Goal: Transaction & Acquisition: Purchase product/service

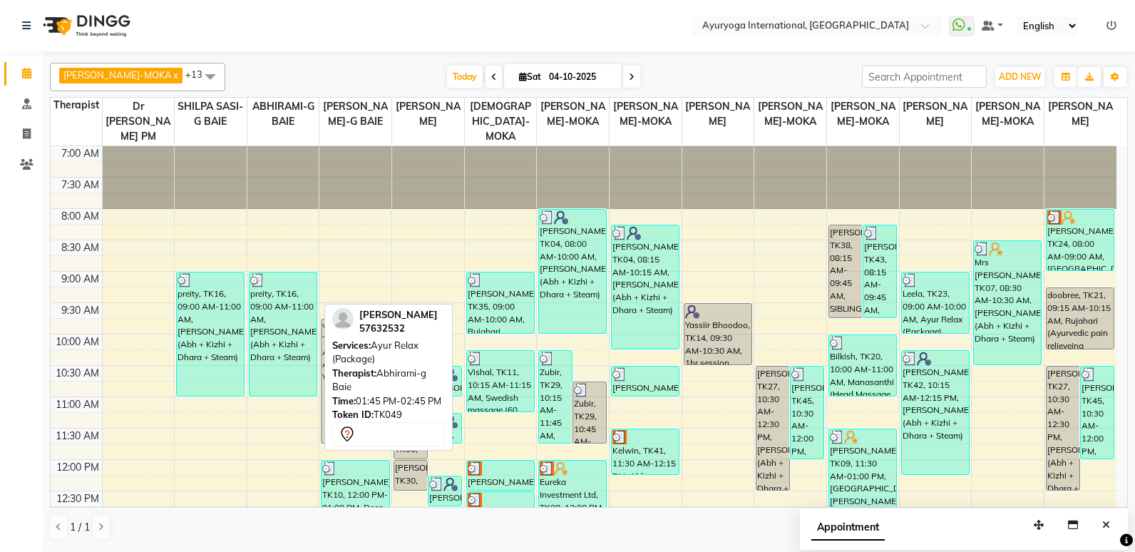
scroll to position [321, 0]
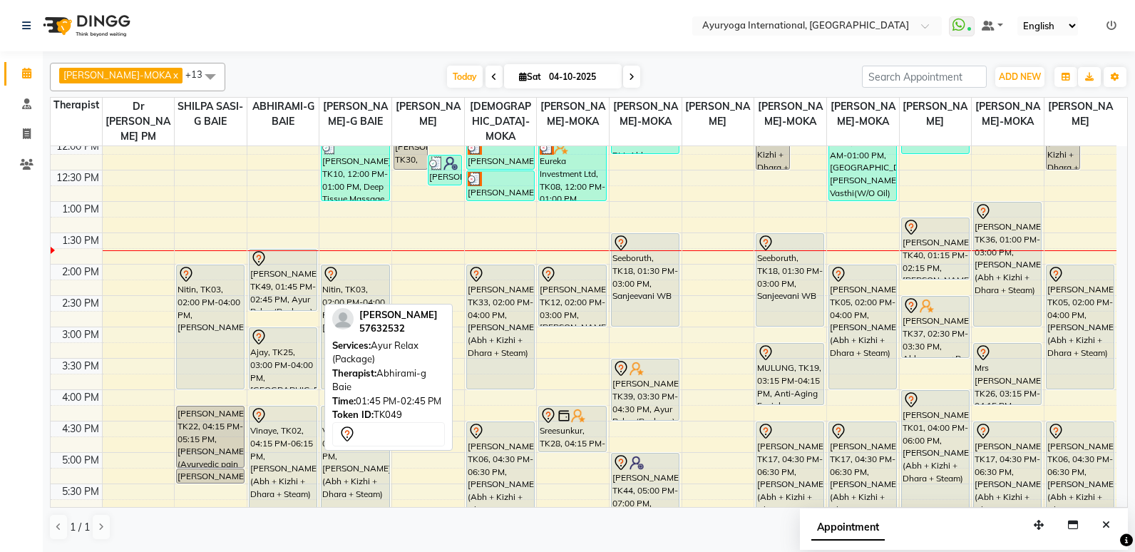
click at [275, 270] on div "[PERSON_NAME], TK49, 01:45 PM-02:45 PM, Ayur Relax (Package)" at bounding box center [283, 280] width 67 height 61
select select "7"
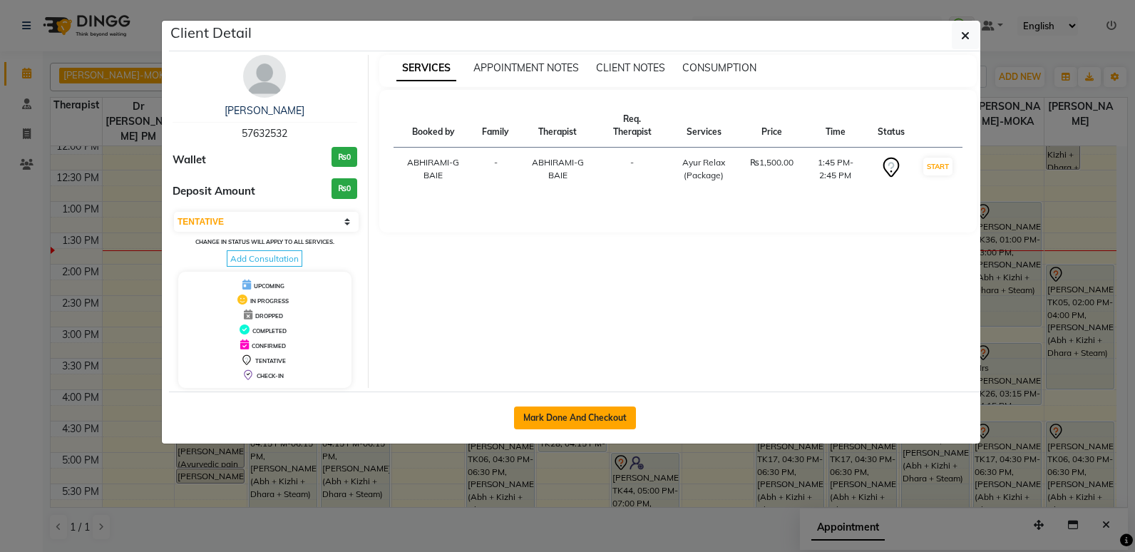
click at [555, 416] on button "Mark Done And Checkout" at bounding box center [575, 417] width 122 height 23
select select "service"
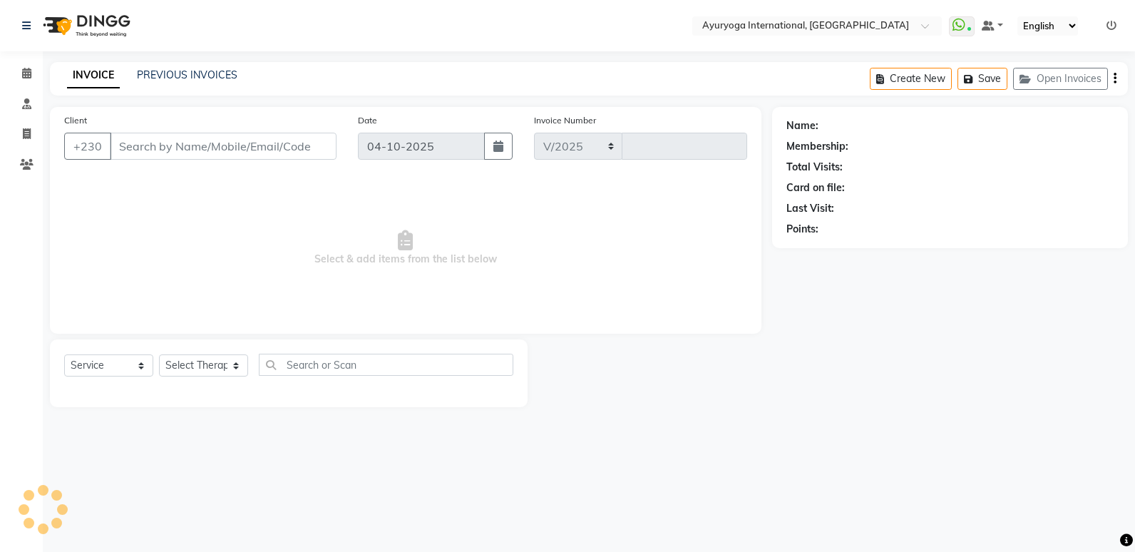
select select "730"
type input "6068"
click at [31, 73] on icon at bounding box center [26, 73] width 9 height 11
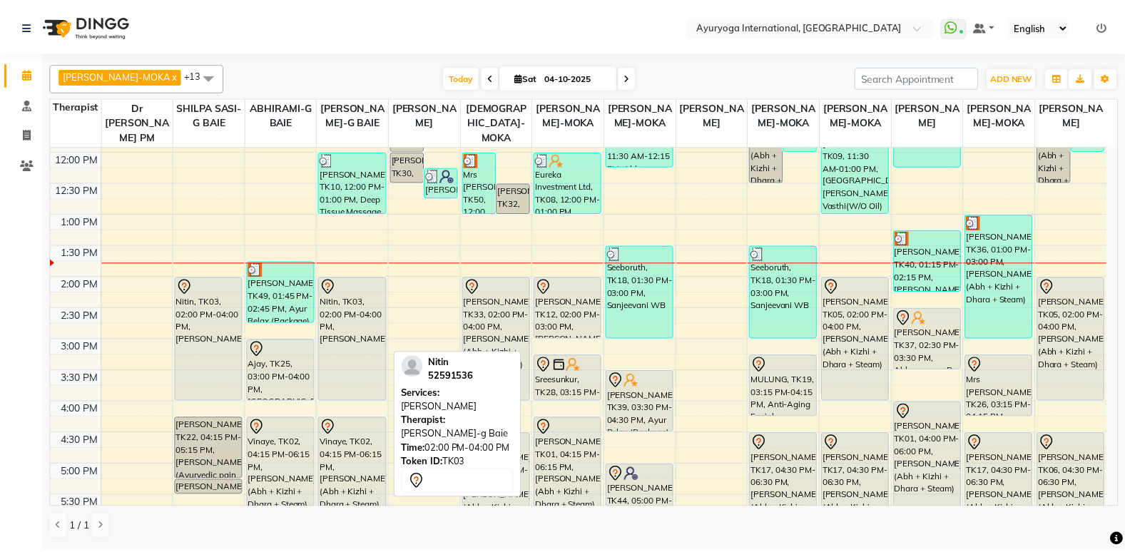
scroll to position [303, 0]
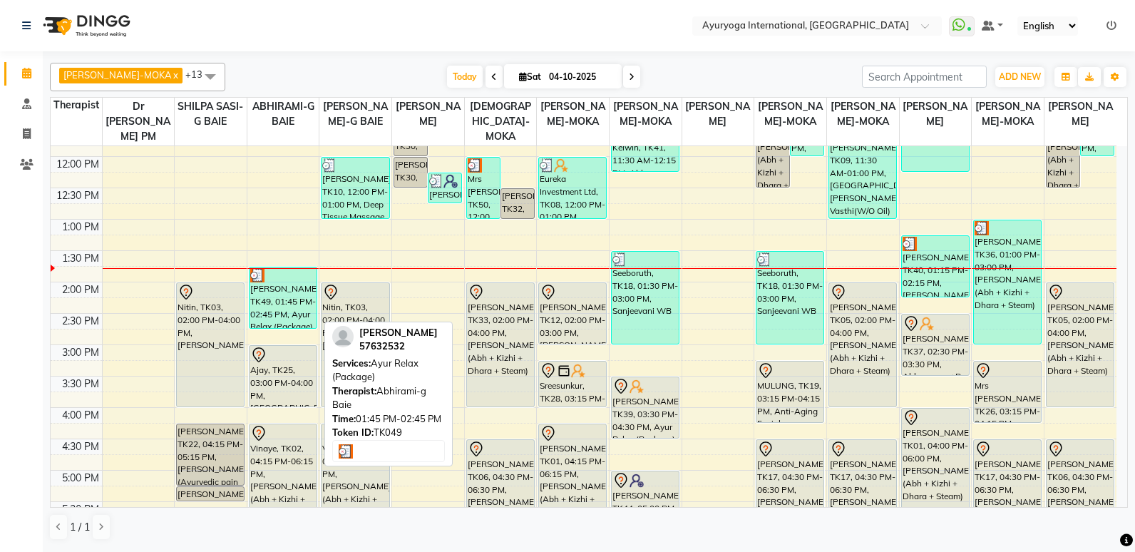
click at [307, 298] on div "[PERSON_NAME], TK49, 01:45 PM-02:45 PM, Ayur Relax (Package)" at bounding box center [283, 297] width 67 height 61
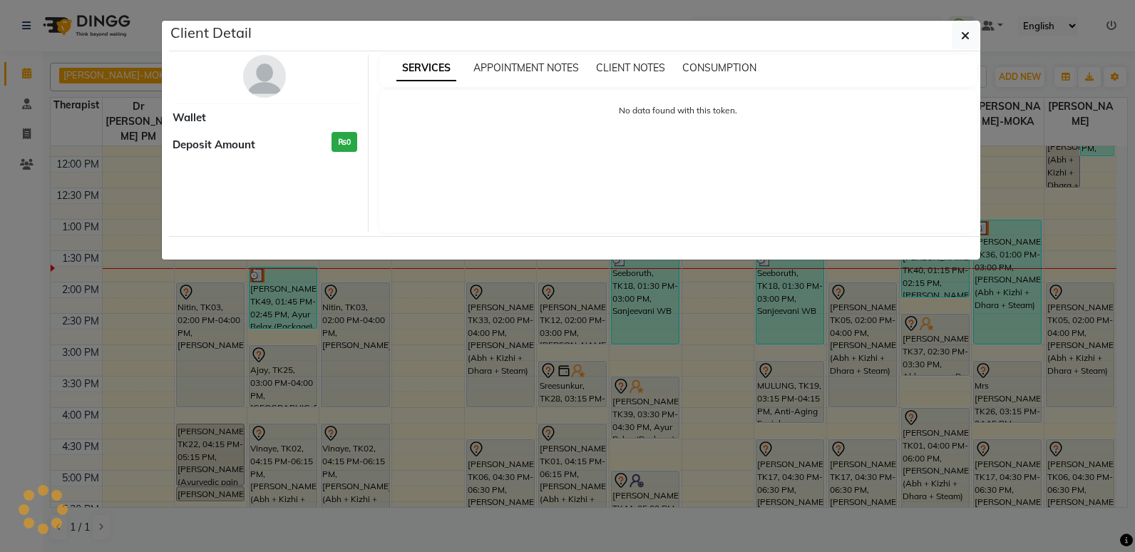
select select "3"
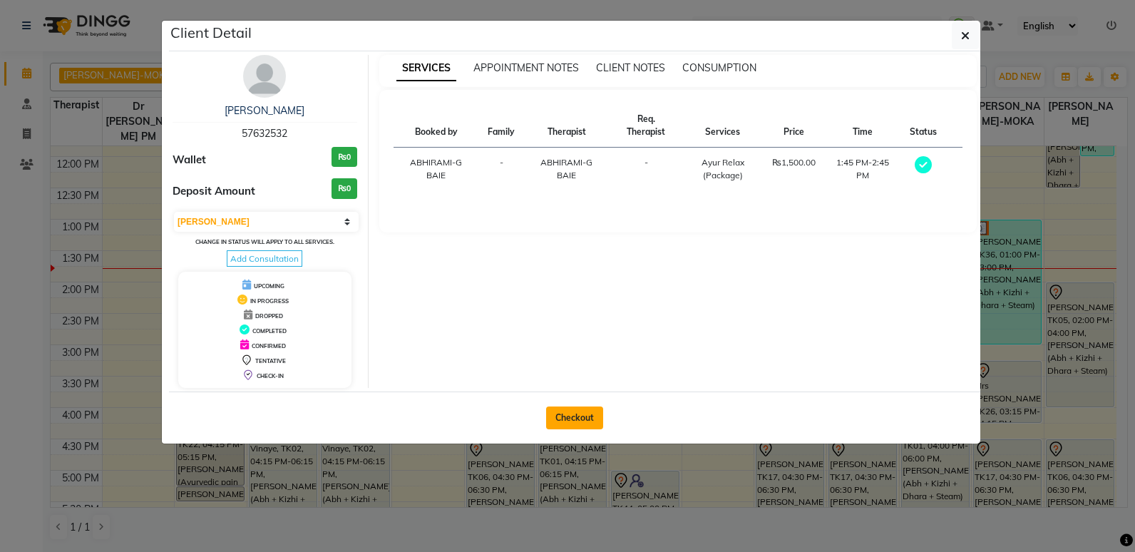
click at [593, 410] on button "Checkout" at bounding box center [574, 417] width 57 height 23
select select "service"
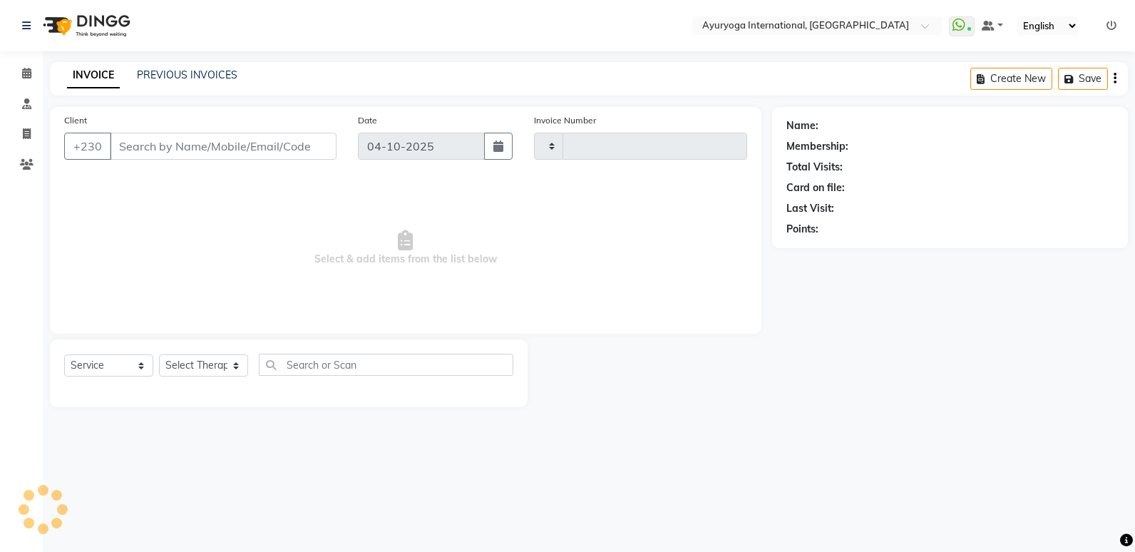
type input "6068"
select select "730"
type input "57****32"
select select "70418"
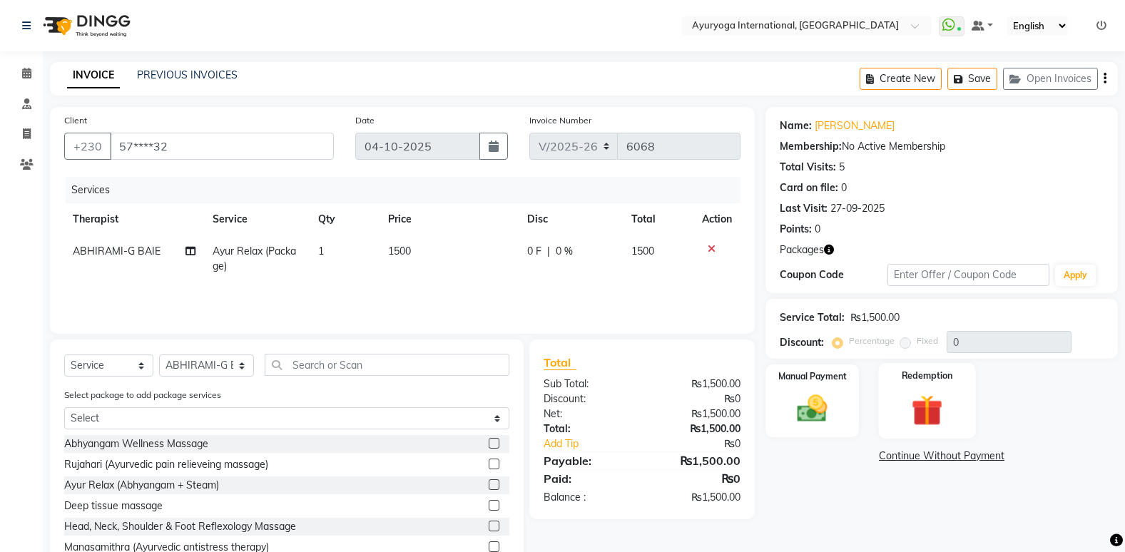
click at [905, 391] on img at bounding box center [926, 410] width 51 height 39
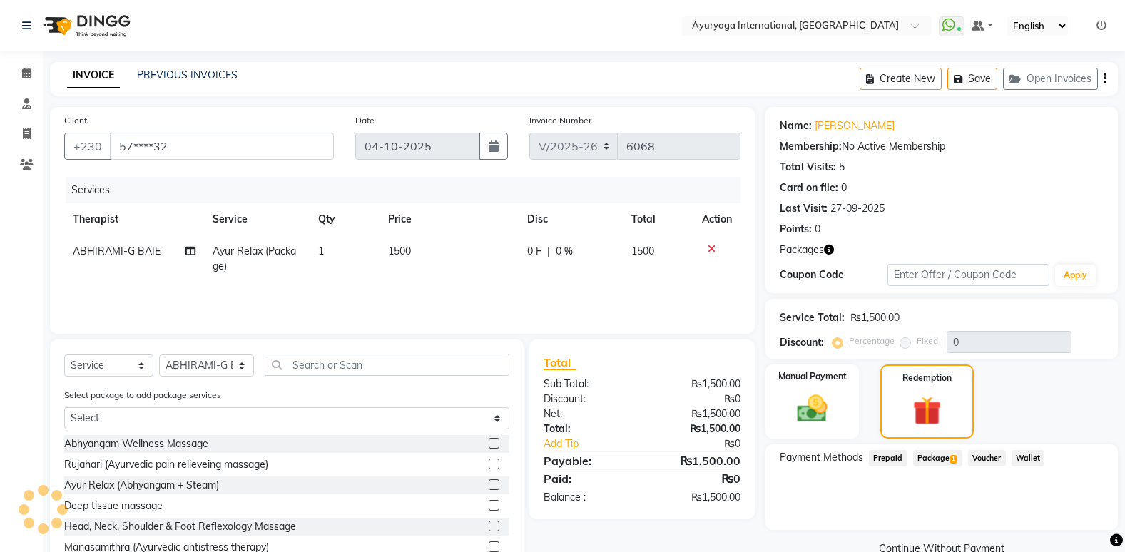
click at [930, 451] on span "Package 1" at bounding box center [937, 458] width 49 height 16
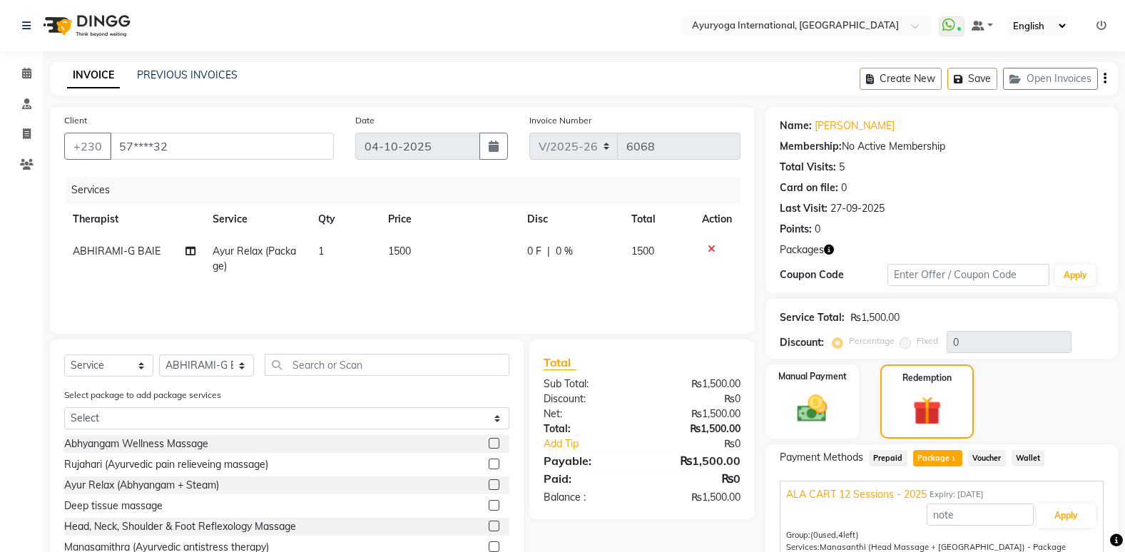
scroll to position [125, 0]
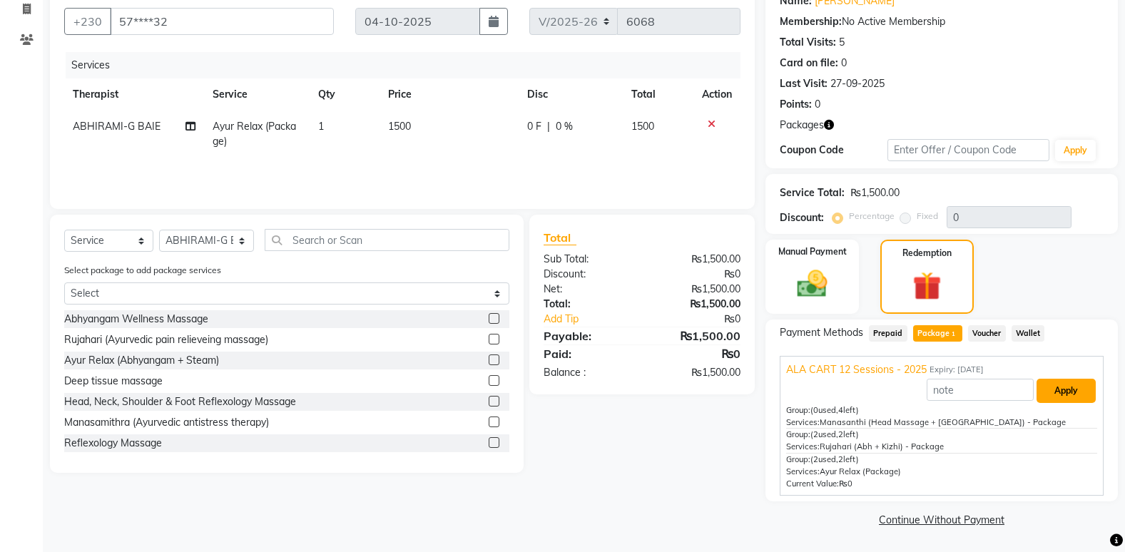
click at [1061, 389] on button "Apply" at bounding box center [1065, 391] width 59 height 24
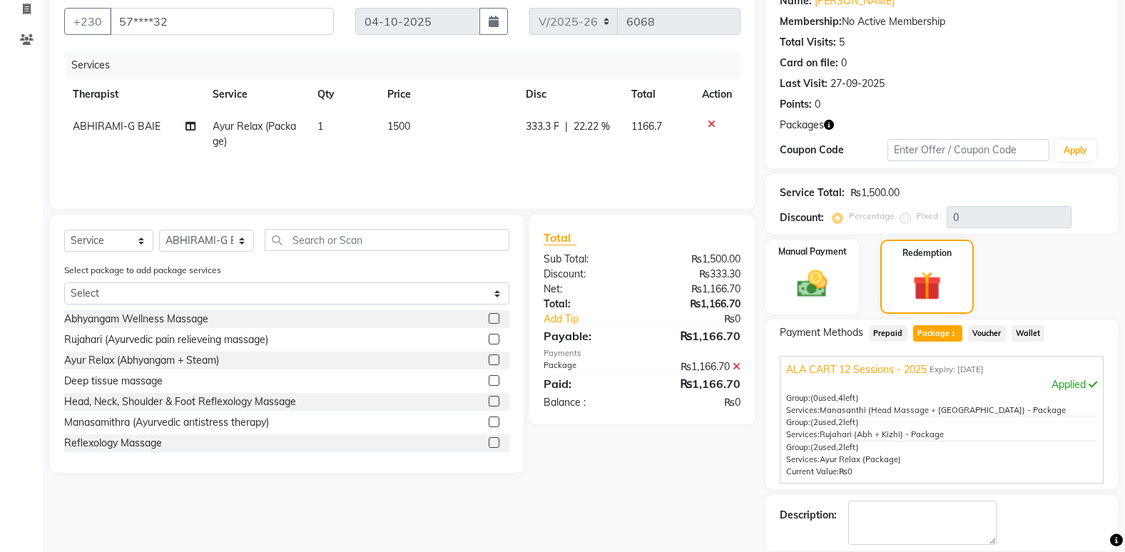
scroll to position [193, 0]
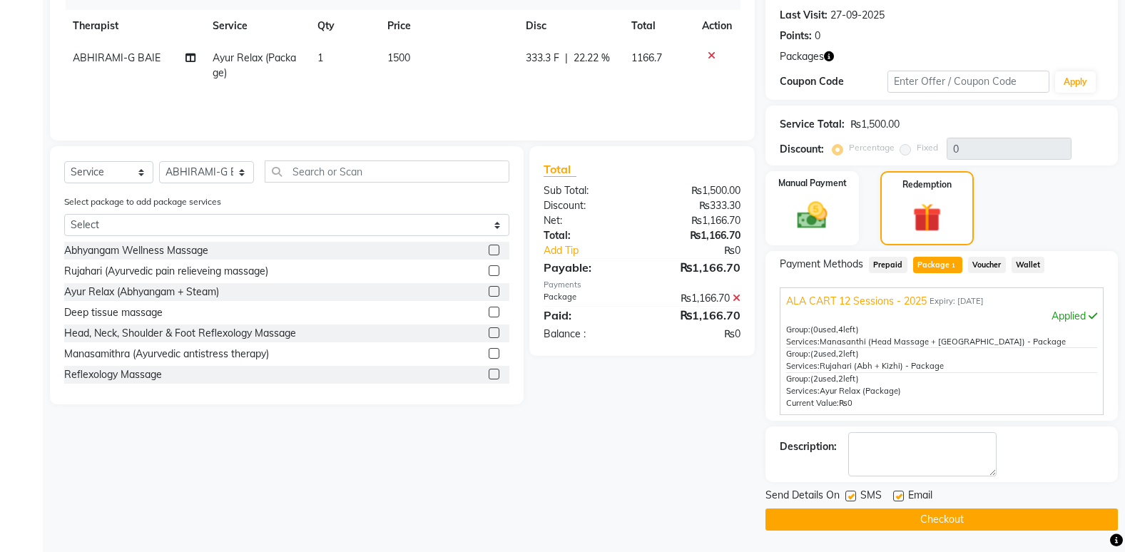
click at [807, 521] on button "Checkout" at bounding box center [941, 519] width 352 height 22
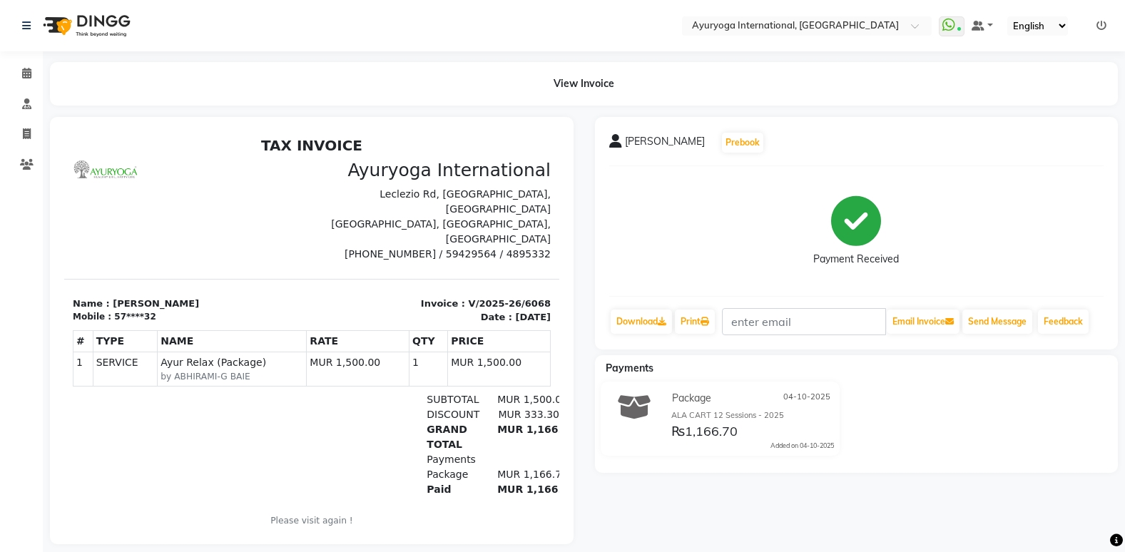
scroll to position [24, 0]
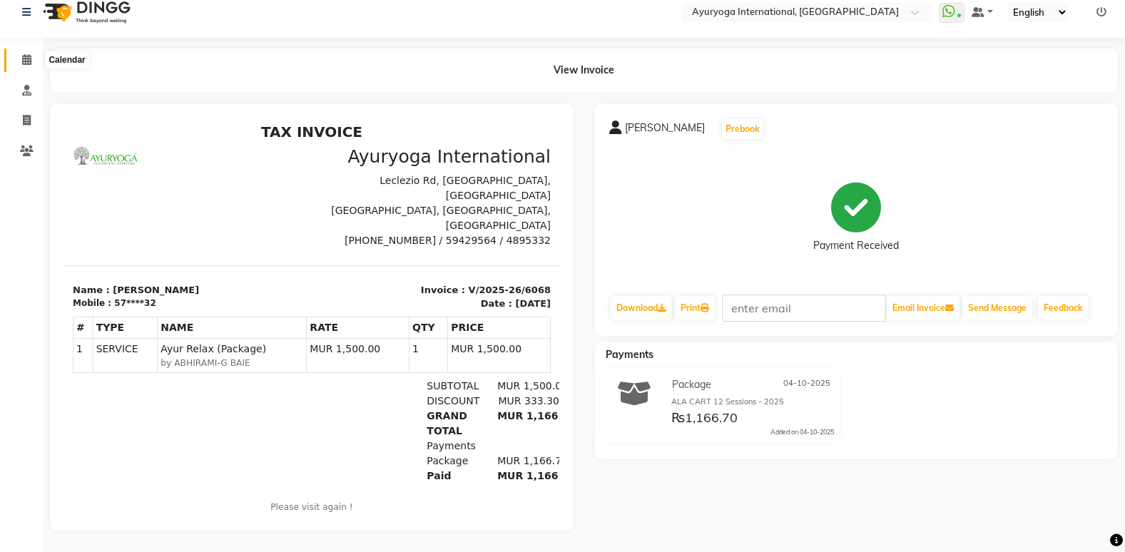
click at [20, 52] on span at bounding box center [26, 60] width 25 height 16
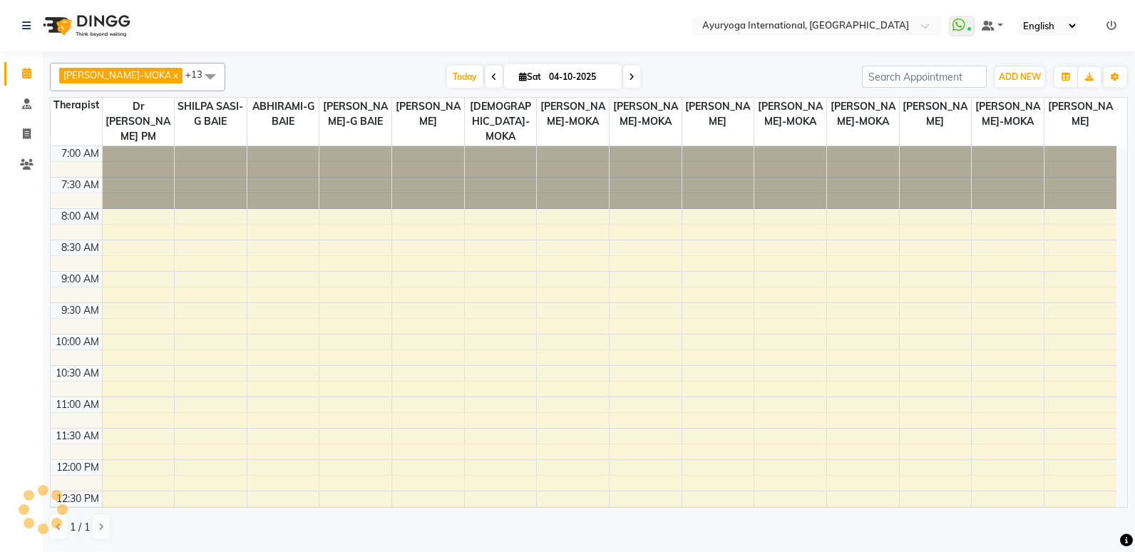
scroll to position [377, 0]
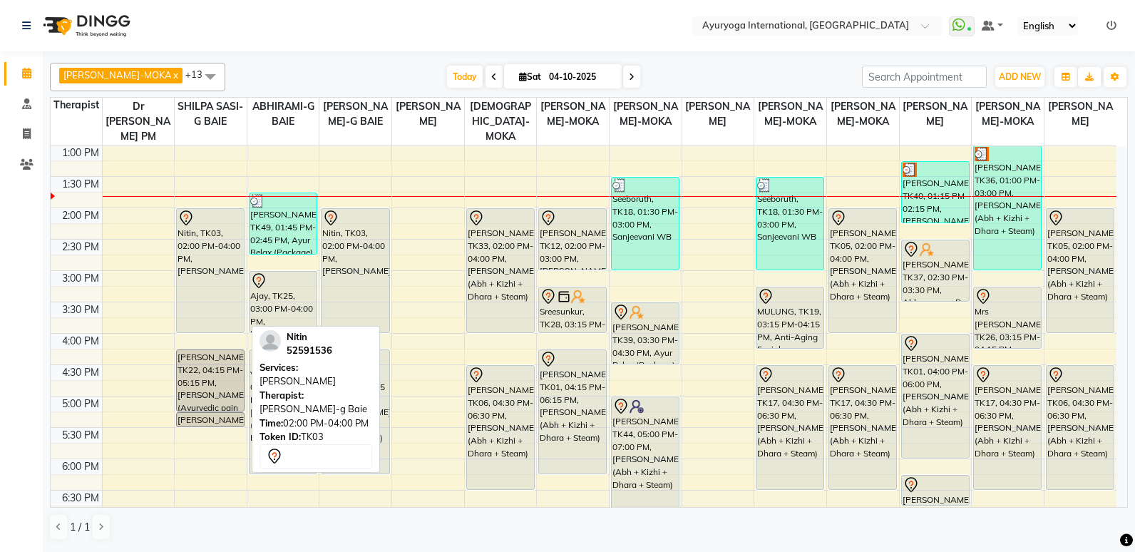
click at [223, 232] on div "Nitin, TK03, 02:00 PM-04:00 PM, [PERSON_NAME]" at bounding box center [210, 270] width 67 height 123
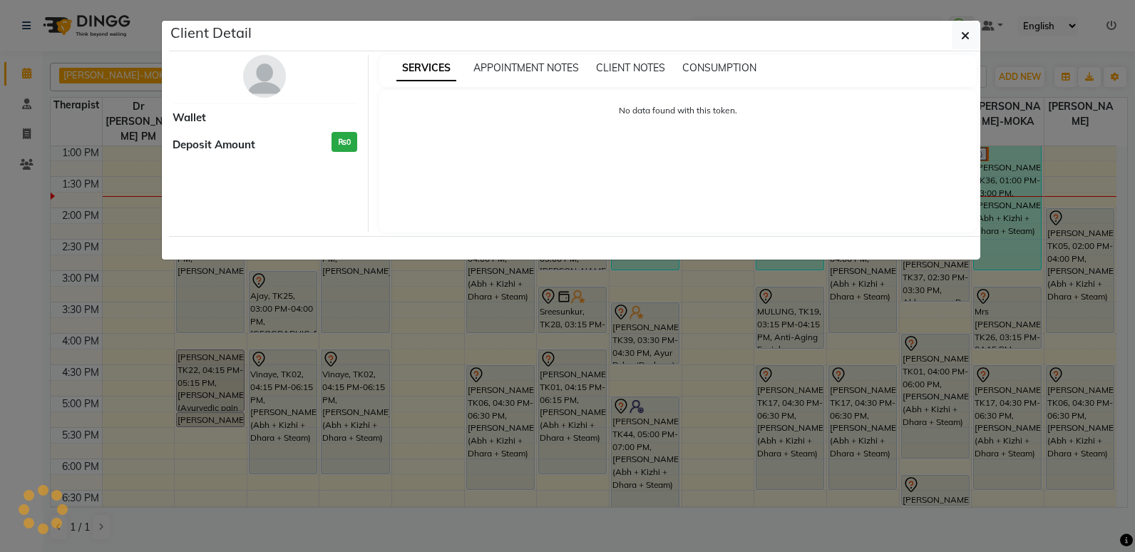
select select "7"
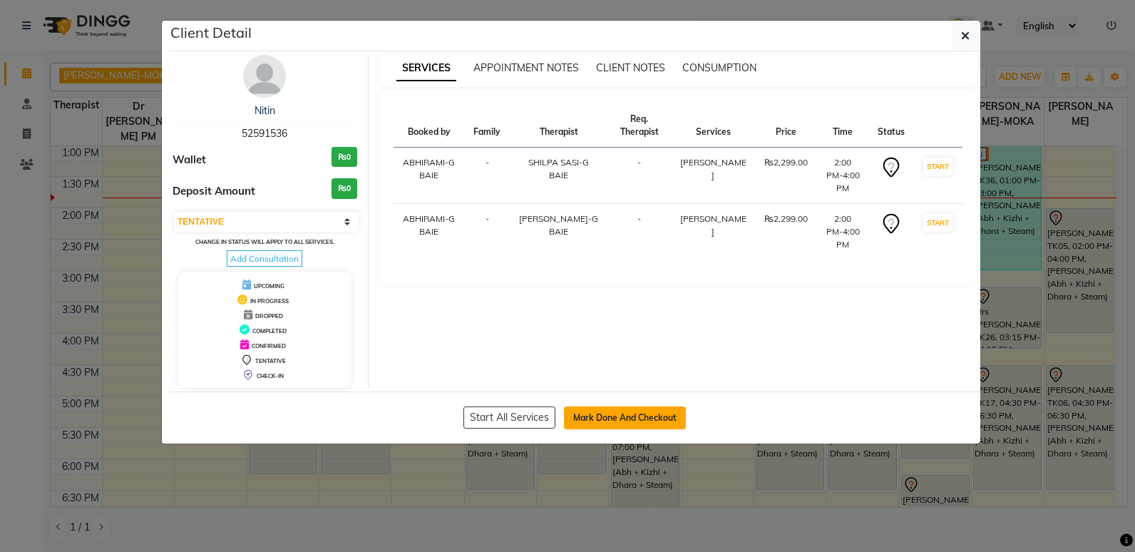
click at [646, 412] on button "Mark Done And Checkout" at bounding box center [625, 417] width 122 height 23
select select "service"
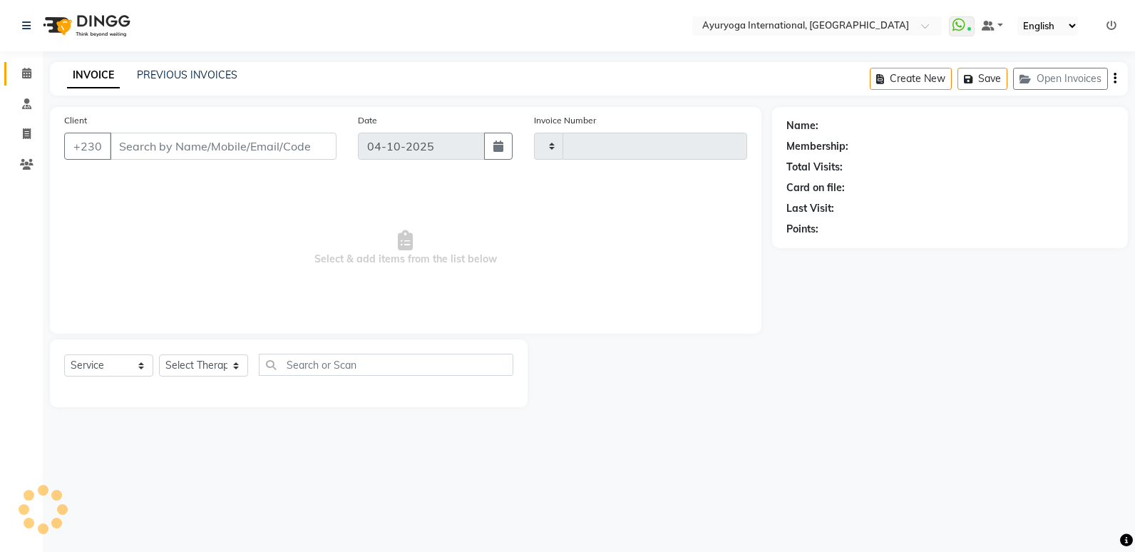
type input "6069"
select select "730"
type input "52****36"
select select "11400"
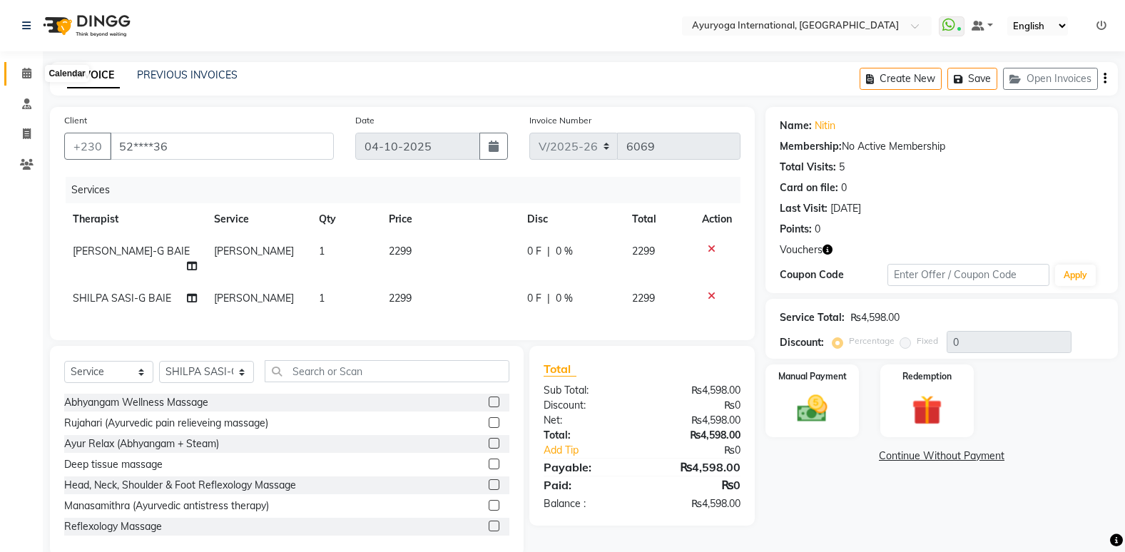
click at [26, 75] on icon at bounding box center [26, 73] width 9 height 11
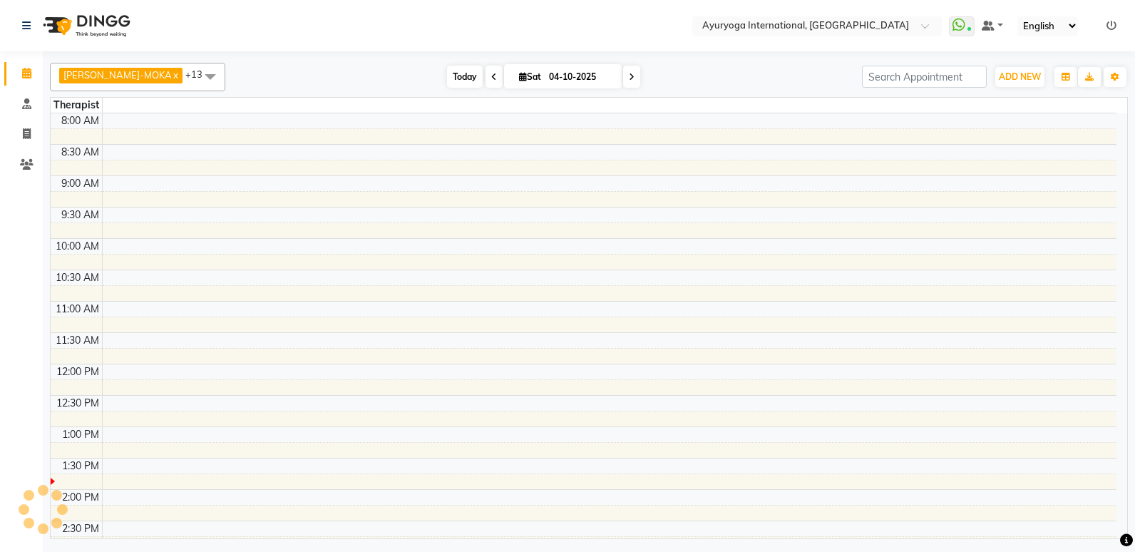
click at [449, 71] on span "Today" at bounding box center [465, 77] width 36 height 22
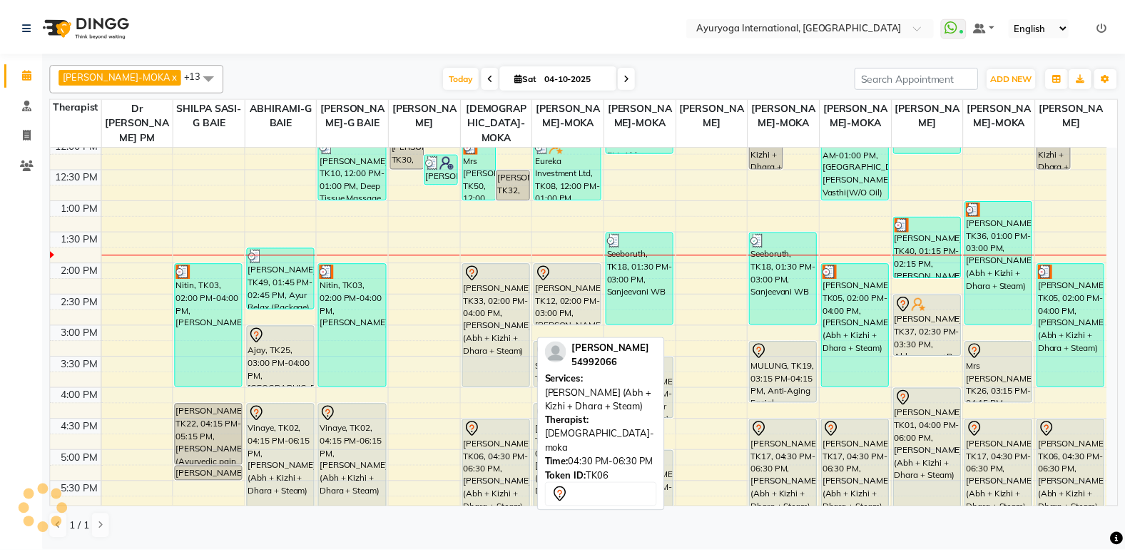
scroll to position [306, 0]
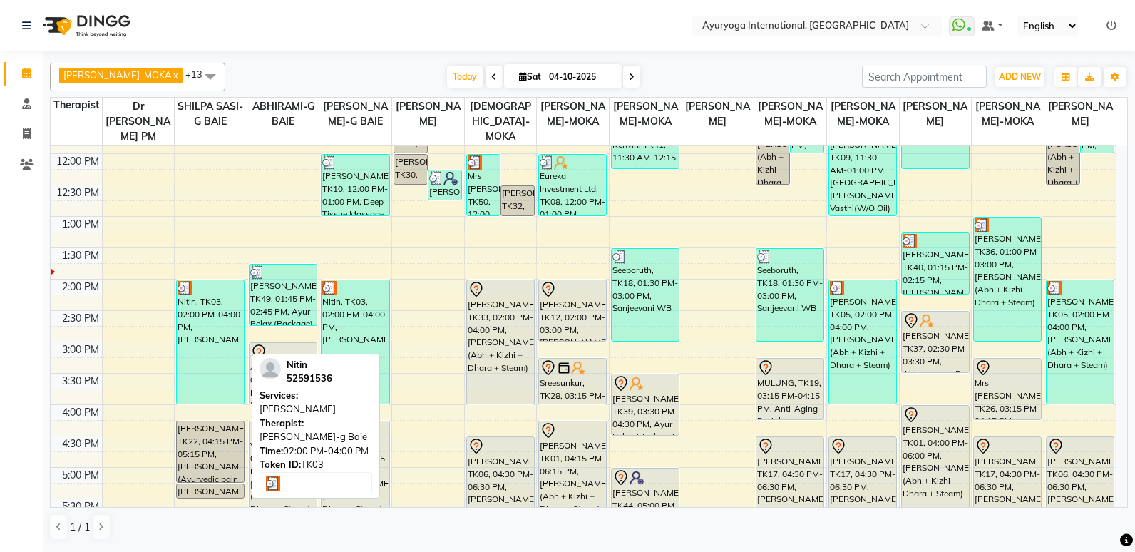
click at [205, 333] on div "Nitin, TK03, 02:00 PM-04:00 PM, [PERSON_NAME]" at bounding box center [210, 341] width 67 height 123
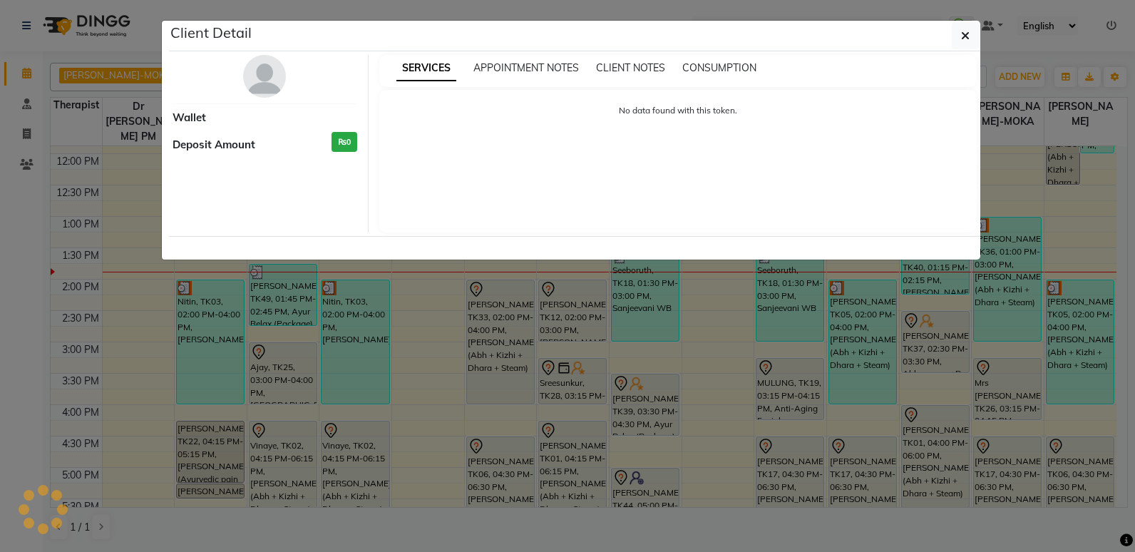
select select "3"
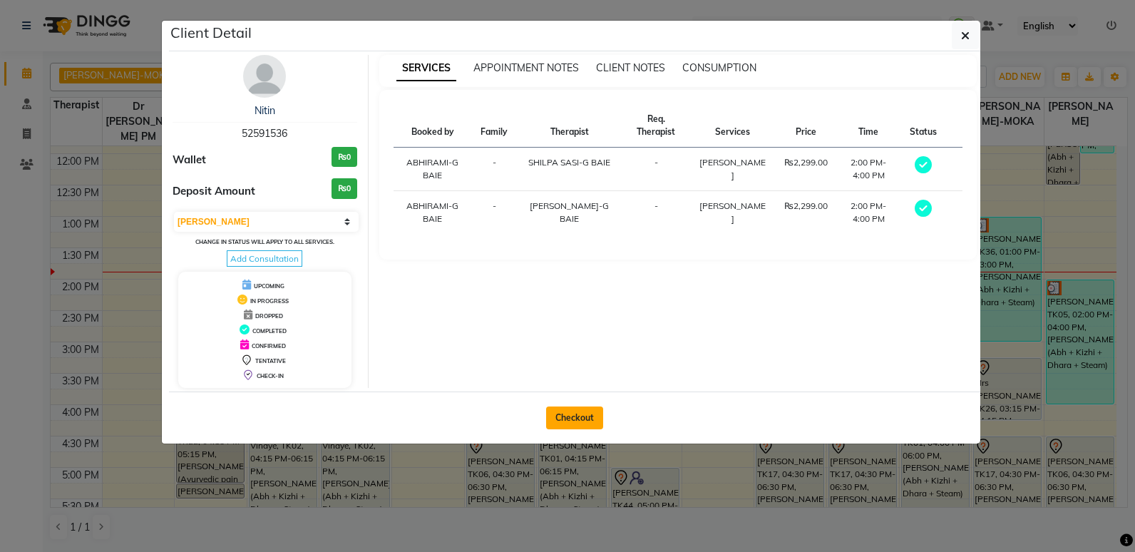
click at [588, 410] on button "Checkout" at bounding box center [574, 417] width 57 height 23
select select "service"
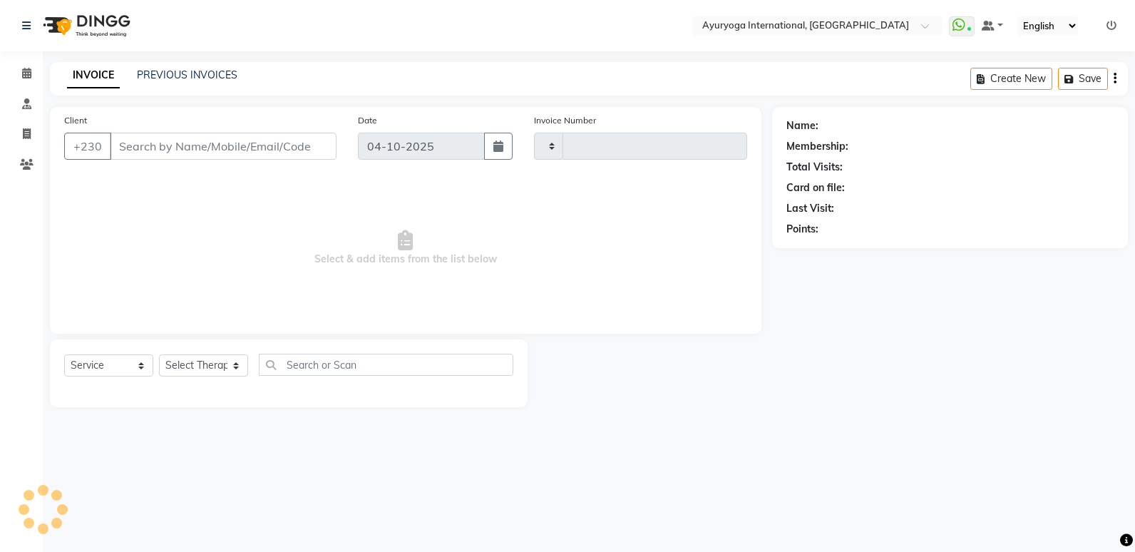
type input "6070"
select select "730"
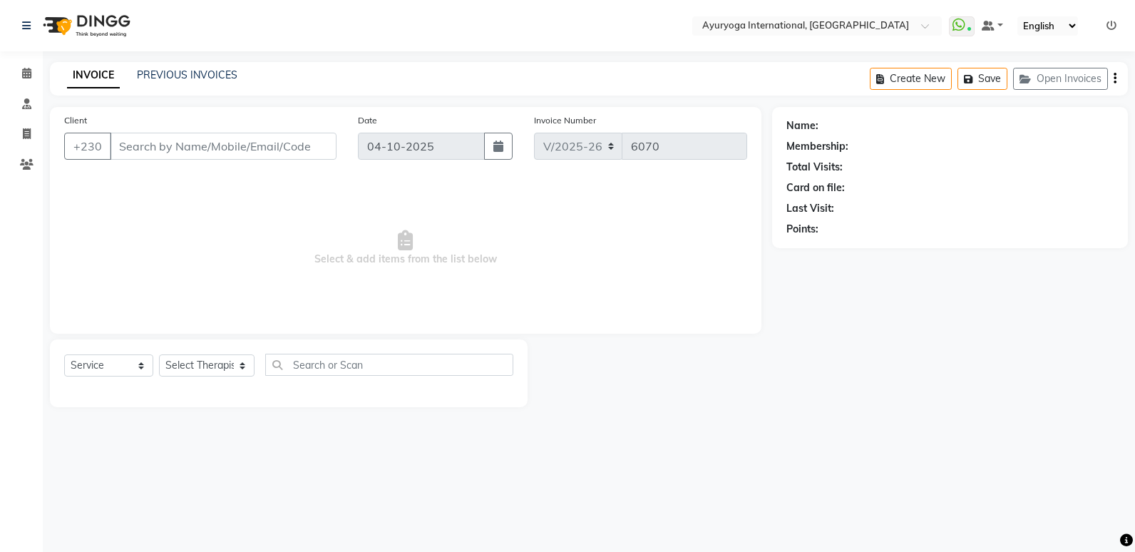
type input "52****36"
select select "11400"
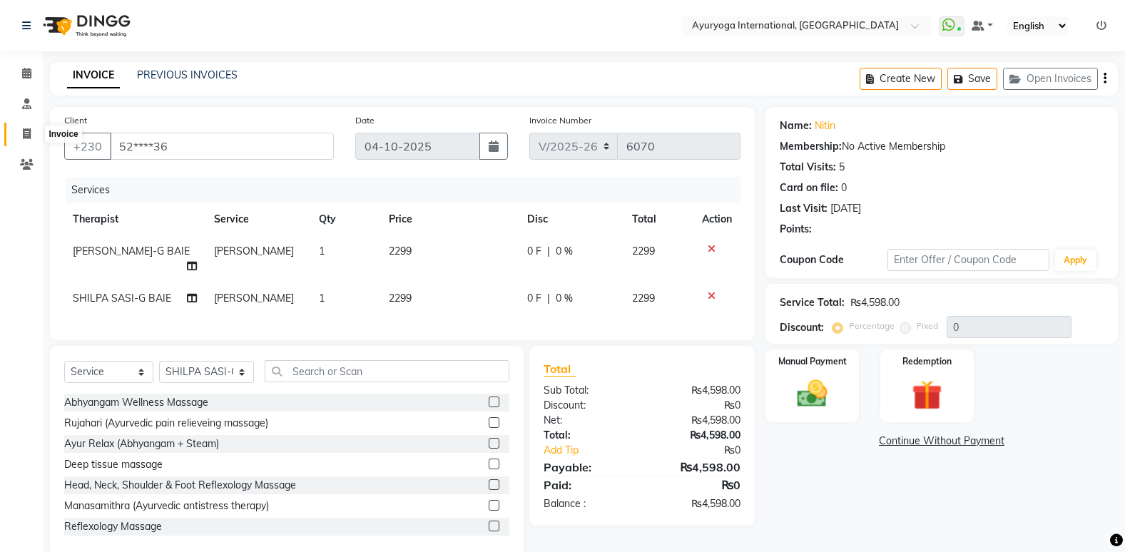
click at [27, 138] on icon at bounding box center [27, 133] width 8 height 11
select select "service"
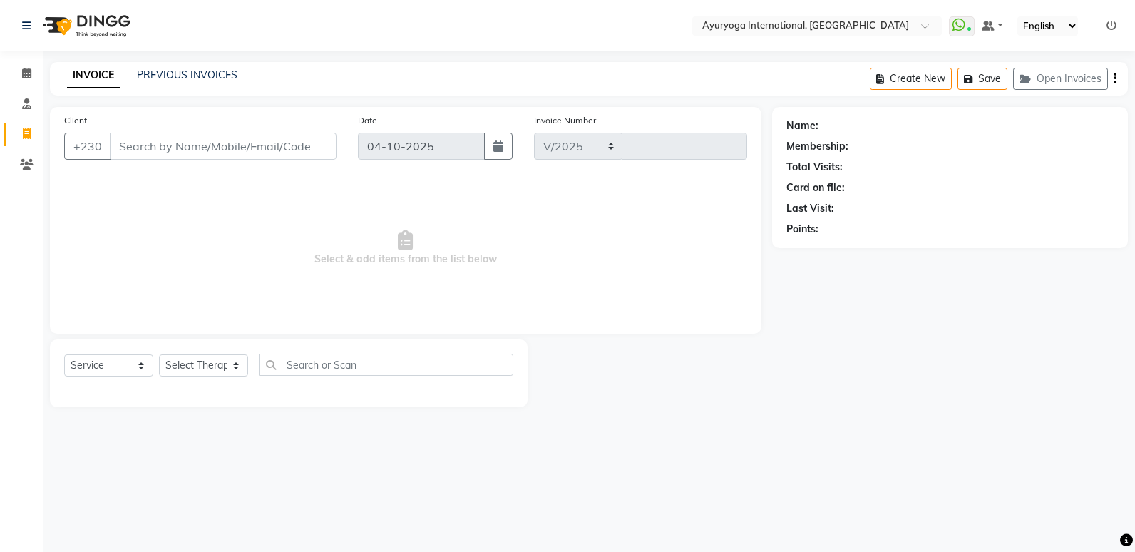
select select "730"
type input "6070"
click at [33, 138] on span at bounding box center [26, 134] width 25 height 16
select select "service"
type input "6070"
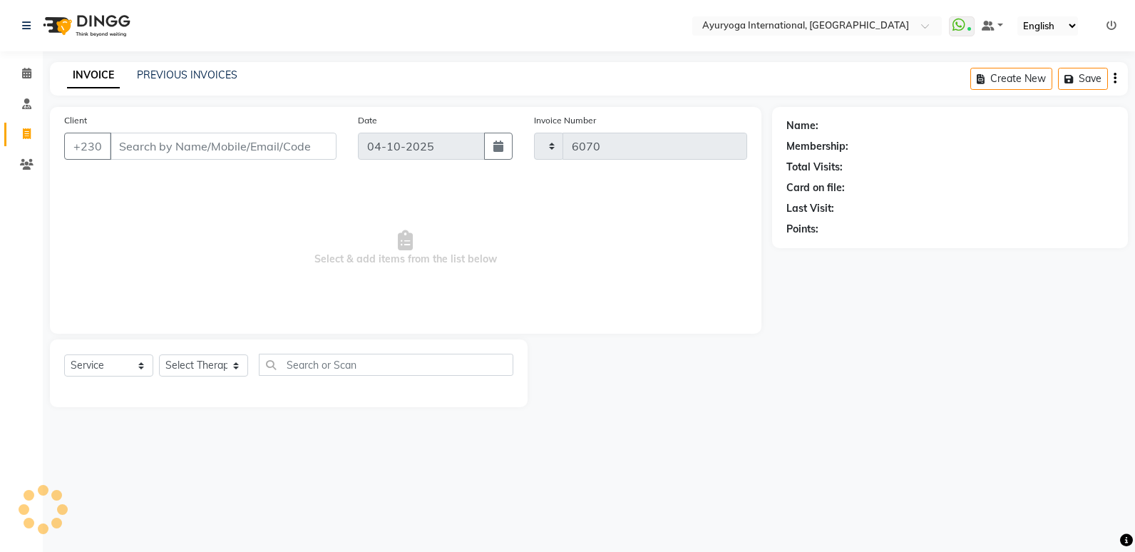
select select "730"
click at [33, 74] on span at bounding box center [26, 74] width 25 height 16
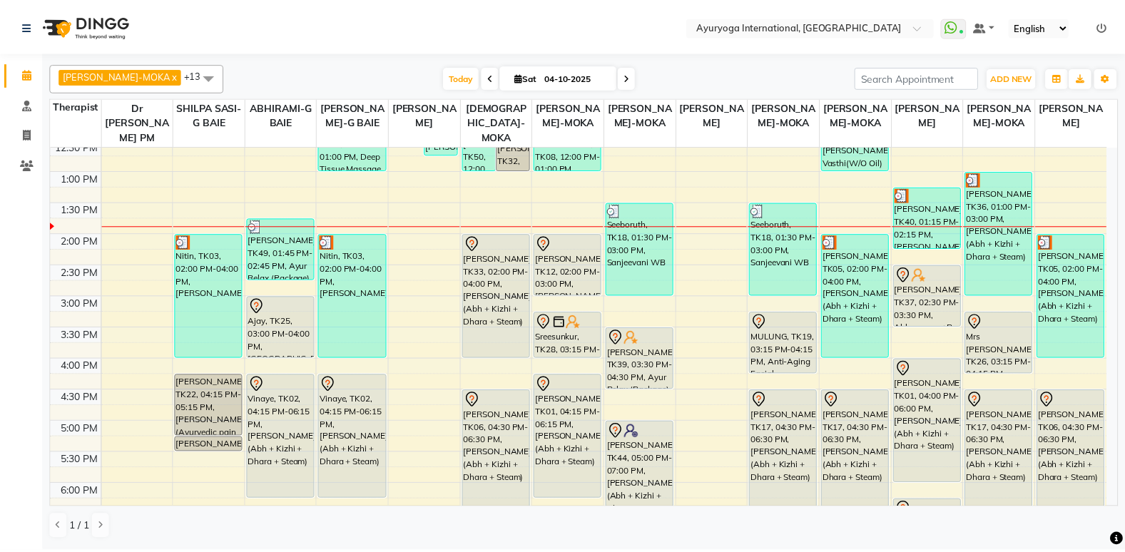
scroll to position [357, 0]
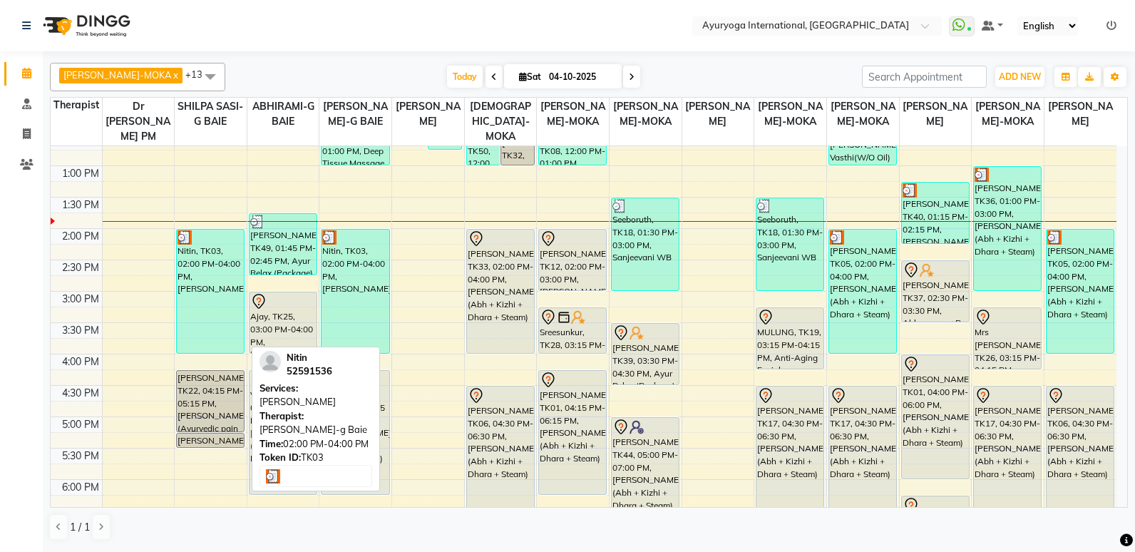
click at [202, 277] on div "Nitin, TK03, 02:00 PM-04:00 PM, [PERSON_NAME]" at bounding box center [210, 291] width 67 height 123
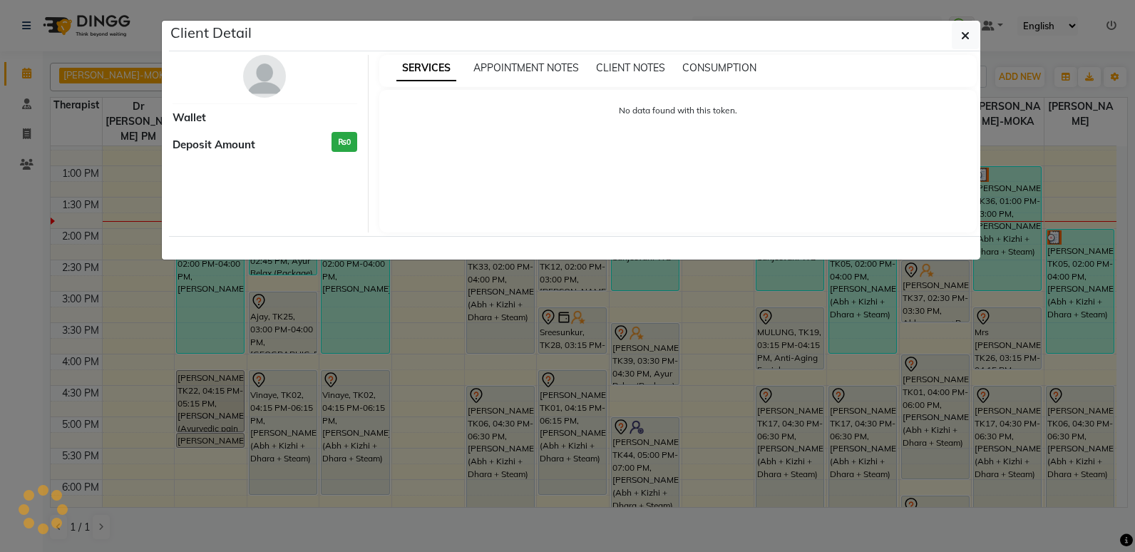
select select "3"
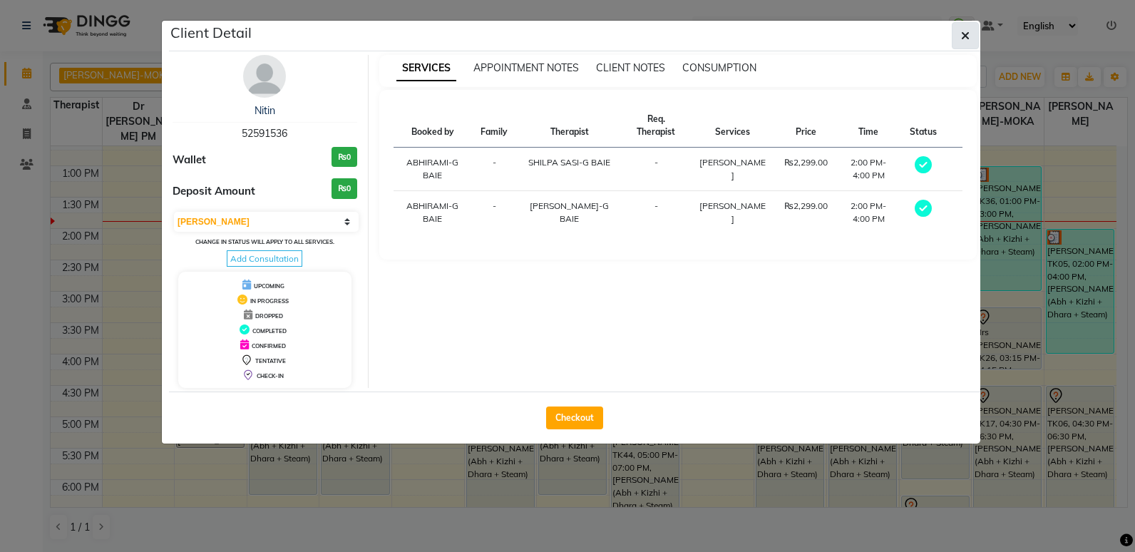
click at [954, 48] on button "button" at bounding box center [965, 35] width 27 height 27
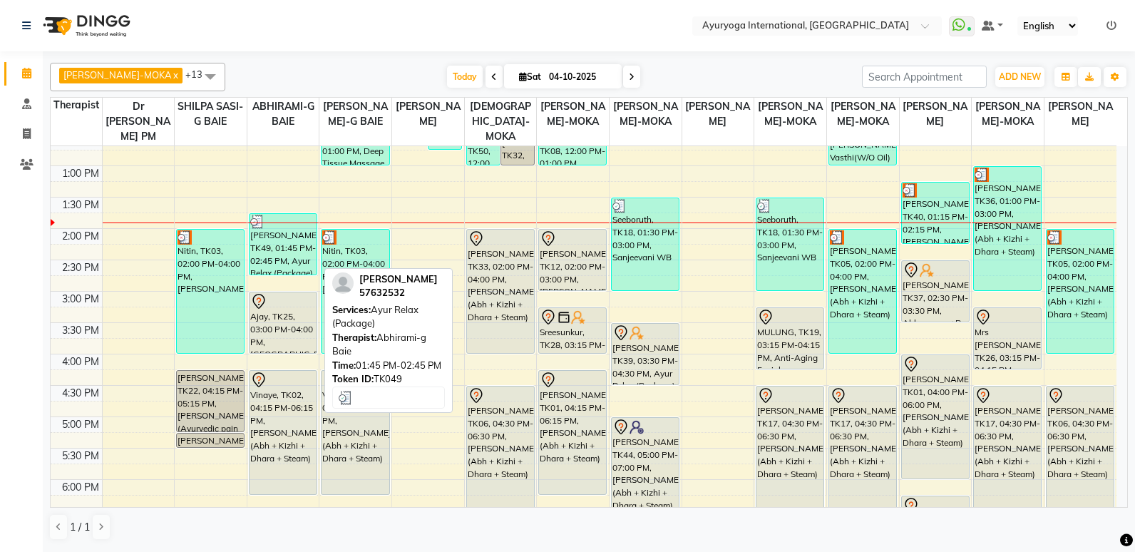
click at [279, 252] on div "[PERSON_NAME], TK49, 01:45 PM-02:45 PM, Ayur Relax (Package)" at bounding box center [283, 244] width 67 height 61
select select "3"
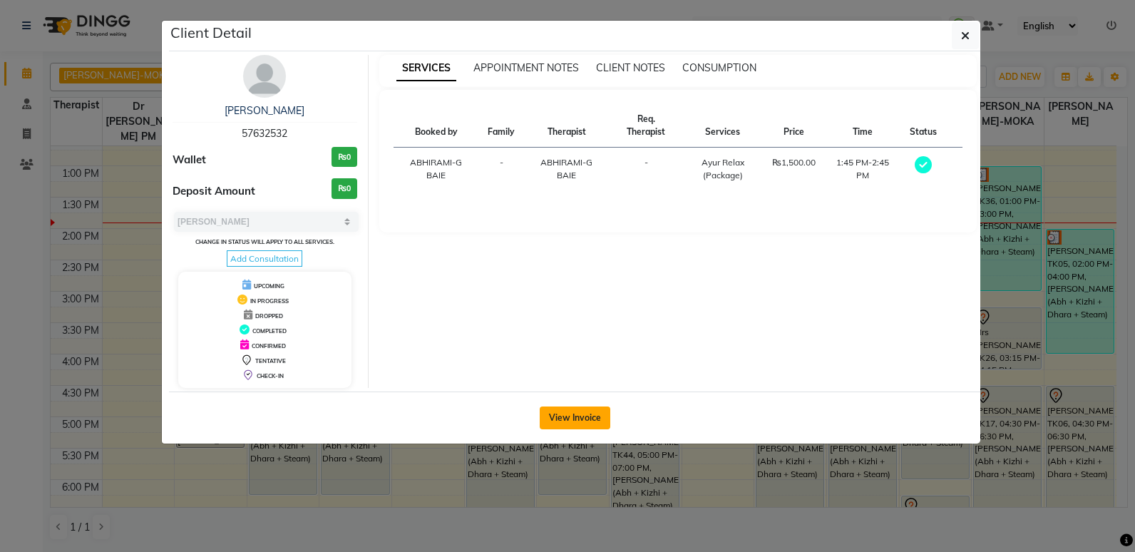
click at [579, 421] on button "View Invoice" at bounding box center [575, 417] width 71 height 23
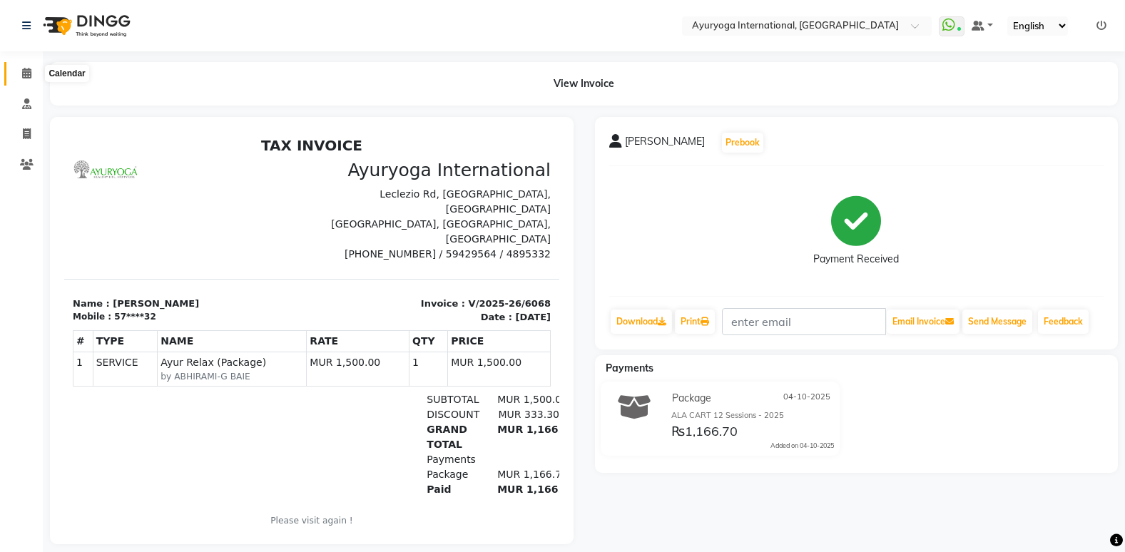
click at [34, 80] on span at bounding box center [26, 74] width 25 height 16
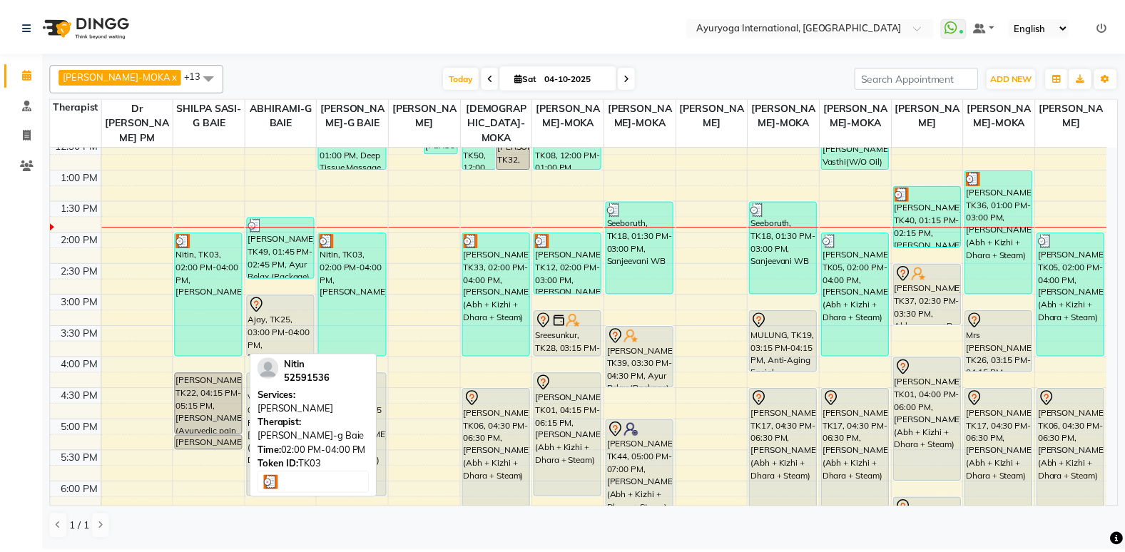
scroll to position [357, 0]
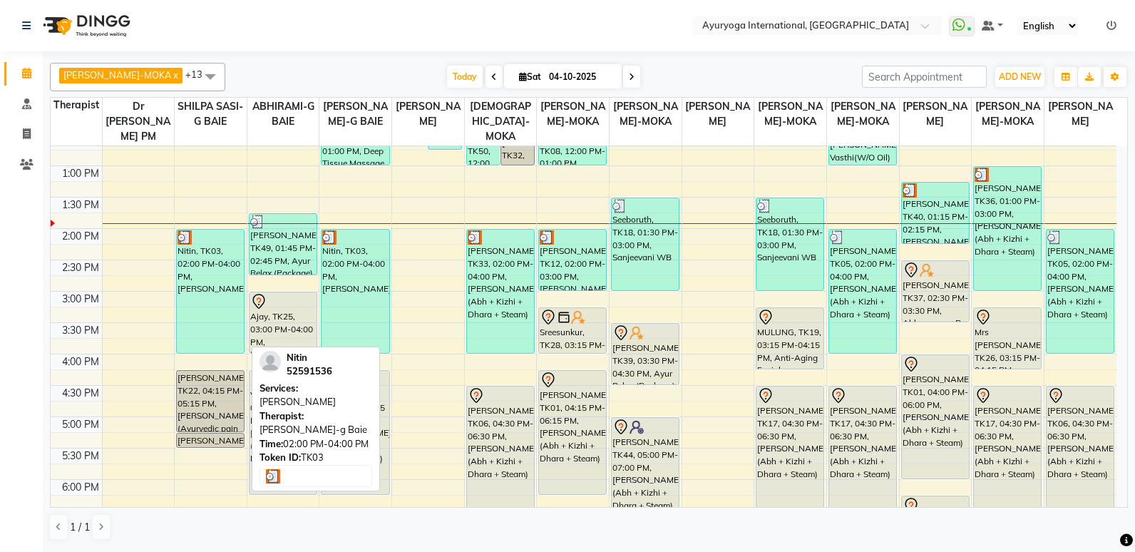
click at [199, 259] on div "Nitin, TK03, 02:00 PM-04:00 PM, [PERSON_NAME]" at bounding box center [210, 291] width 67 height 123
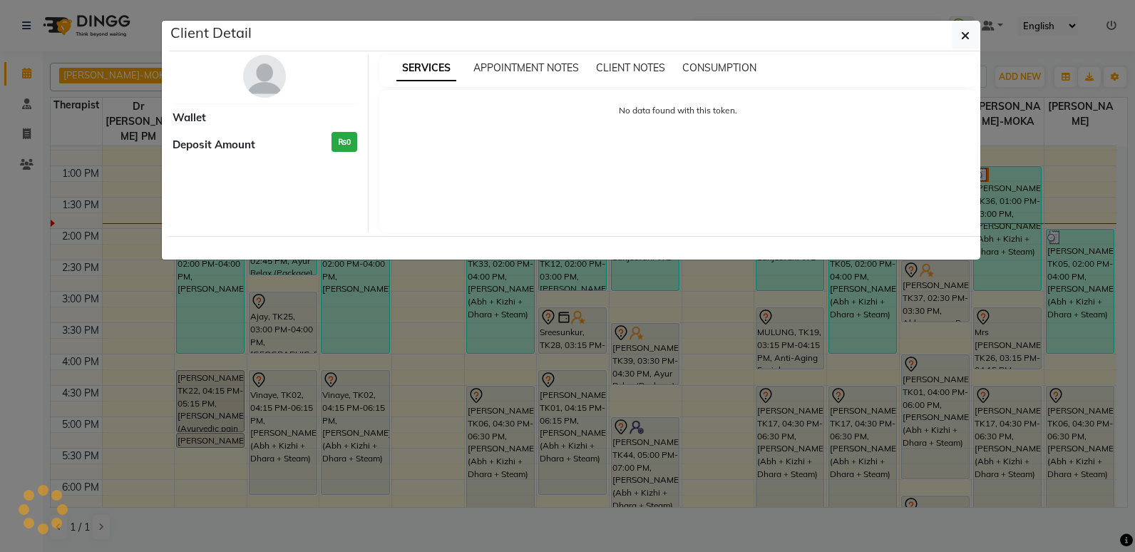
select select "3"
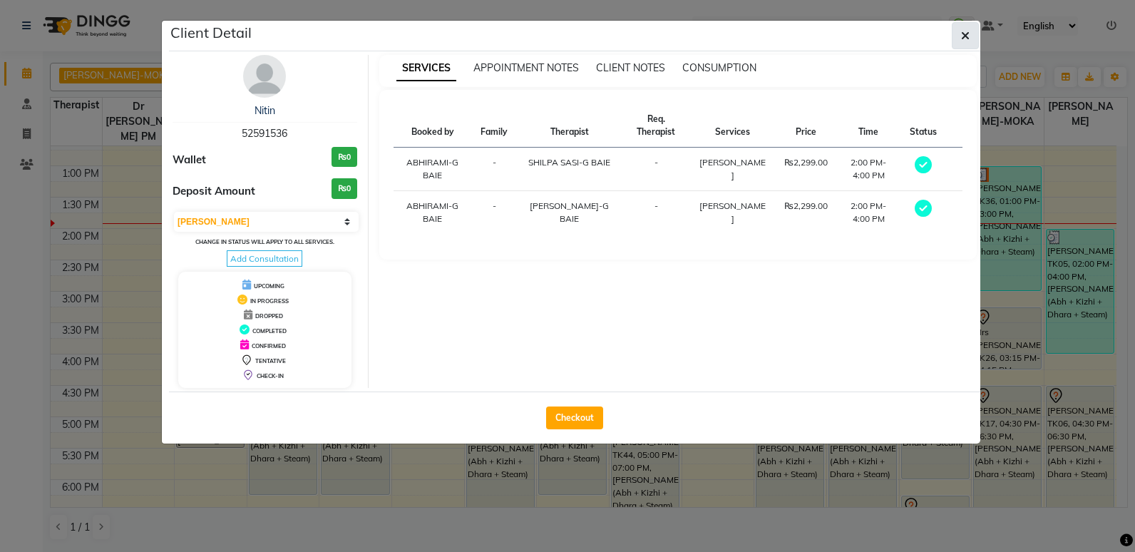
click at [972, 24] on button "button" at bounding box center [965, 35] width 27 height 27
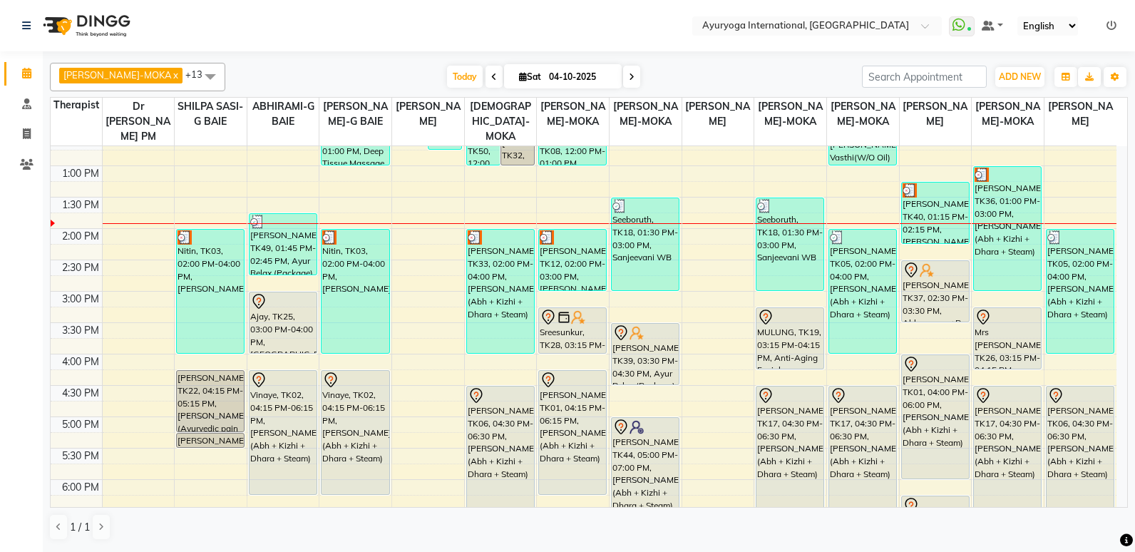
click at [26, 118] on li "Consultation" at bounding box center [21, 104] width 43 height 31
click at [26, 143] on link "Invoice" at bounding box center [21, 135] width 34 height 24
select select "service"
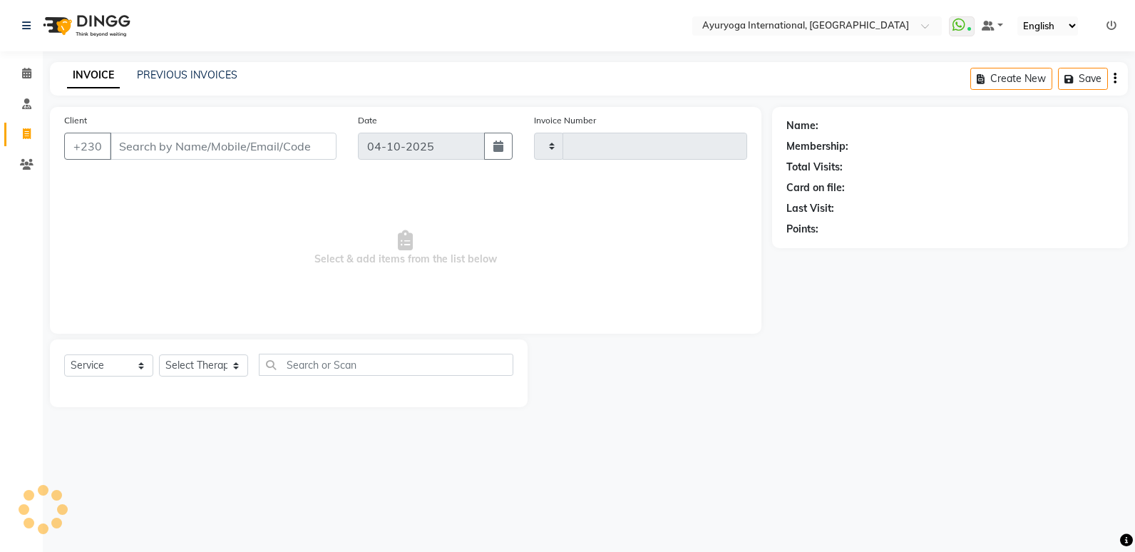
type input "6071"
select select "730"
click at [27, 65] on link "Calendar" at bounding box center [21, 74] width 34 height 24
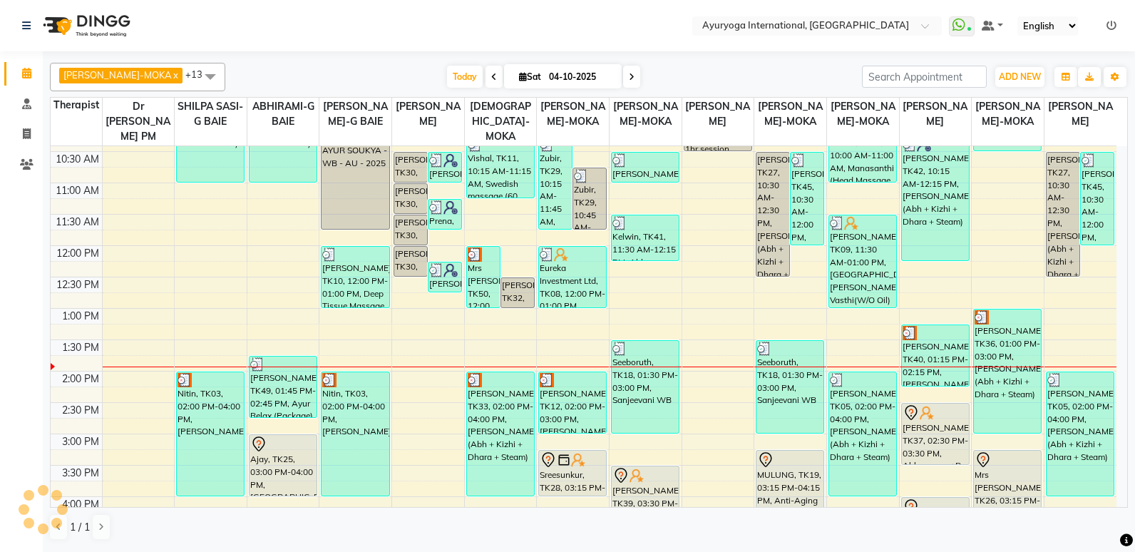
scroll to position [285, 0]
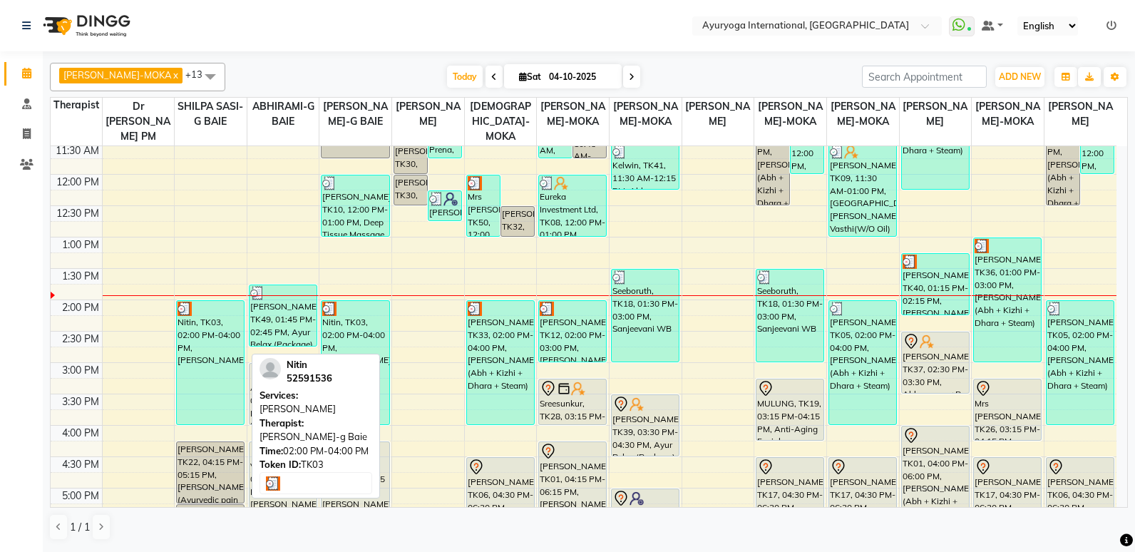
click at [195, 350] on div "Nitin, TK03, 02:00 PM-04:00 PM, [PERSON_NAME]" at bounding box center [210, 362] width 67 height 123
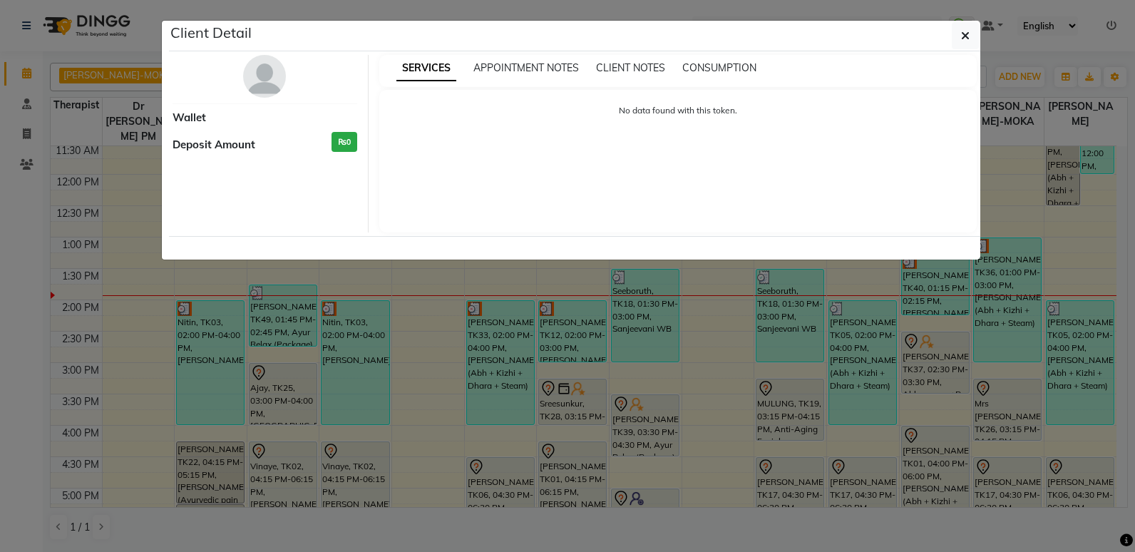
select select "3"
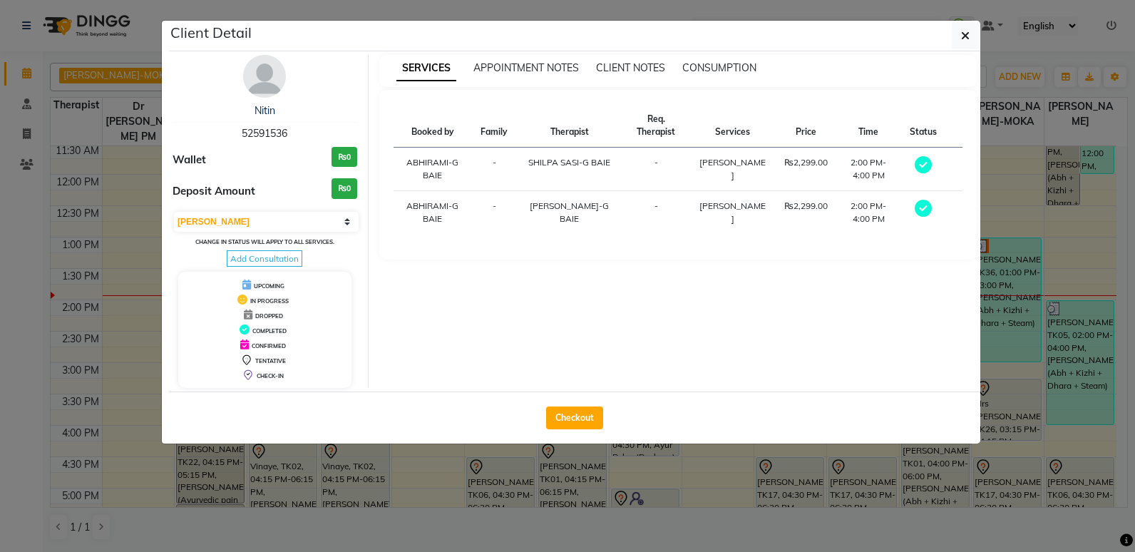
click at [259, 73] on img at bounding box center [264, 76] width 43 height 43
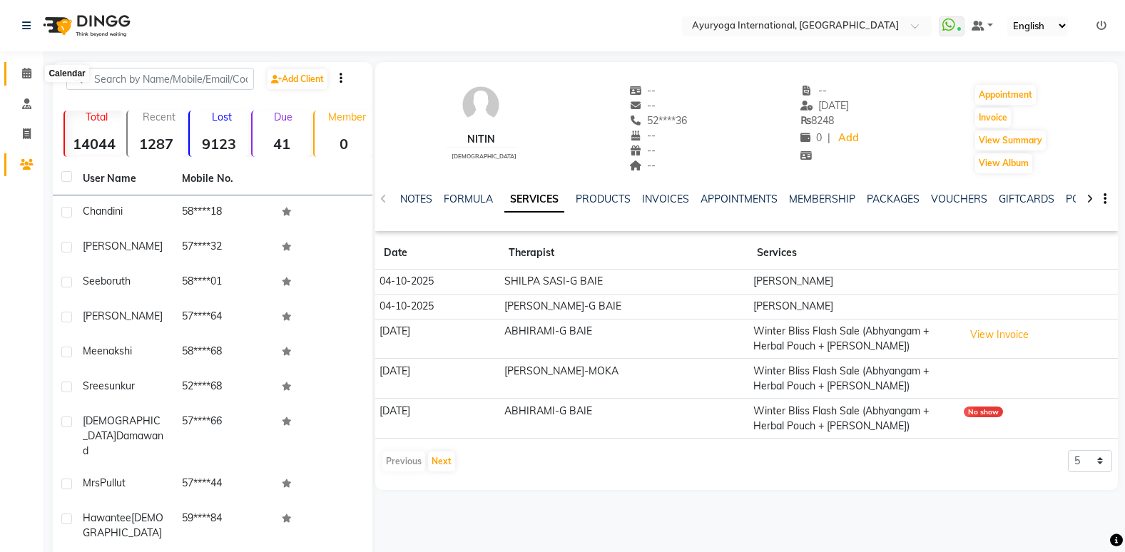
click at [26, 76] on icon at bounding box center [26, 73] width 9 height 11
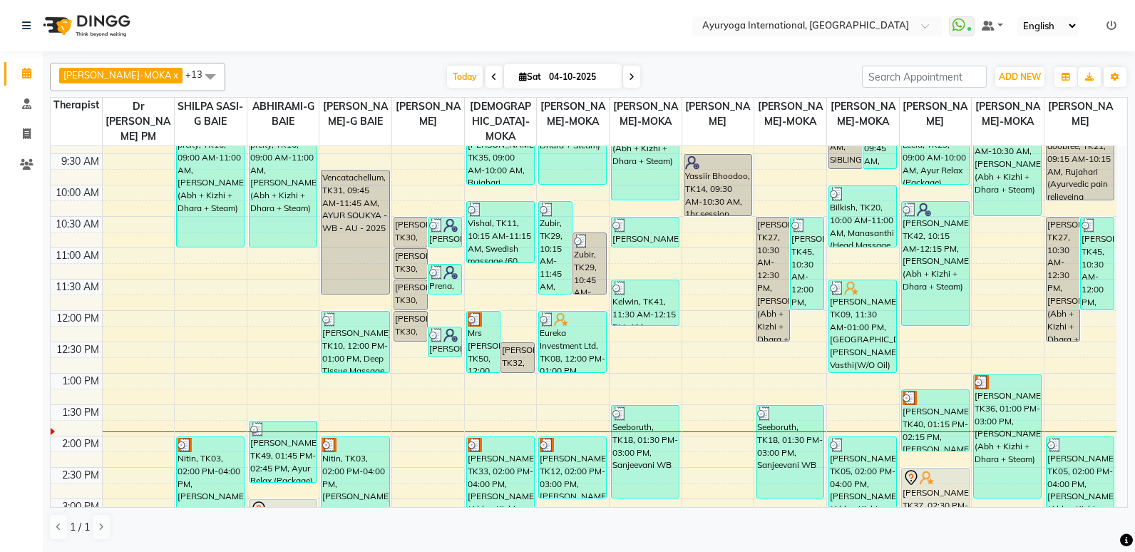
scroll to position [285, 0]
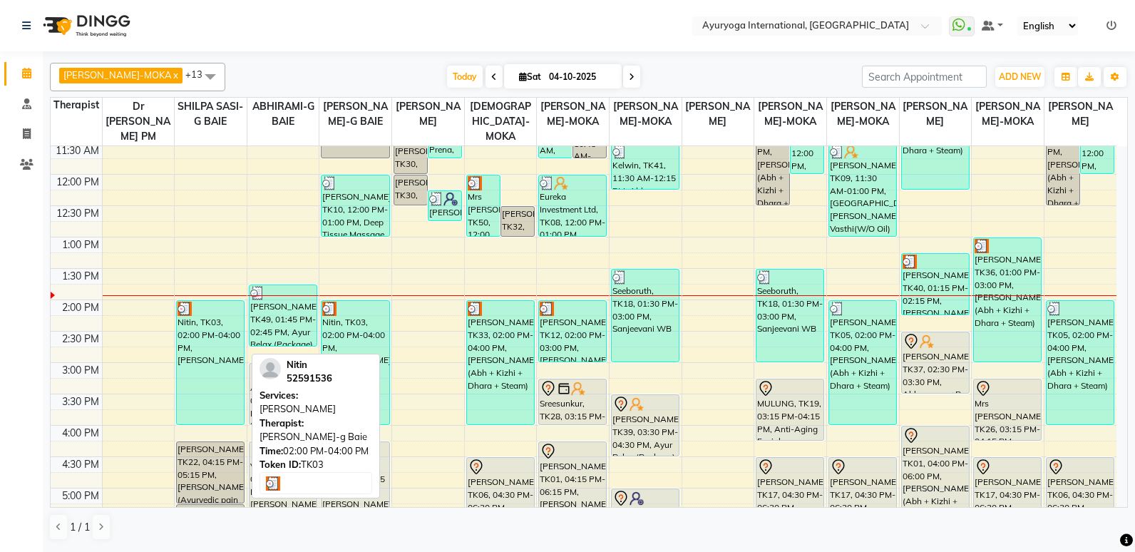
click at [208, 362] on div "Nitin, TK03, 02:00 PM-04:00 PM, [PERSON_NAME]" at bounding box center [210, 362] width 67 height 123
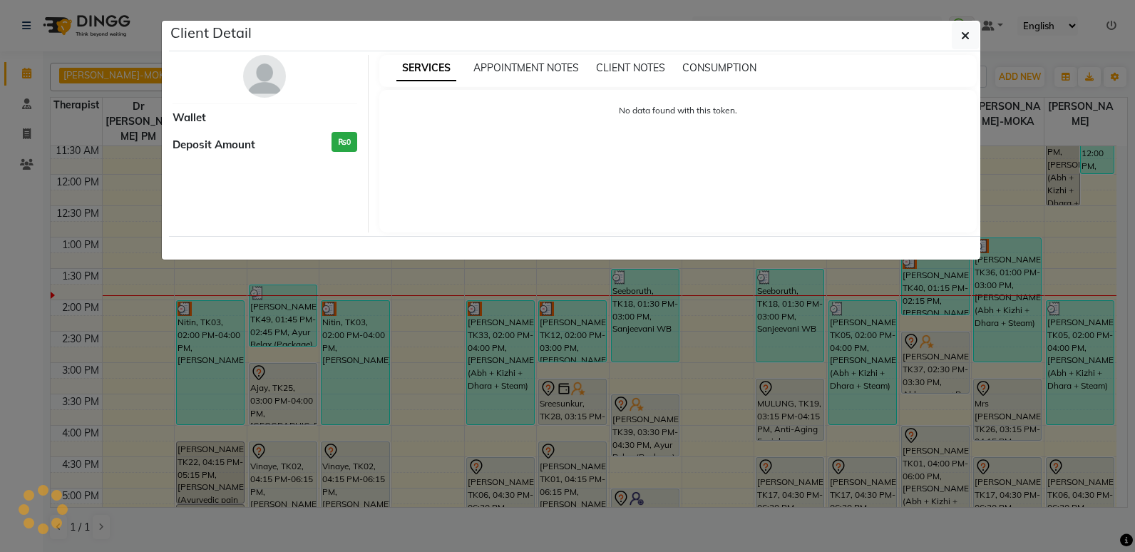
select select "3"
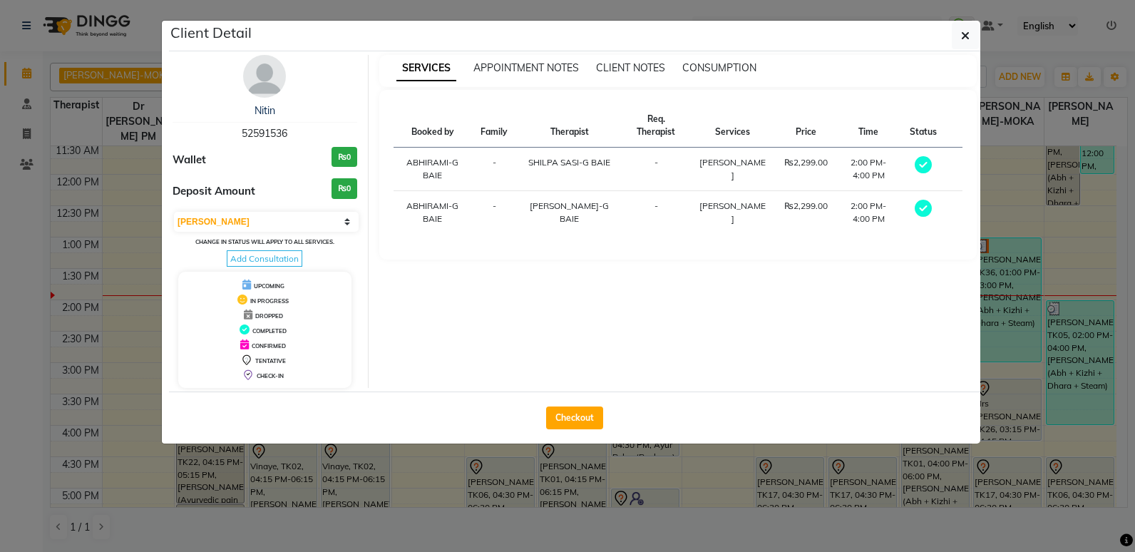
click at [269, 139] on span "52591536" at bounding box center [265, 133] width 46 height 13
drag, startPoint x: 286, startPoint y: 132, endPoint x: 212, endPoint y: 124, distance: 73.9
click at [212, 124] on div "Nitin 52591536" at bounding box center [265, 122] width 185 height 38
drag, startPoint x: 212, startPoint y: 124, endPoint x: 256, endPoint y: 131, distance: 44.1
copy span "52591536"
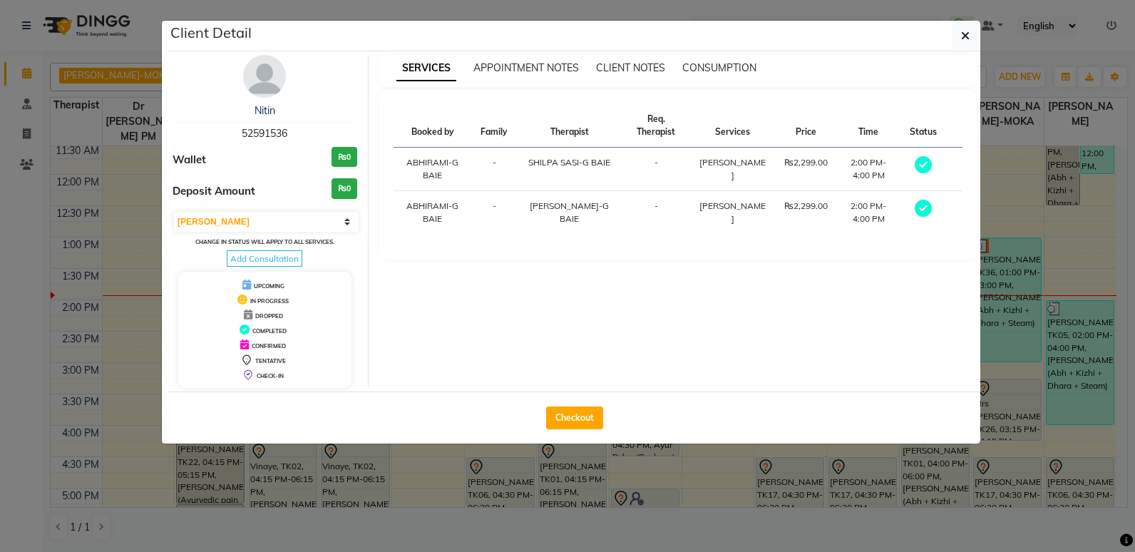
click at [24, 73] on ngb-modal-window "Client Detail Nitin 52591536 Wallet ₨0 Deposit Amount ₨0 Select MARK DONE UPCOM…" at bounding box center [567, 276] width 1135 height 552
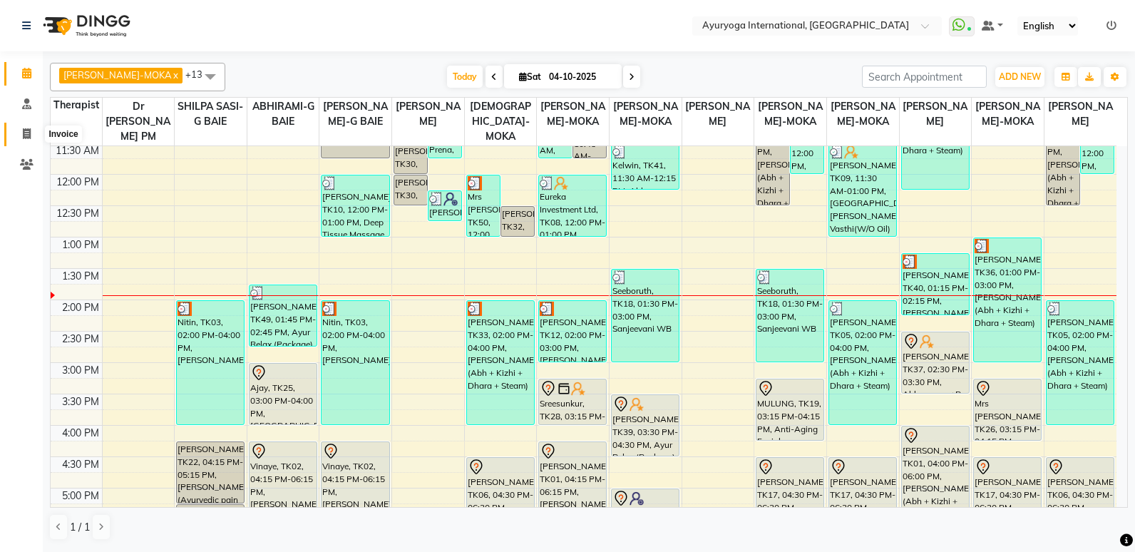
click at [28, 138] on icon at bounding box center [27, 133] width 8 height 11
select select "service"
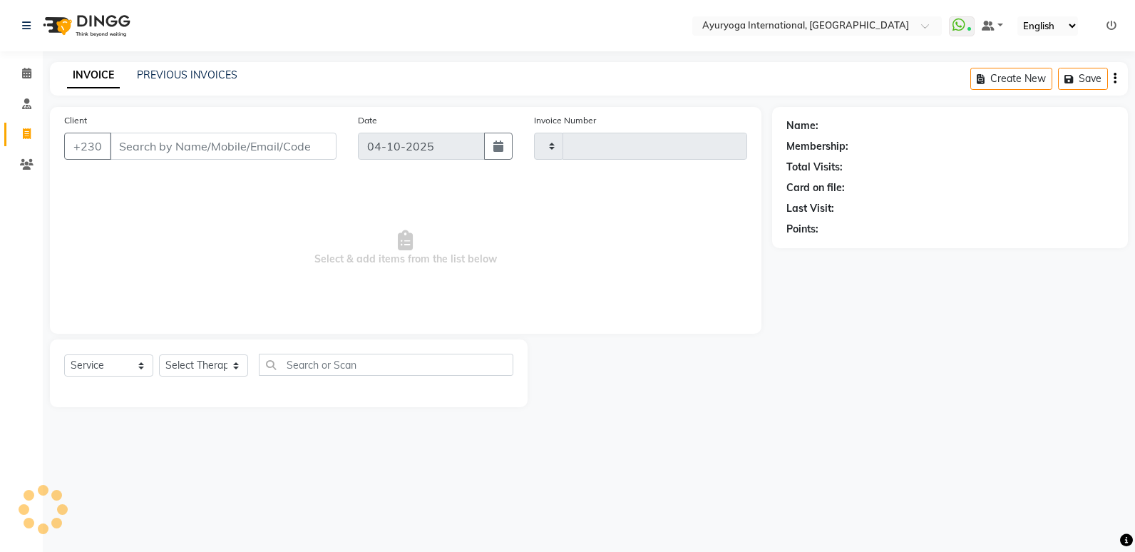
type input "6071"
select select "730"
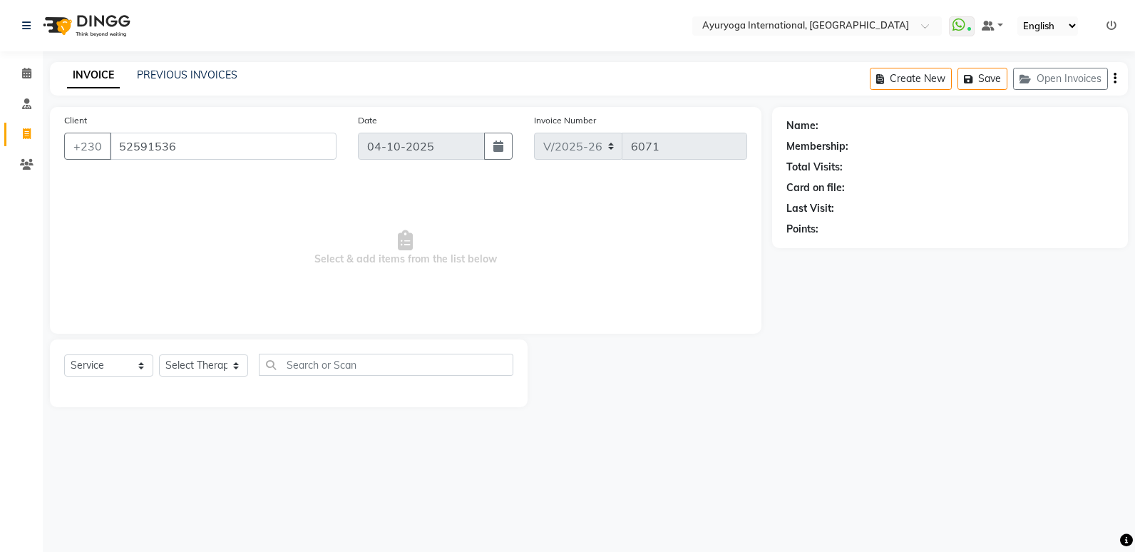
type input "52591536"
click at [31, 69] on icon at bounding box center [26, 73] width 9 height 11
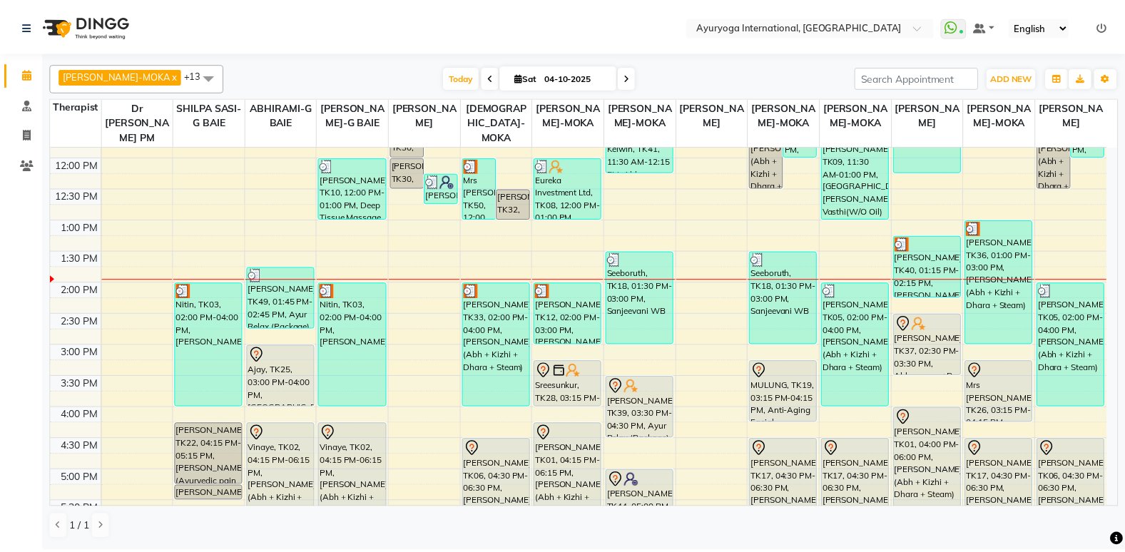
scroll to position [232, 0]
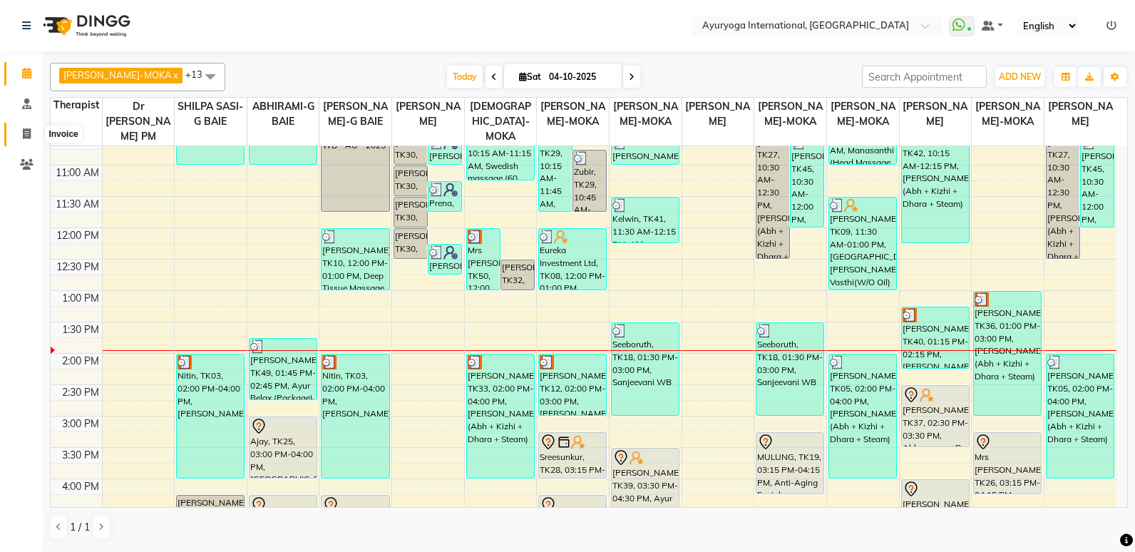
click at [33, 141] on span at bounding box center [26, 134] width 25 height 16
select select "service"
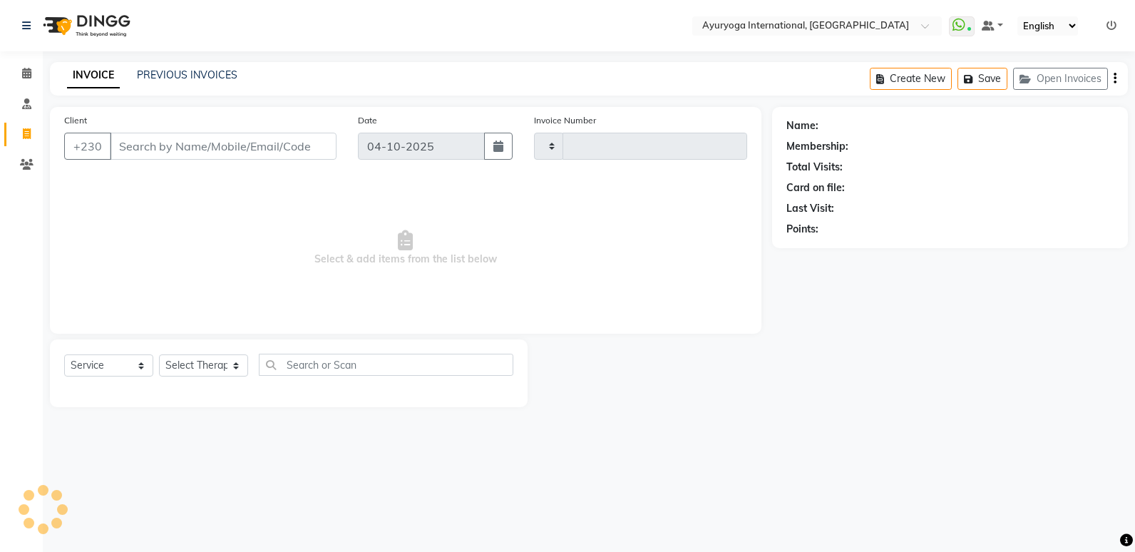
type input "6071"
select select "730"
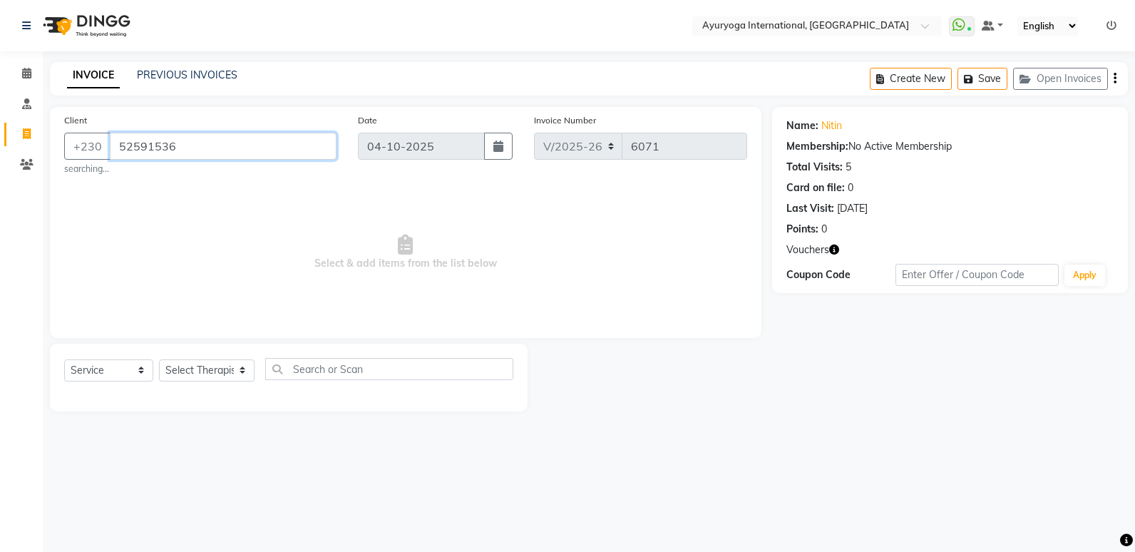
click at [205, 154] on input "52591536" at bounding box center [223, 146] width 227 height 27
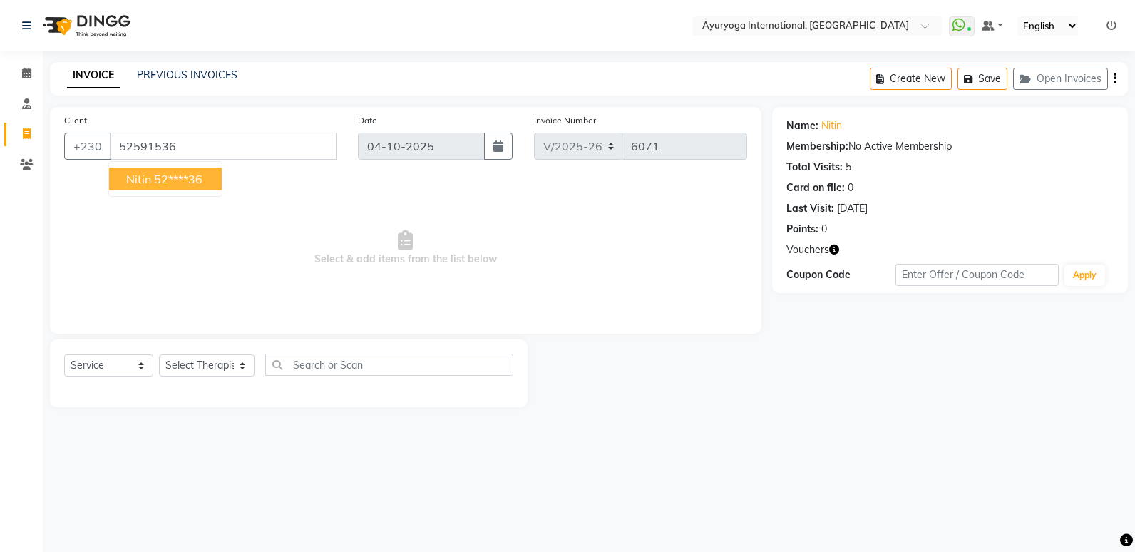
click at [198, 178] on ngb-highlight "52****36" at bounding box center [178, 179] width 48 height 14
type input "52****36"
drag, startPoint x: 91, startPoint y: 359, endPoint x: 93, endPoint y: 367, distance: 8.8
click at [91, 359] on select "Select Service Product Membership Package Voucher Prepaid Gift Card" at bounding box center [108, 365] width 89 height 22
select select "V"
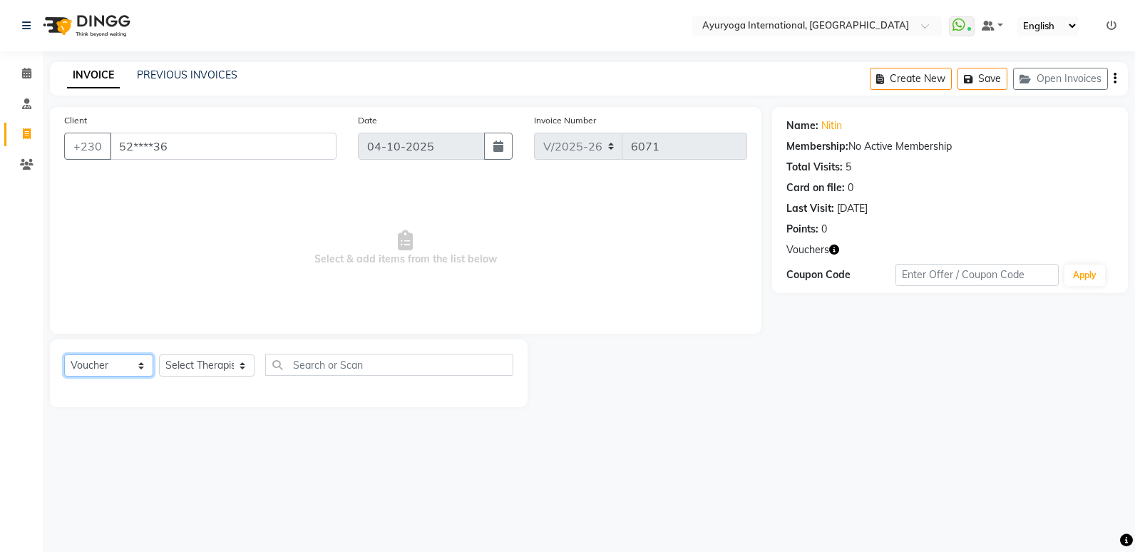
click at [64, 354] on select "Select Service Product Membership Package Voucher Prepaid Gift Card" at bounding box center [108, 365] width 89 height 22
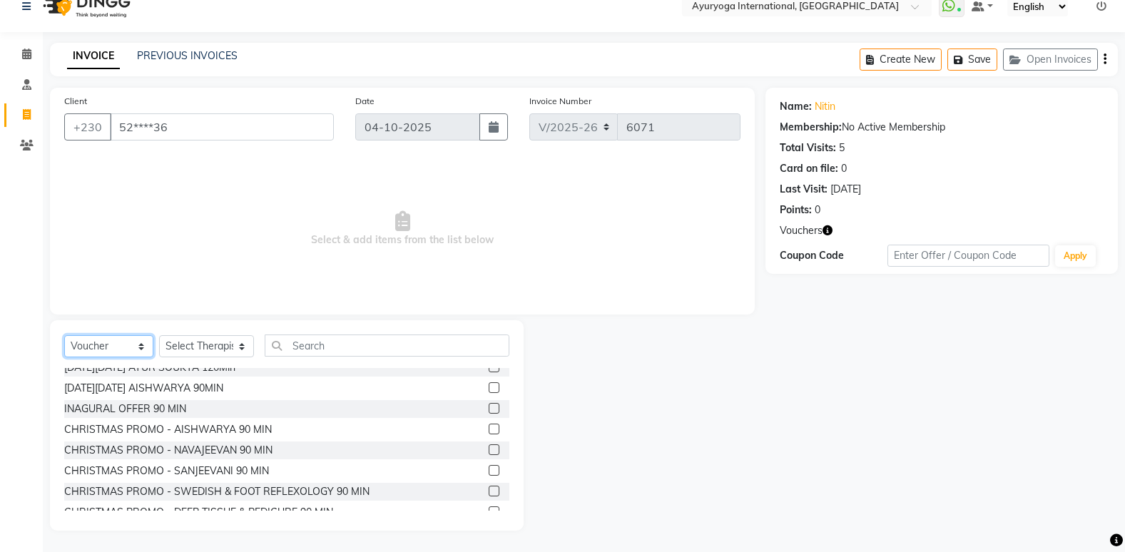
scroll to position [570, 0]
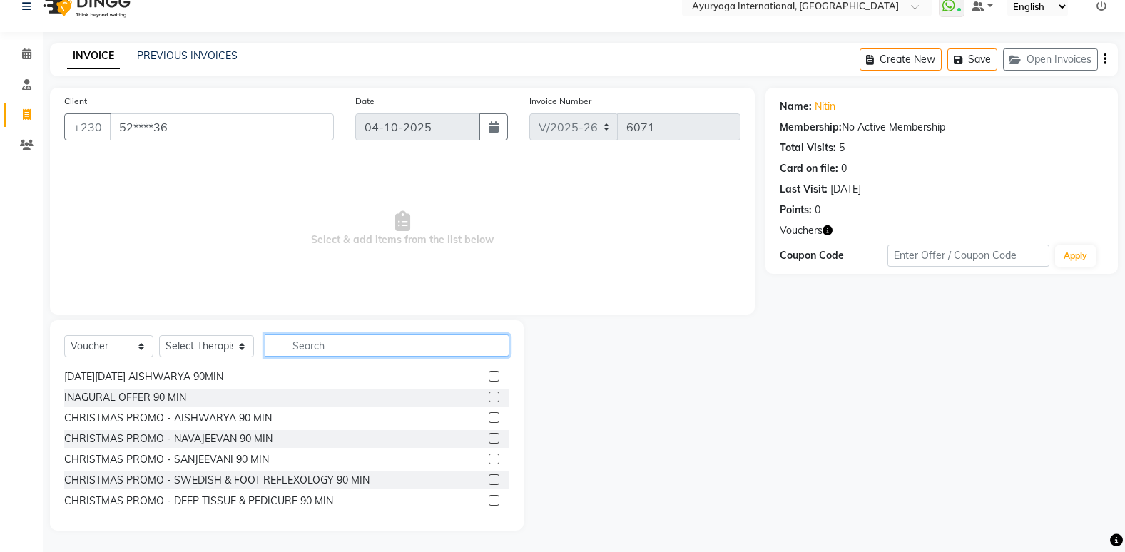
click at [285, 346] on input "text" at bounding box center [387, 345] width 245 height 22
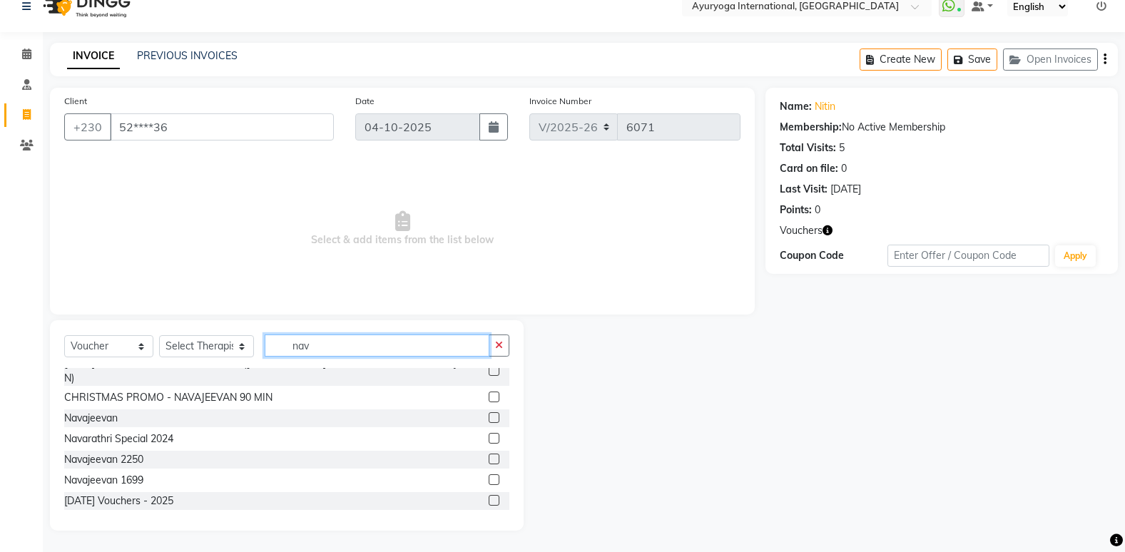
scroll to position [56, 0]
type input "nav"
click at [488, 497] on label at bounding box center [493, 498] width 11 height 11
click at [488, 497] on input "checkbox" at bounding box center [492, 498] width 9 height 9
click at [488, 498] on label at bounding box center [493, 498] width 11 height 11
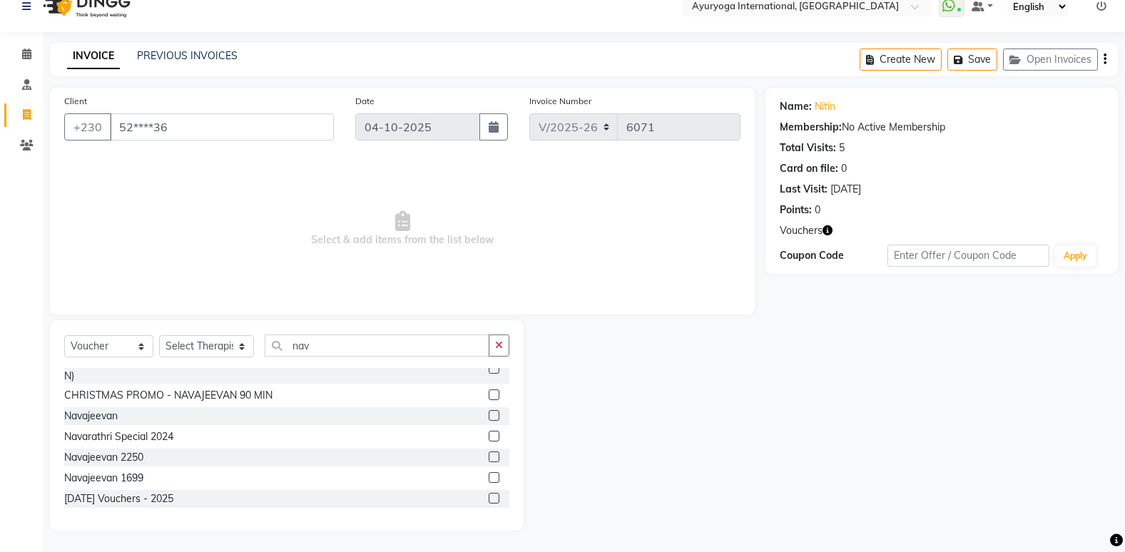
click at [488, 498] on input "checkbox" at bounding box center [492, 498] width 9 height 9
checkbox input "false"
click at [191, 334] on div "Select Service Product Membership Package Voucher Prepaid Gift Card Select Ther…" at bounding box center [286, 351] width 445 height 34
click at [191, 338] on select "Select Therapist ABHIRAMI-G BAIE [PERSON_NAME]-MOKA [PERSON_NAME]-MOKA ALEENA-M…" at bounding box center [206, 346] width 95 height 22
select select "92659"
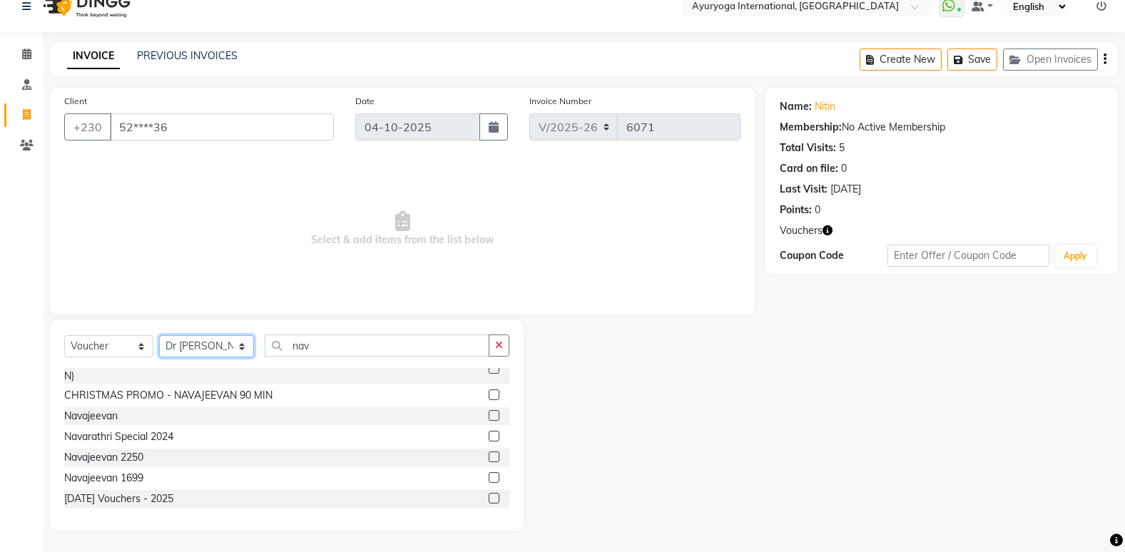
click at [159, 335] on select "Select Therapist ABHIRAMI-G BAIE [PERSON_NAME]-MOKA [PERSON_NAME]-MOKA ALEENA-M…" at bounding box center [206, 346] width 95 height 22
click at [488, 495] on label at bounding box center [493, 498] width 11 height 11
click at [488, 495] on input "checkbox" at bounding box center [492, 498] width 9 height 9
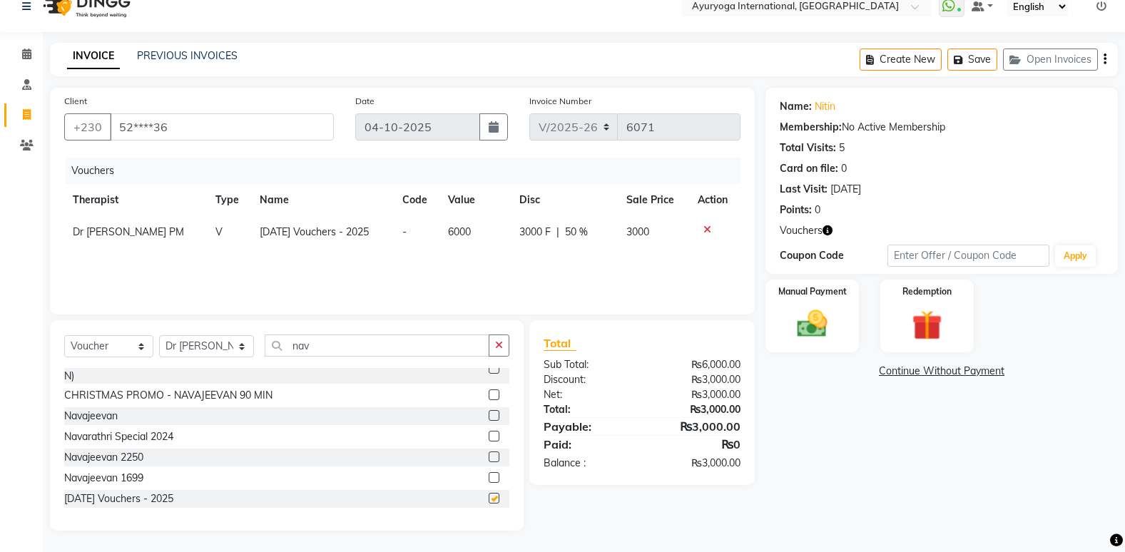
checkbox input "false"
click at [825, 334] on img at bounding box center [812, 324] width 51 height 36
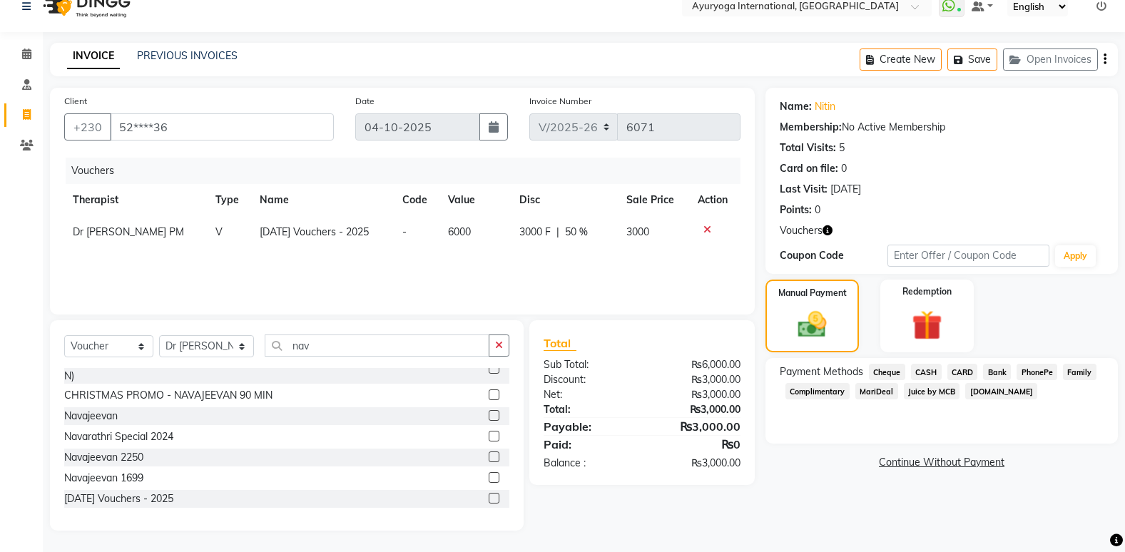
click at [918, 394] on span "Juice by MCB" at bounding box center [931, 391] width 56 height 16
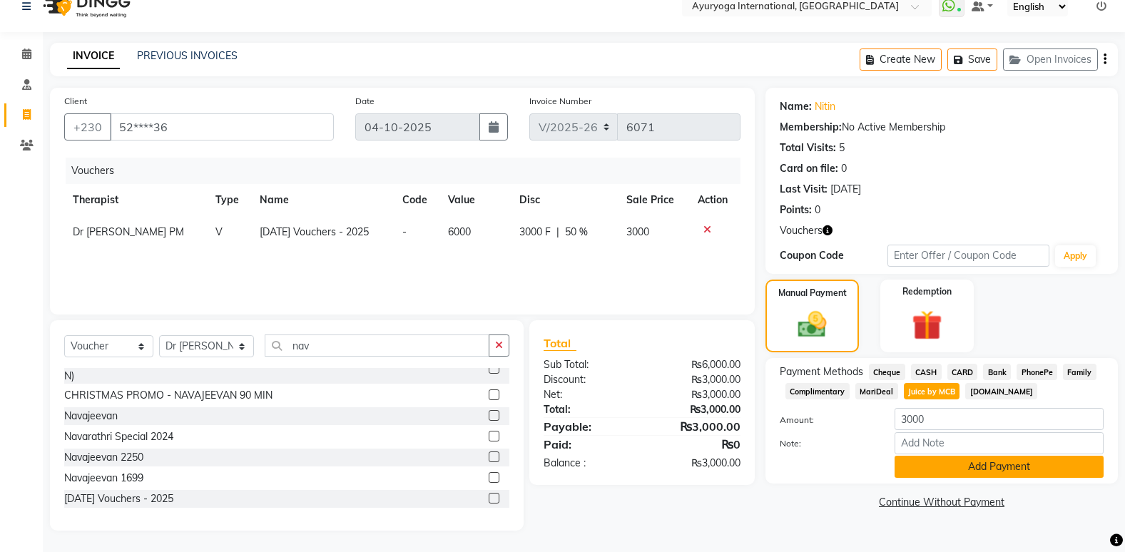
click at [975, 468] on button "Add Payment" at bounding box center [998, 467] width 209 height 22
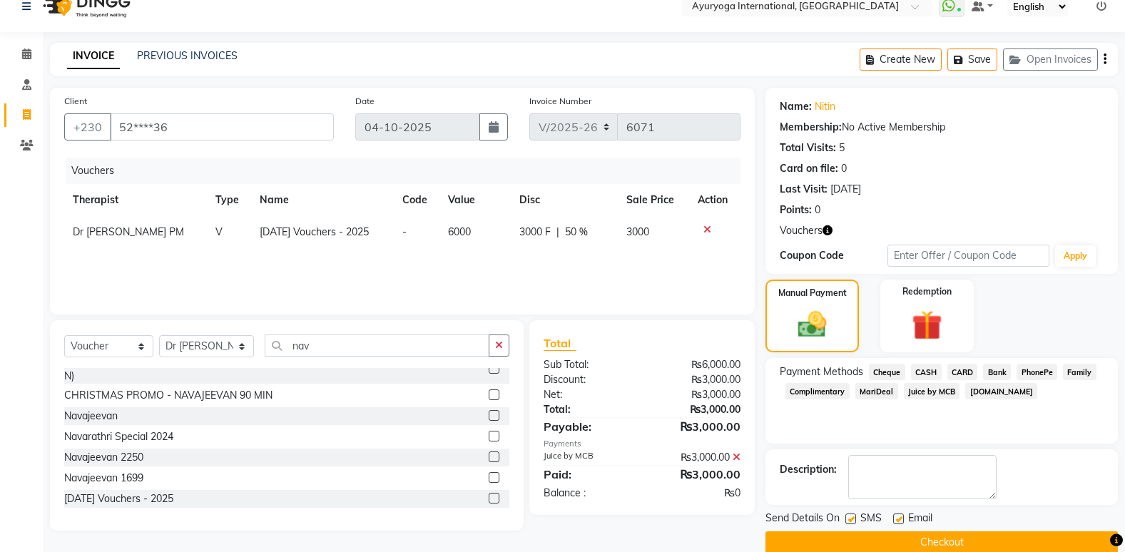
click at [927, 531] on button "Checkout" at bounding box center [941, 542] width 352 height 22
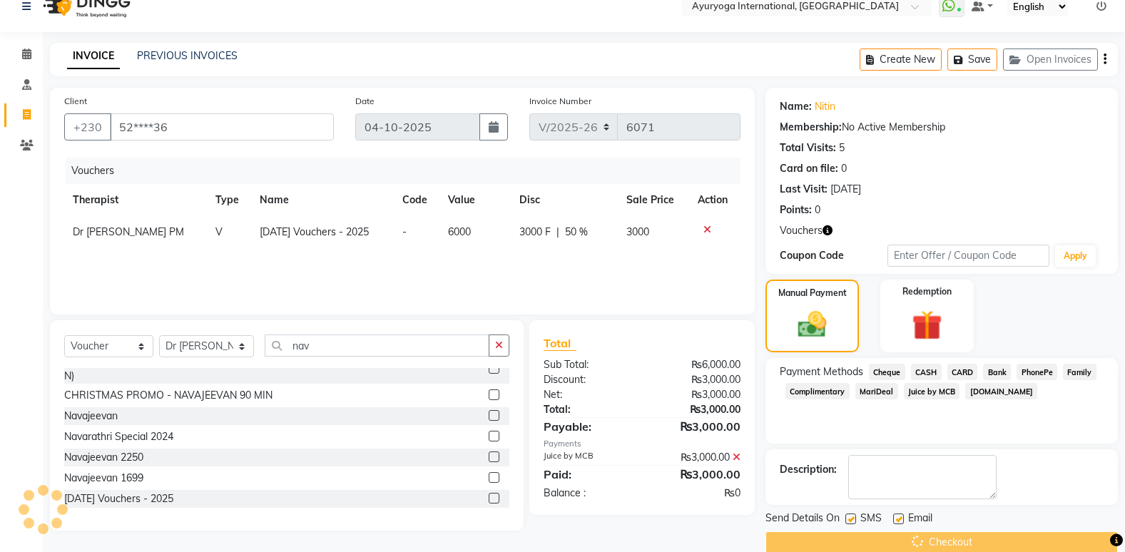
scroll to position [42, 0]
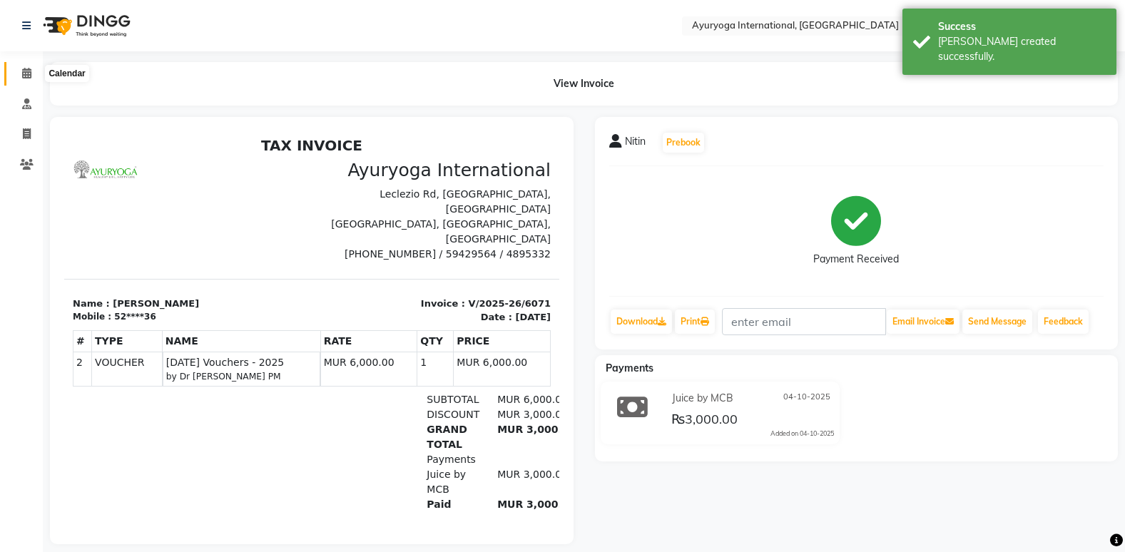
click at [24, 73] on icon at bounding box center [26, 73] width 9 height 11
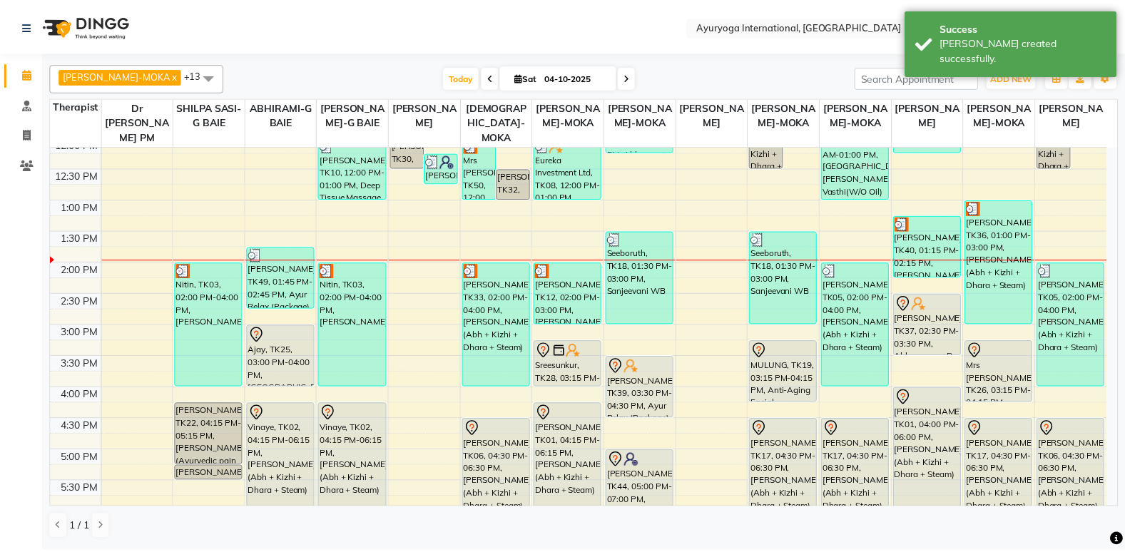
scroll to position [357, 0]
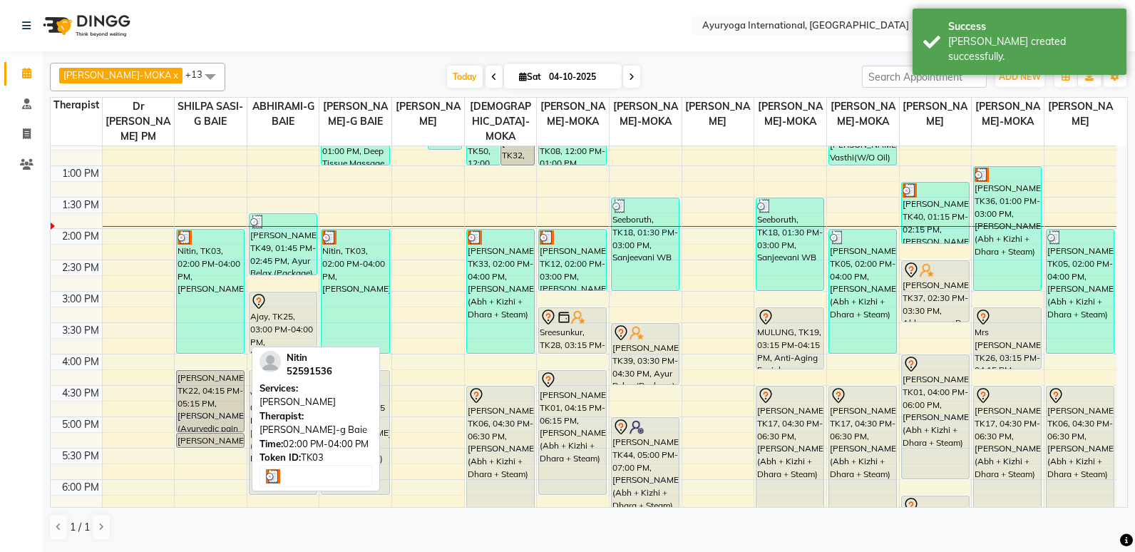
click at [194, 240] on div at bounding box center [211, 237] width 66 height 14
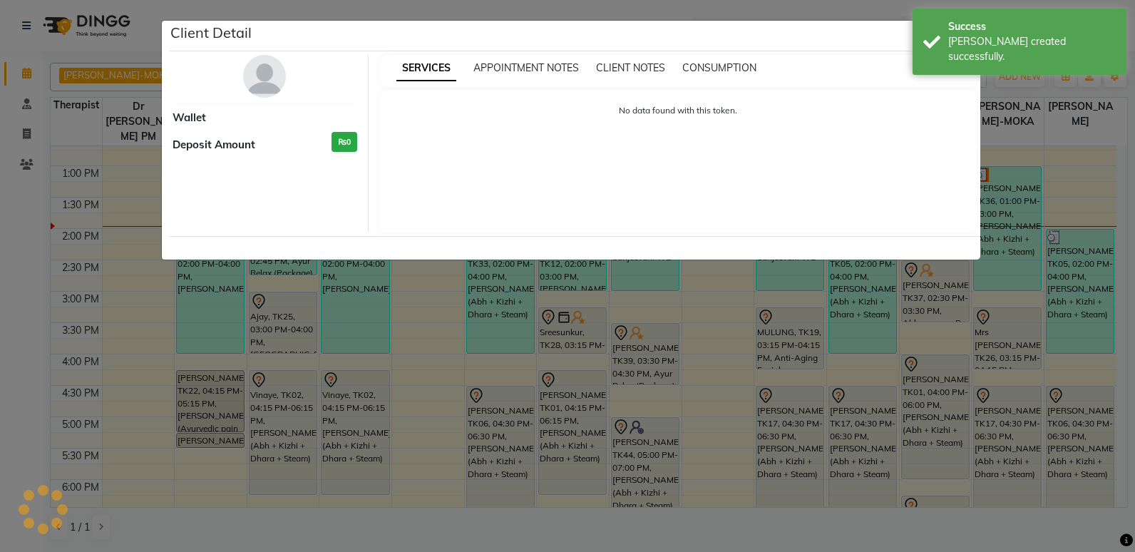
select select "3"
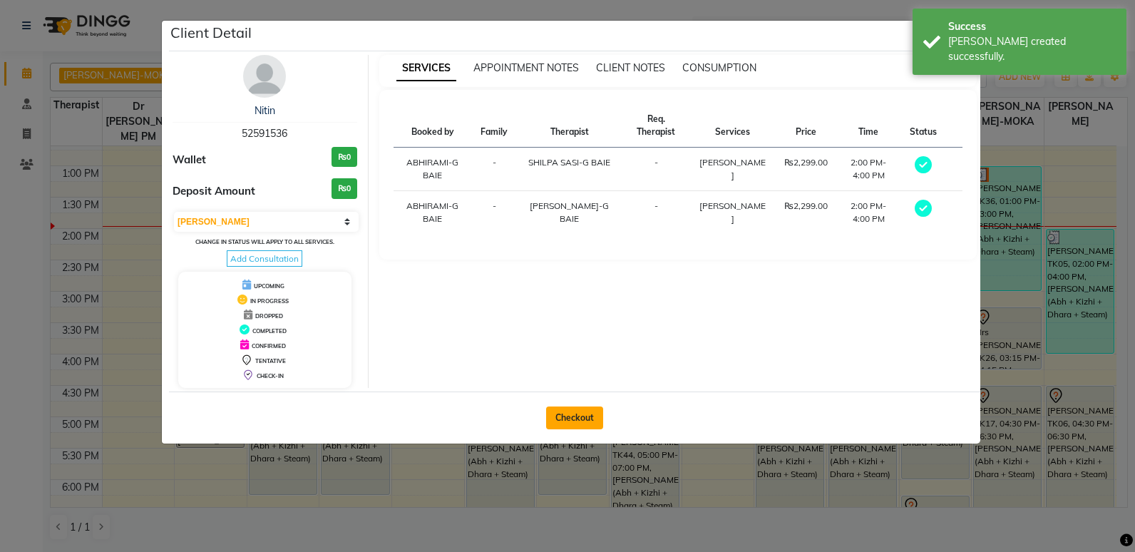
click at [593, 419] on button "Checkout" at bounding box center [574, 417] width 57 height 23
select select "service"
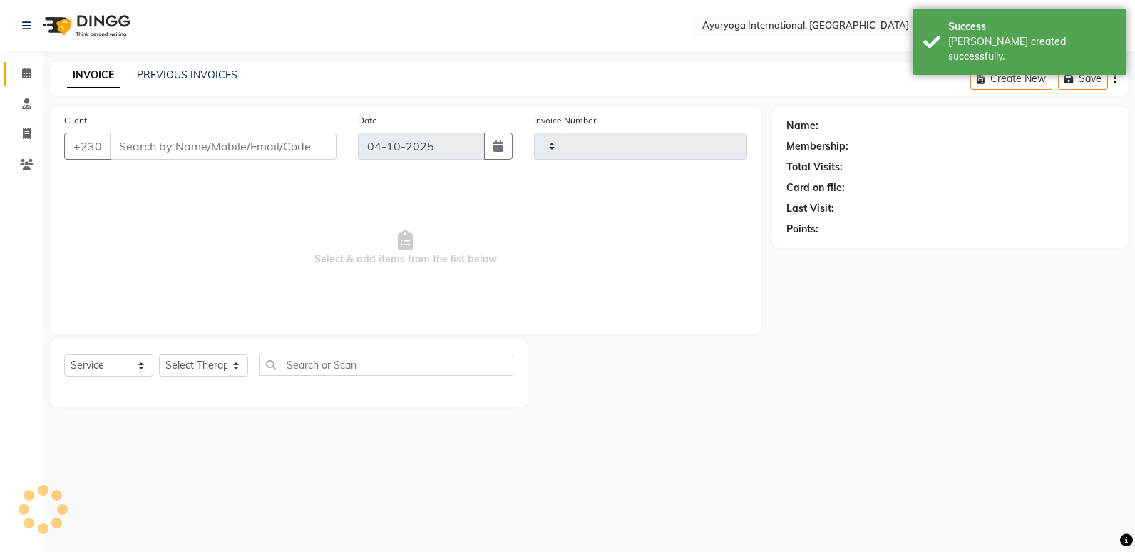
type input "6072"
select select "730"
type input "52****36"
select select "11400"
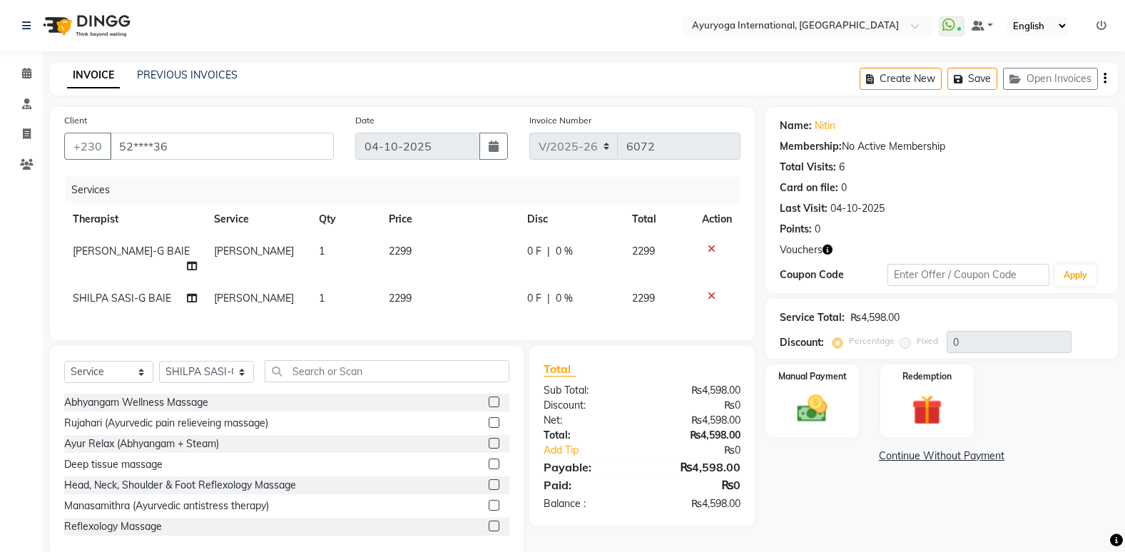
click at [707, 294] on icon at bounding box center [711, 296] width 8 height 10
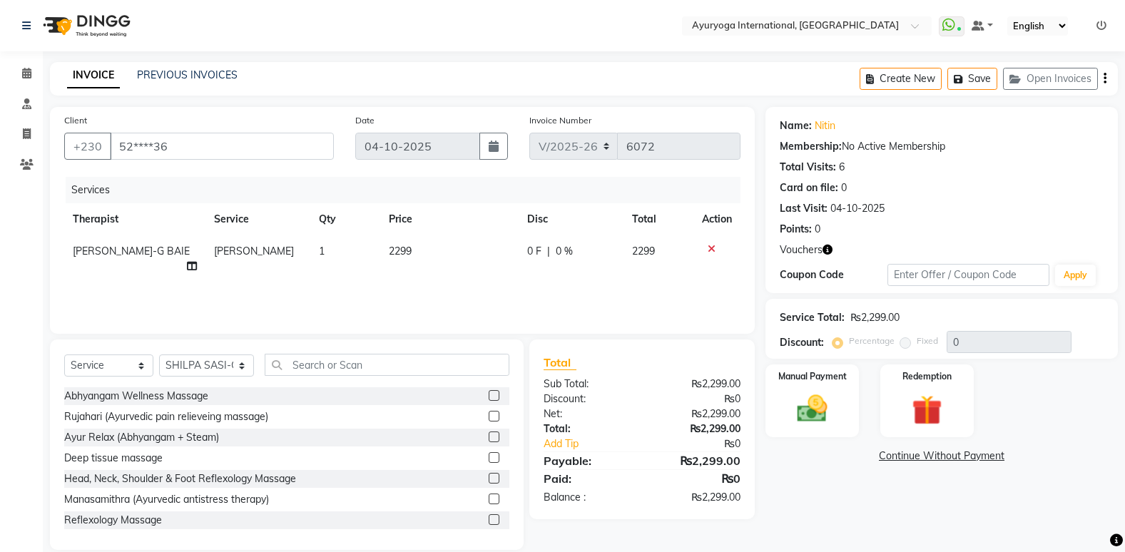
click at [711, 242] on td at bounding box center [716, 258] width 47 height 47
click at [708, 247] on icon at bounding box center [711, 249] width 8 height 10
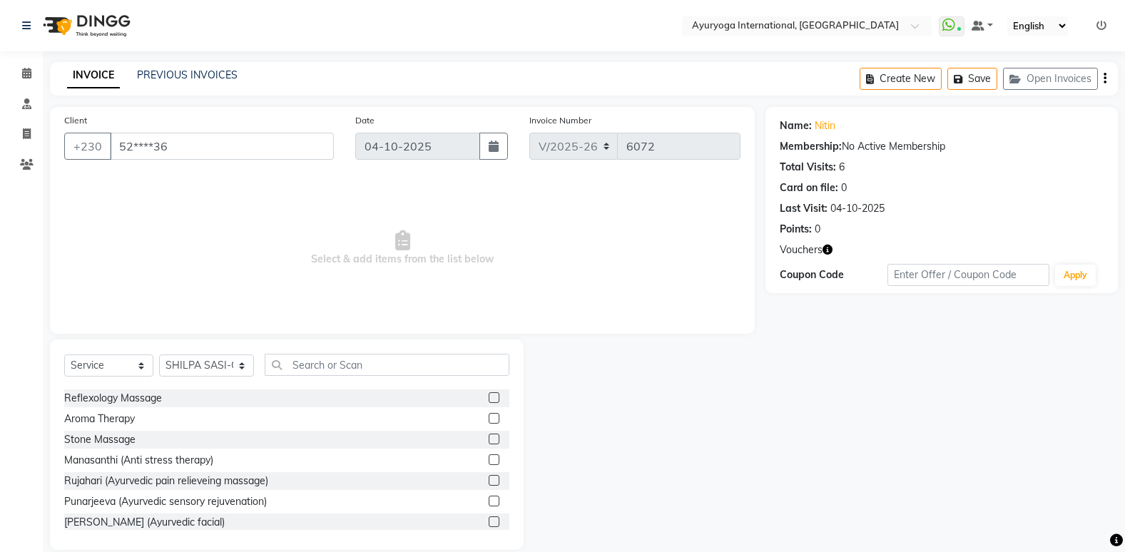
scroll to position [143, 0]
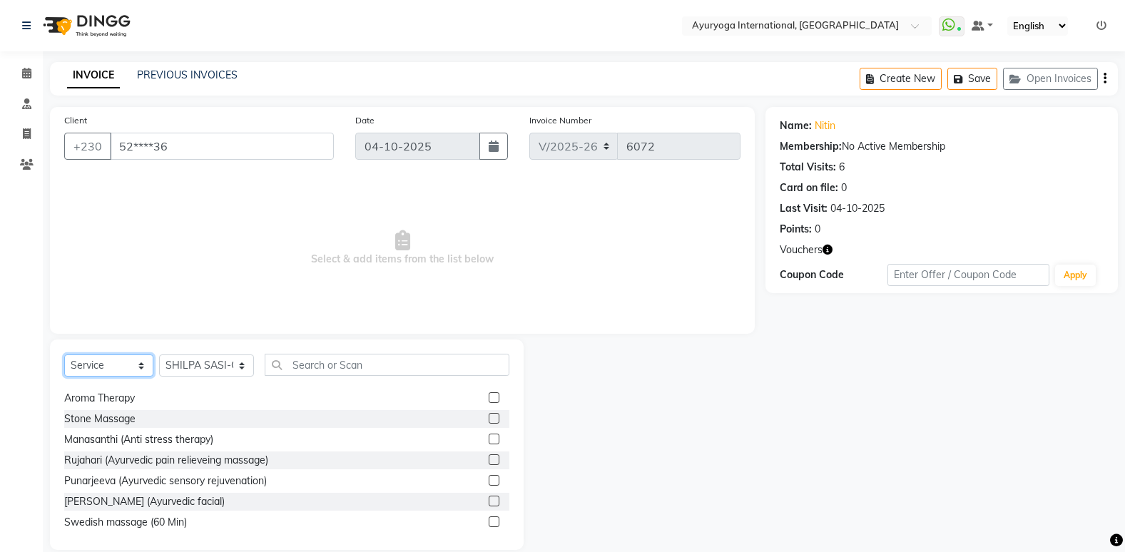
click at [127, 364] on select "Select Service Product Membership Package Voucher Prepaid Gift Card" at bounding box center [108, 365] width 89 height 22
select select "V"
click at [64, 354] on select "Select Service Product Membership Package Voucher Prepaid Gift Card" at bounding box center [108, 365] width 89 height 22
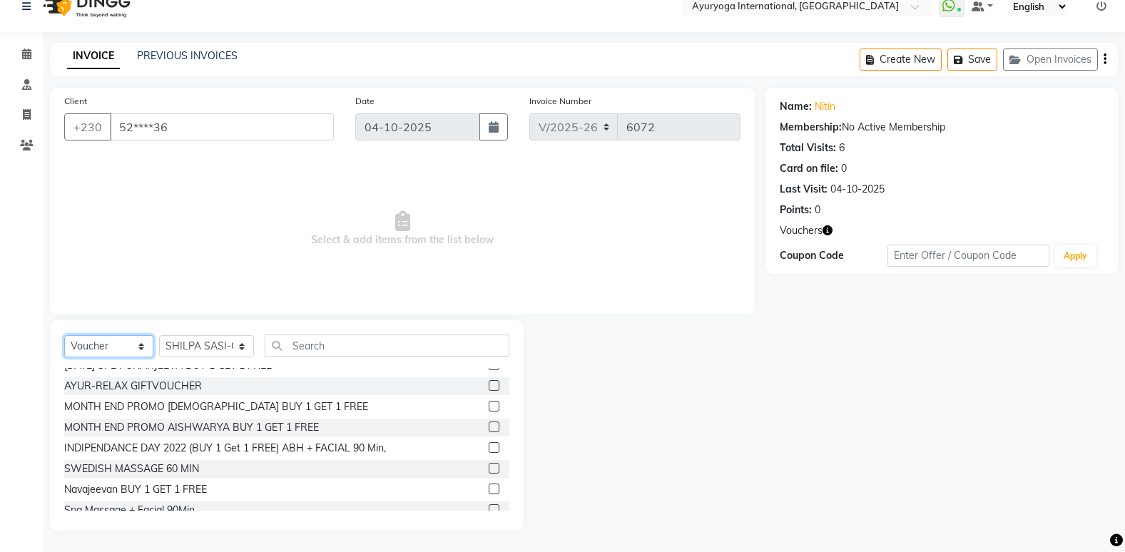
scroll to position [0, 0]
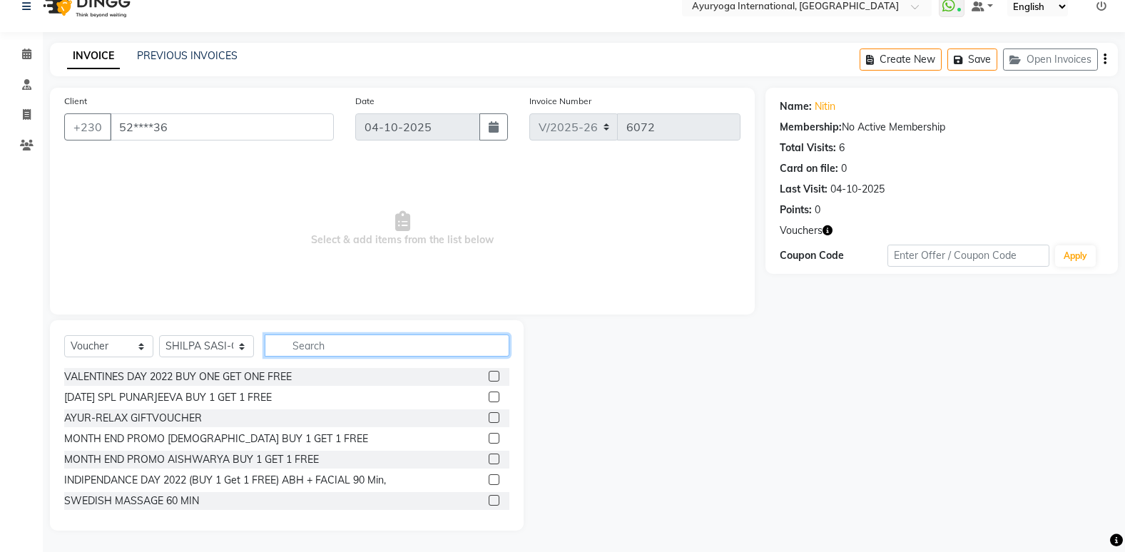
click at [334, 345] on input "text" at bounding box center [387, 345] width 245 height 22
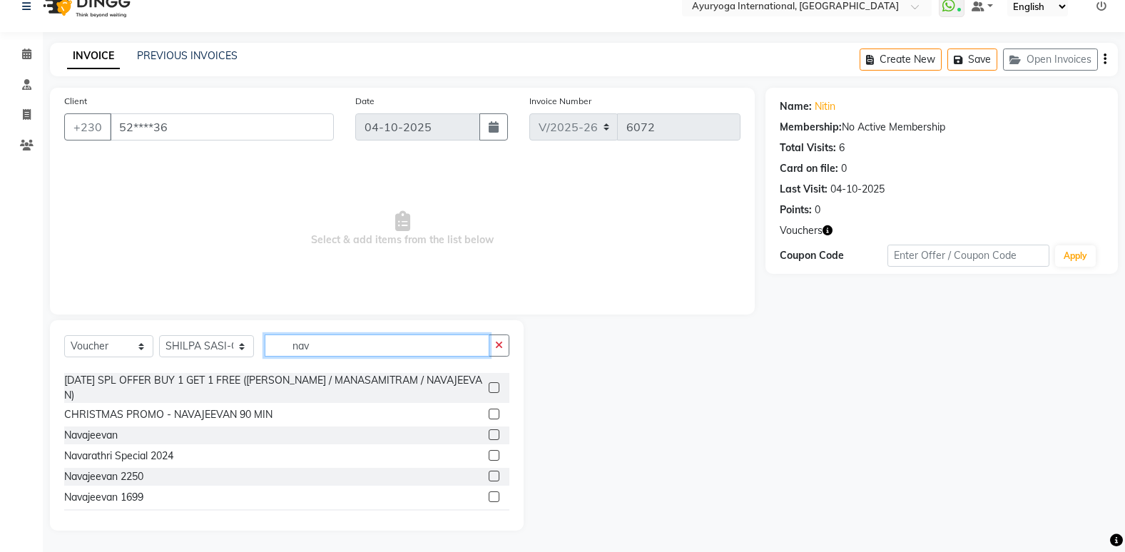
scroll to position [56, 0]
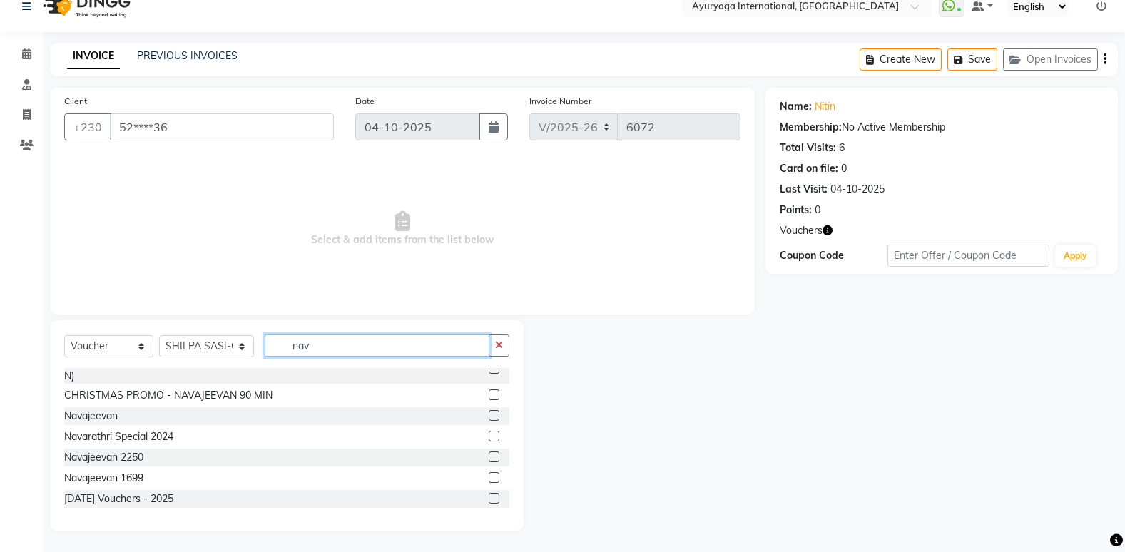
type input "nav"
click at [488, 501] on label at bounding box center [493, 498] width 11 height 11
click at [488, 501] on input "checkbox" at bounding box center [492, 498] width 9 height 9
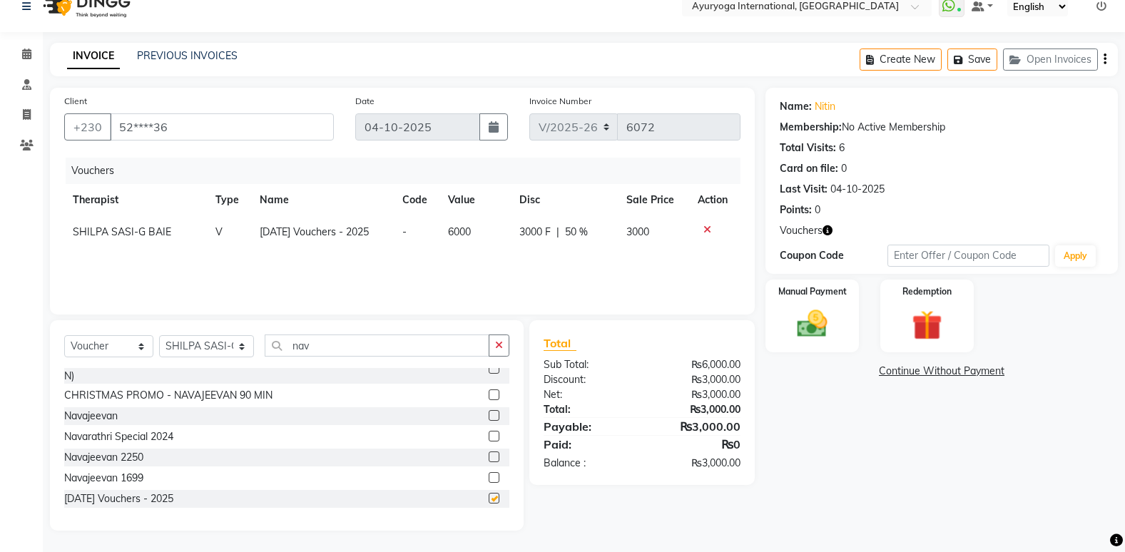
checkbox input "false"
click at [938, 309] on img at bounding box center [926, 325] width 51 height 39
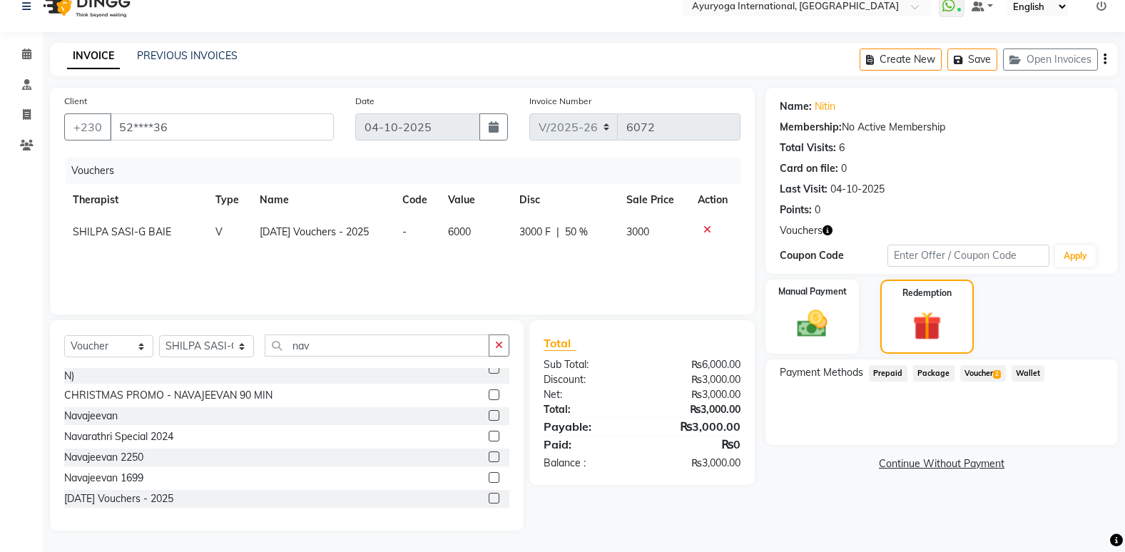
click at [989, 370] on span "Voucher 2" at bounding box center [983, 373] width 46 height 16
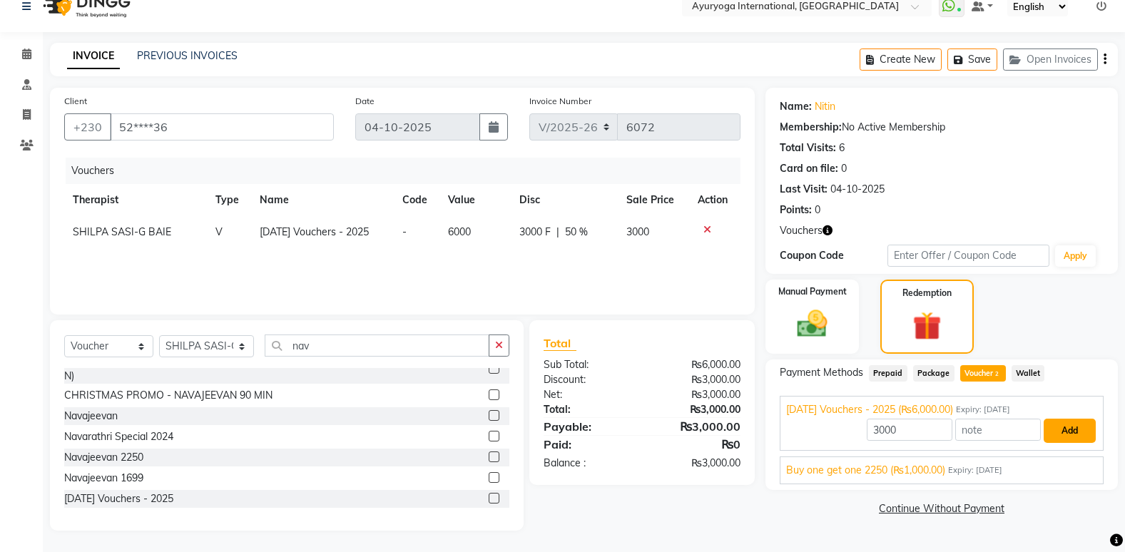
click at [1055, 431] on button "Add" at bounding box center [1069, 431] width 52 height 24
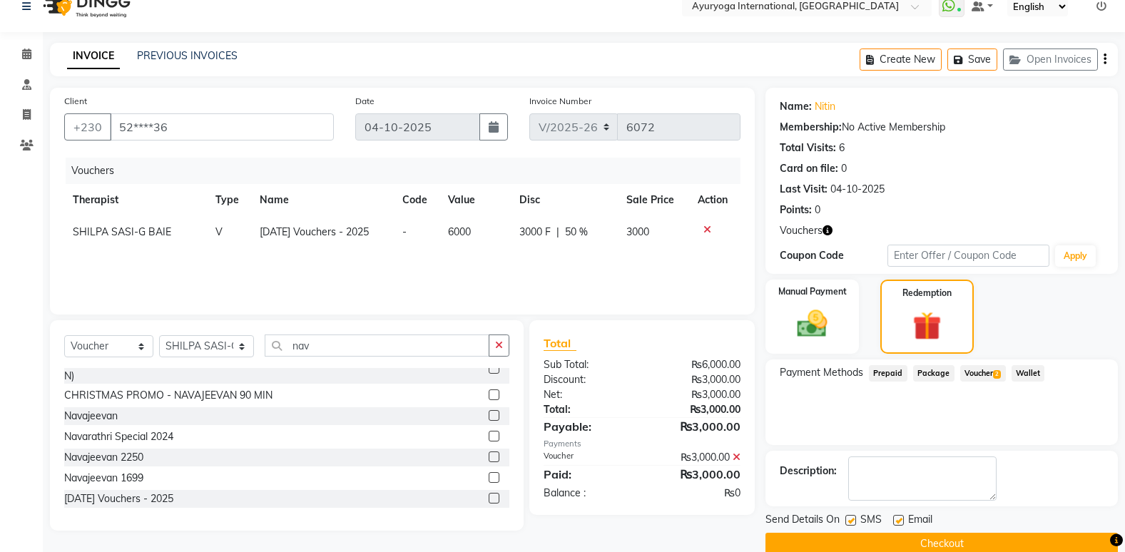
scroll to position [43, 0]
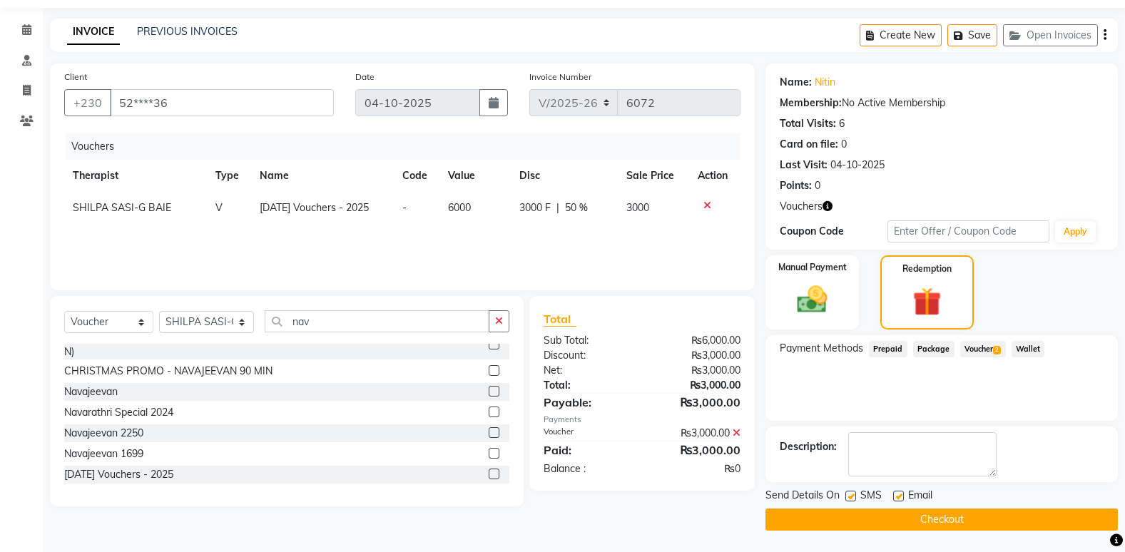
click at [982, 528] on button "Checkout" at bounding box center [941, 519] width 352 height 22
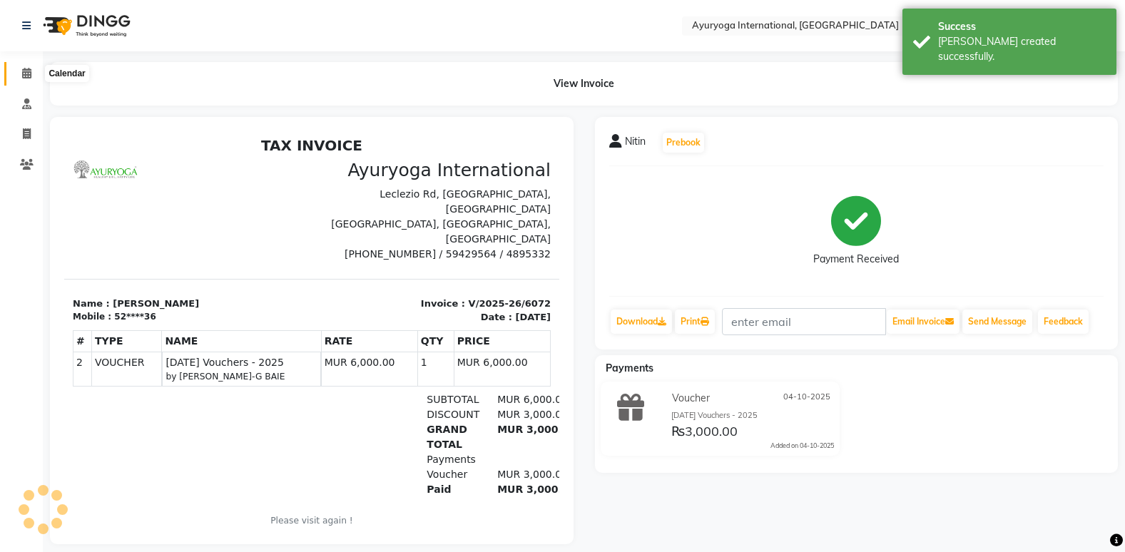
click at [36, 69] on span at bounding box center [26, 74] width 25 height 16
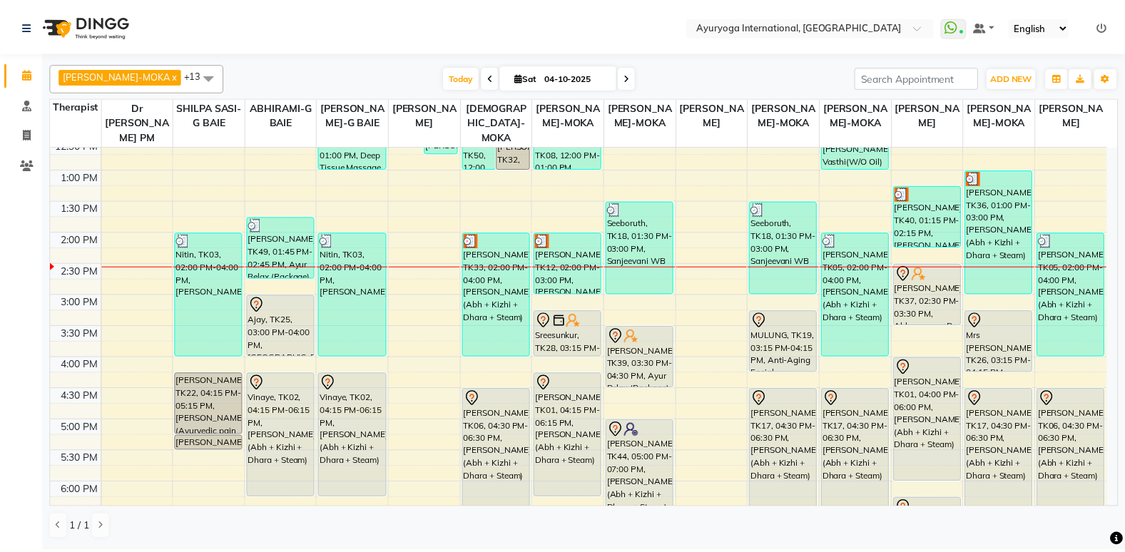
scroll to position [357, 0]
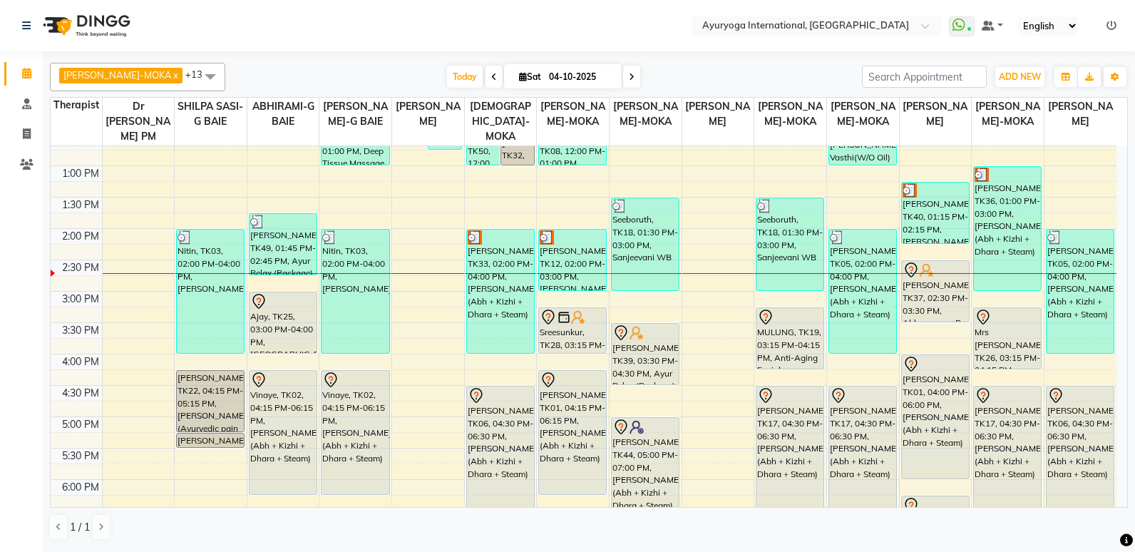
drag, startPoint x: 557, startPoint y: 362, endPoint x: 252, endPoint y: 324, distance: 307.5
click at [252, 324] on div "Ajay, TK25, 03:00 PM-04:00 PM, [GEOGRAPHIC_DATA] facial" at bounding box center [283, 322] width 67 height 61
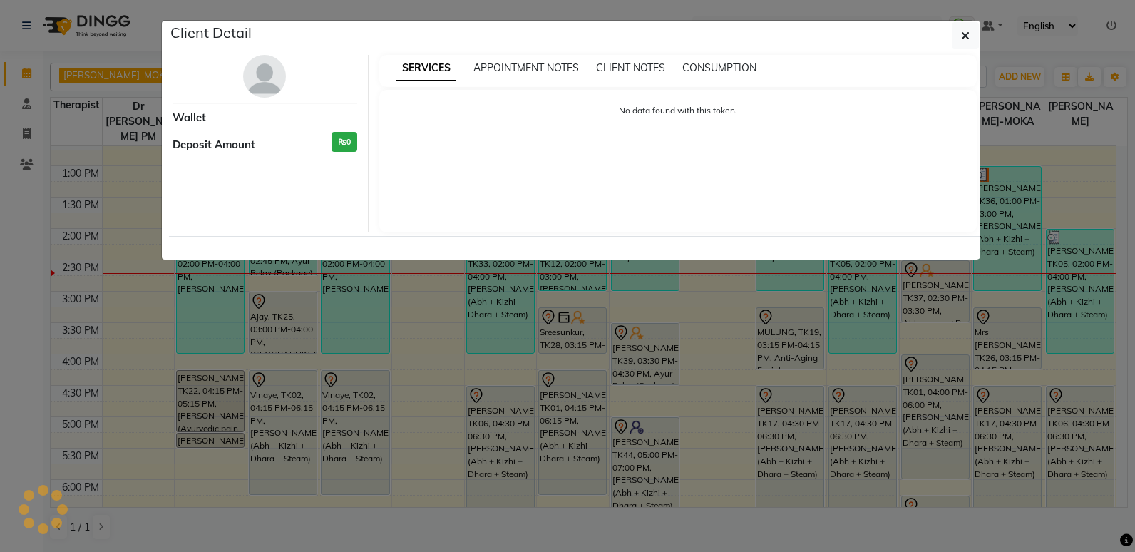
select select "7"
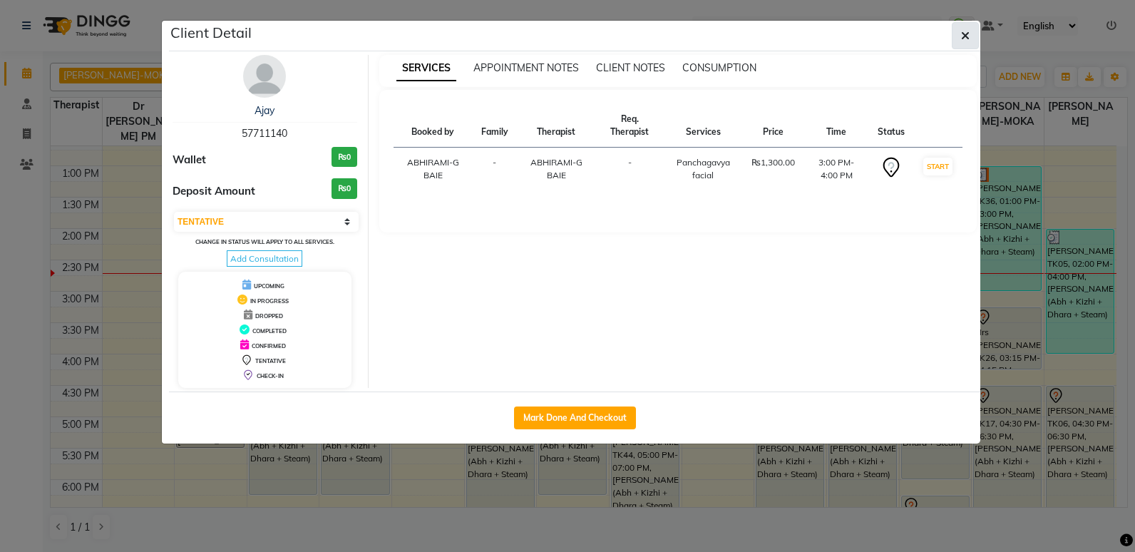
click at [968, 34] on icon "button" at bounding box center [965, 35] width 9 height 11
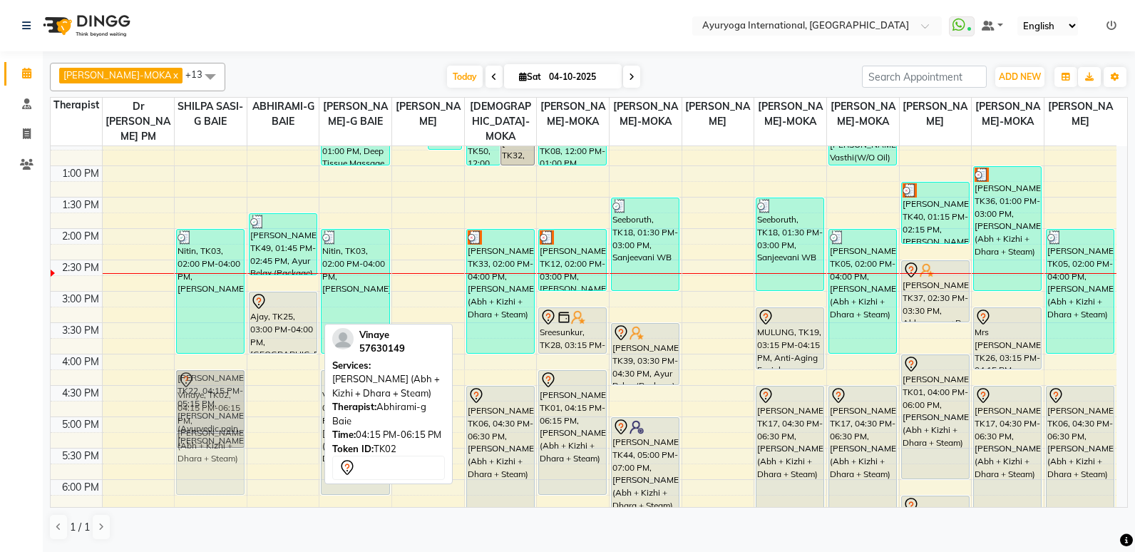
drag, startPoint x: 296, startPoint y: 439, endPoint x: 225, endPoint y: 436, distance: 71.4
click at [225, 436] on tr "preity, TK16, 09:00 AM-11:00 AM, [PERSON_NAME] (Abh + Kizhi + Dhara + Steam) Ni…" at bounding box center [584, 229] width 1066 height 878
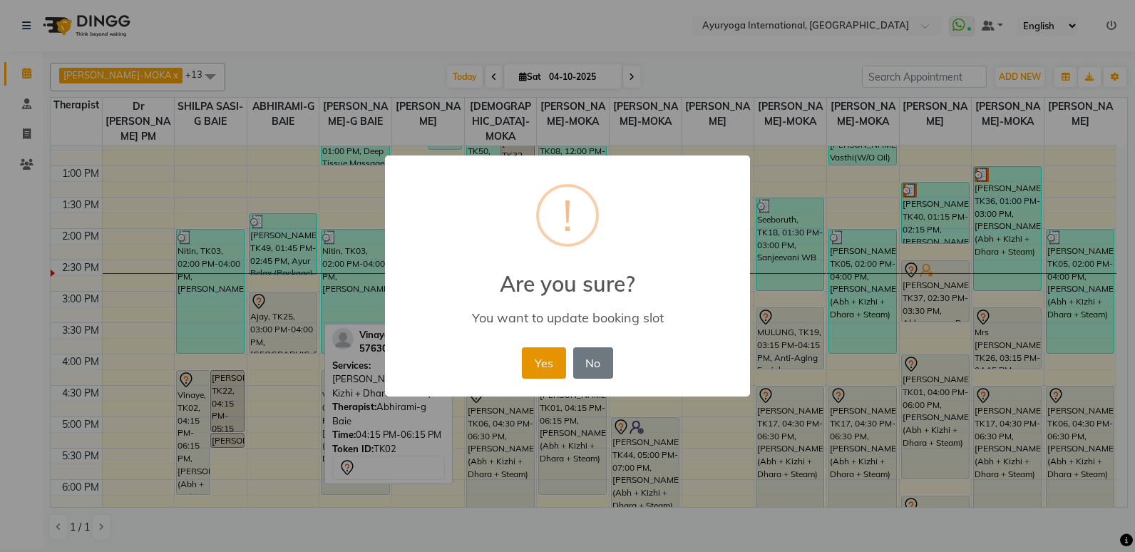
click at [551, 366] on button "Yes" at bounding box center [543, 362] width 43 height 31
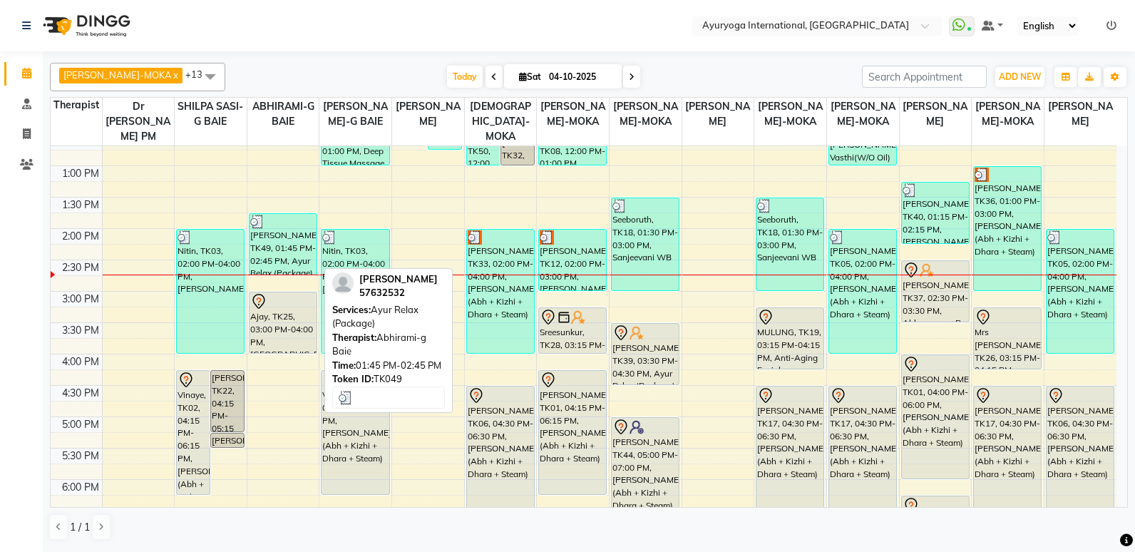
click at [256, 240] on div "[PERSON_NAME], TK49, 01:45 PM-02:45 PM, Ayur Relax (Package)" at bounding box center [283, 244] width 67 height 61
click at [287, 248] on div "[PERSON_NAME], TK49, 01:45 PM-02:45 PM, Ayur Relax (Package)" at bounding box center [283, 244] width 67 height 61
select select "3"
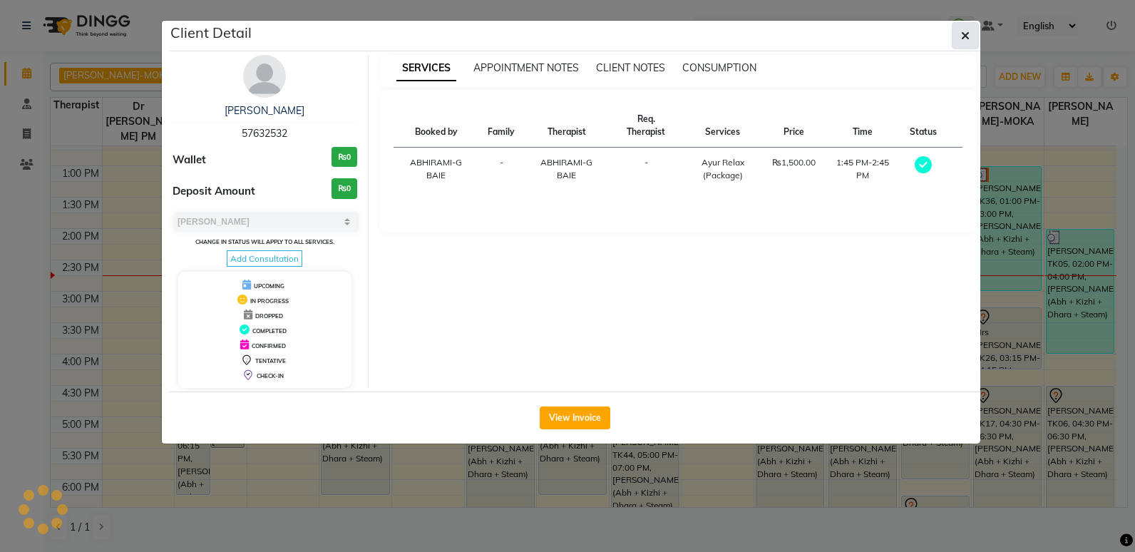
click at [972, 40] on button "button" at bounding box center [965, 35] width 27 height 27
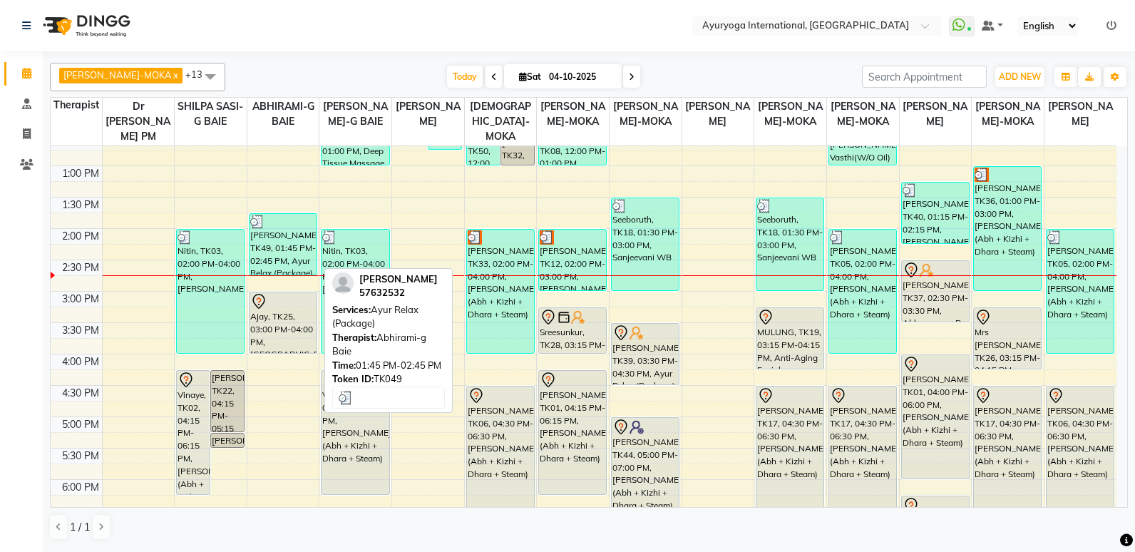
click at [287, 251] on div "[PERSON_NAME], TK49, 01:45 PM-02:45 PM, Ayur Relax (Package)" at bounding box center [283, 244] width 67 height 61
select select "3"
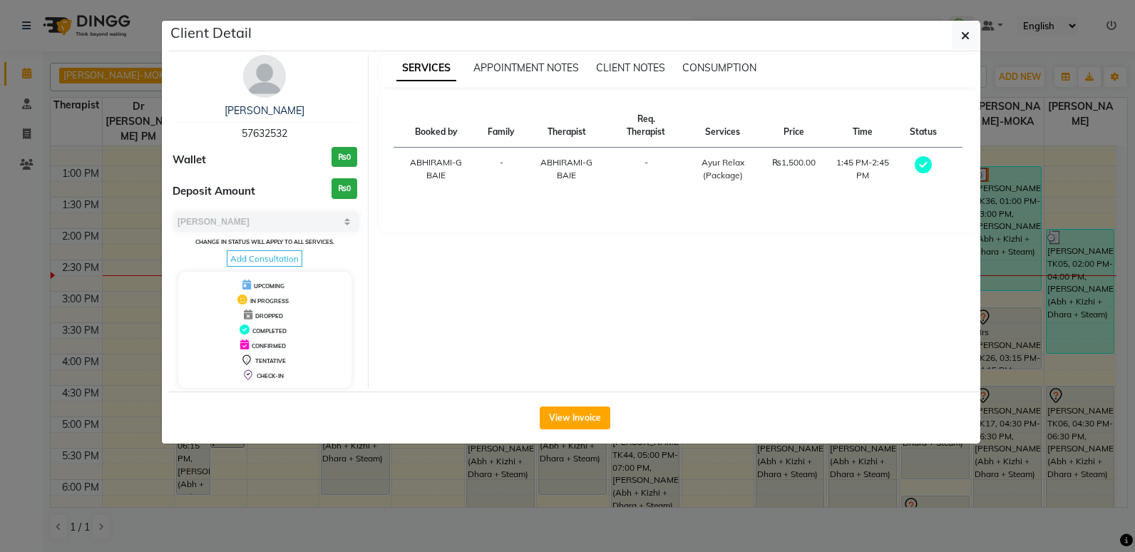
click at [255, 96] on div "[PERSON_NAME] 57632532 Wallet ₨0 Deposit Amount ₨0 Select MARK DONE UPCOMING Ch…" at bounding box center [265, 221] width 207 height 333
click at [263, 87] on img at bounding box center [264, 76] width 43 height 43
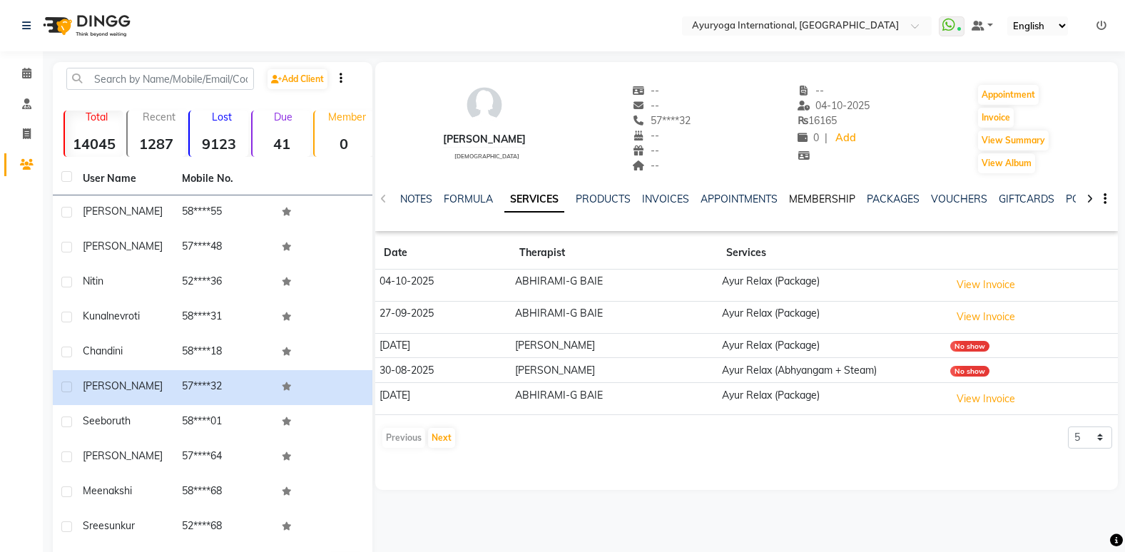
click at [814, 203] on link "MEMBERSHIP" at bounding box center [822, 199] width 66 height 13
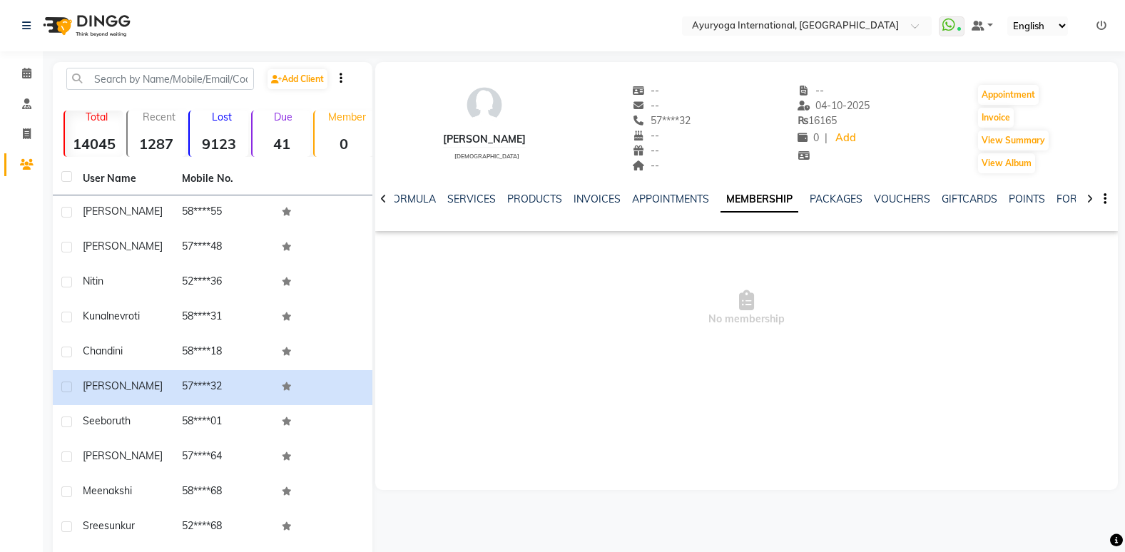
click at [660, 187] on div "NOTES FORMULA SERVICES PRODUCTS INVOICES APPOINTMENTS MEMBERSHIP PACKAGES VOUCH…" at bounding box center [746, 199] width 742 height 49
click at [660, 191] on div "NOTES FORMULA SERVICES PRODUCTS INVOICES APPOINTMENTS MEMBERSHIP PACKAGES VOUCH…" at bounding box center [746, 199] width 742 height 49
click at [660, 195] on link "APPOINTMENTS" at bounding box center [670, 199] width 77 height 13
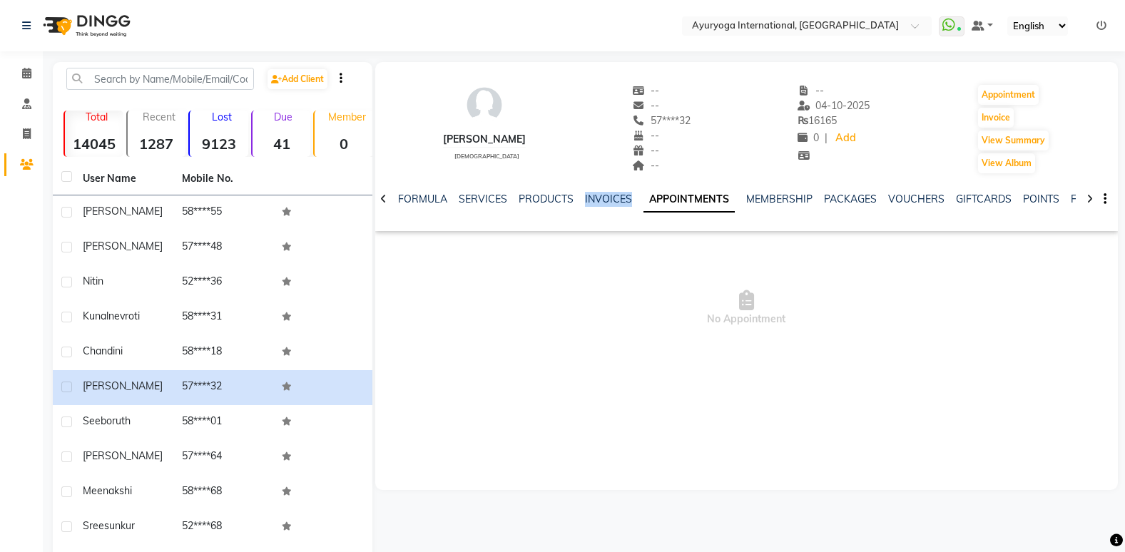
click at [683, 199] on link "APPOINTMENTS" at bounding box center [688, 200] width 91 height 26
click at [545, 198] on link "PRODUCTS" at bounding box center [545, 199] width 55 height 13
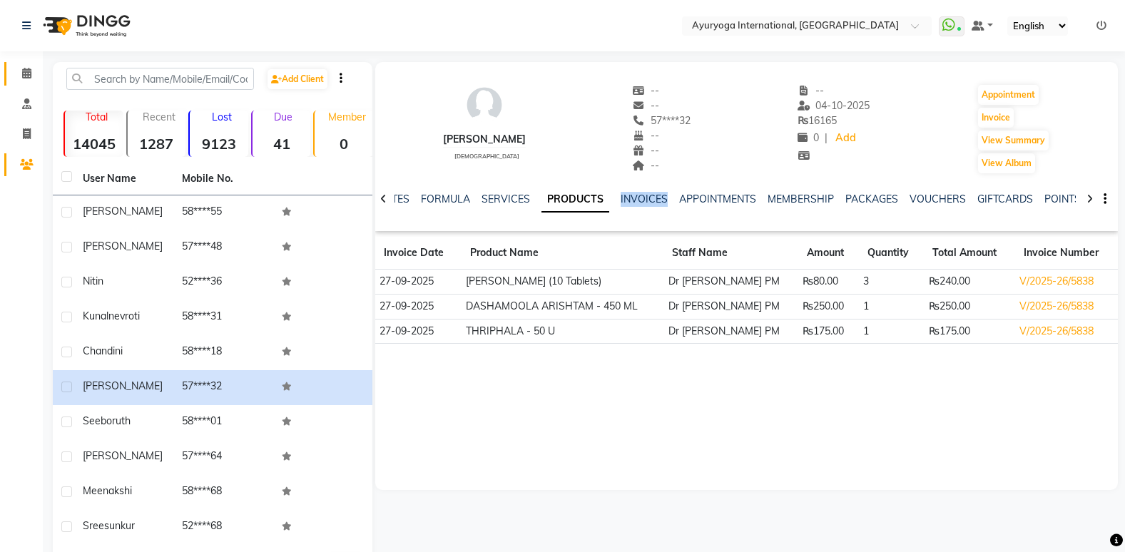
click at [14, 73] on link "Calendar" at bounding box center [21, 74] width 34 height 24
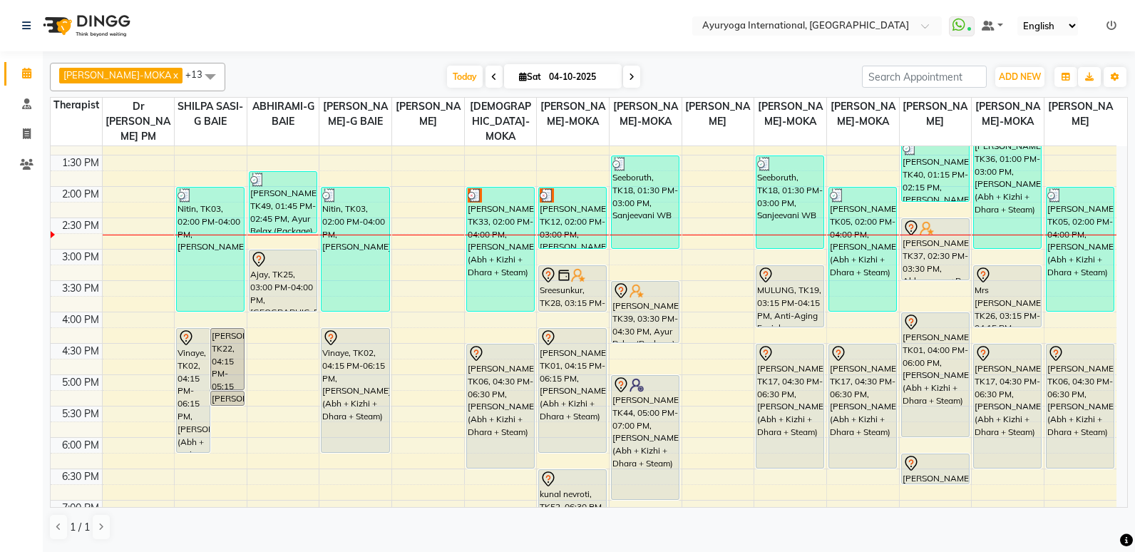
scroll to position [428, 0]
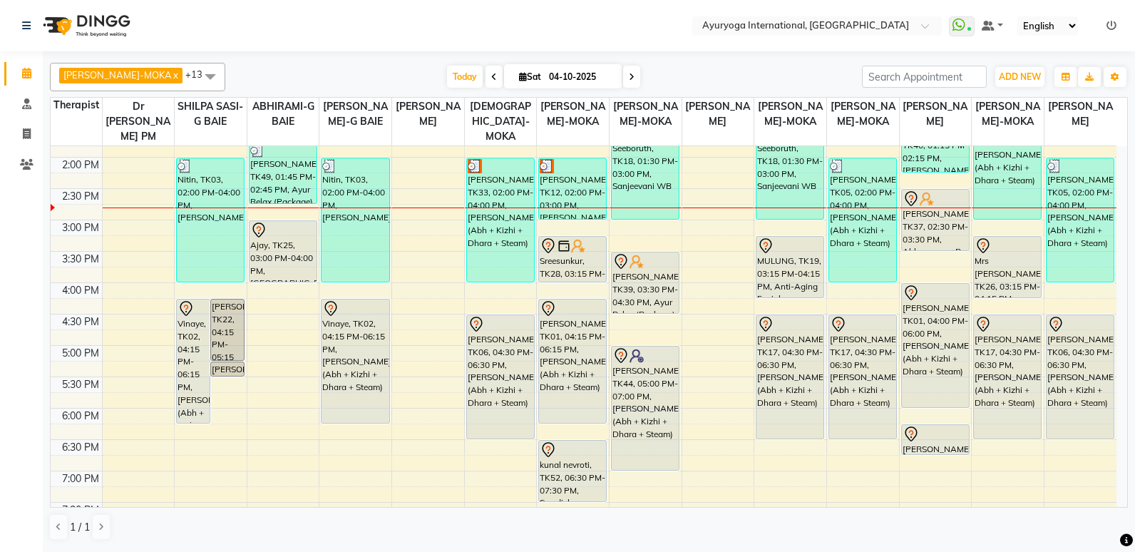
click at [291, 304] on div "7:00 AM 7:30 AM 8:00 AM 8:30 AM 9:00 AM 9:30 AM 10:00 AM 10:30 AM 11:00 AM 11:3…" at bounding box center [584, 157] width 1066 height 878
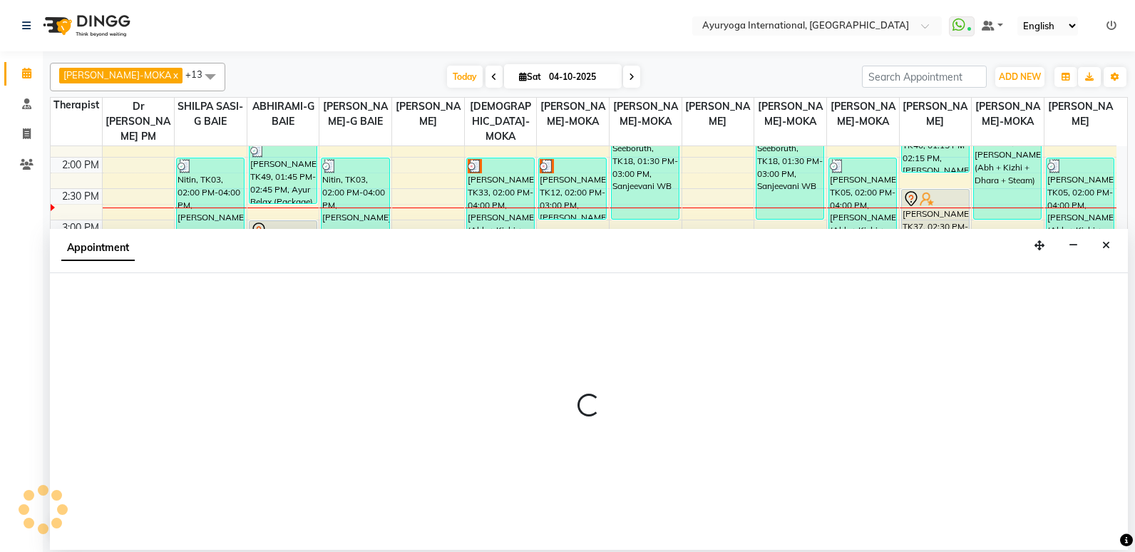
select select "70418"
select select "975"
select select "tentative"
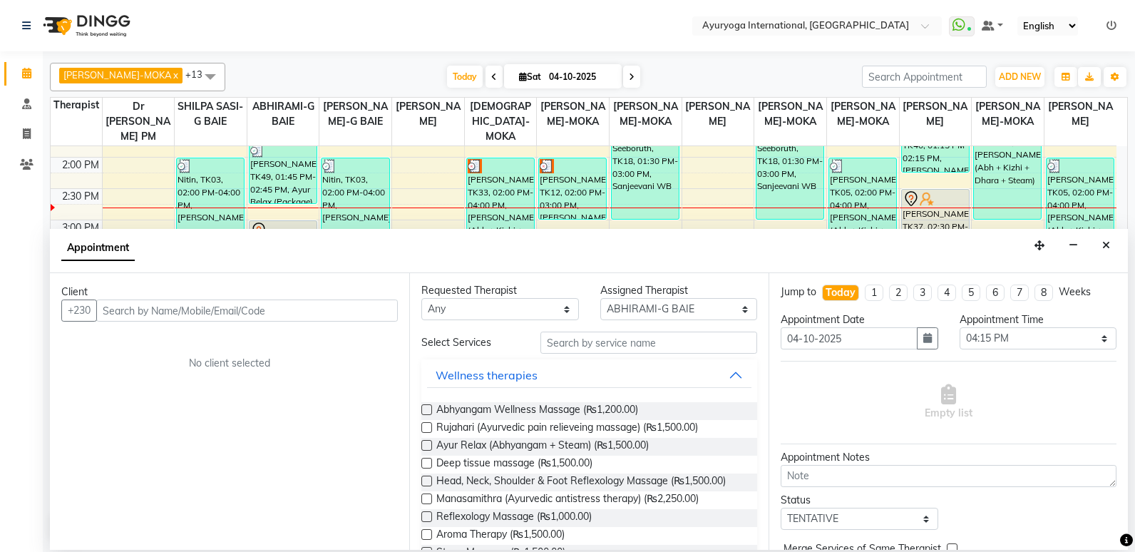
scroll to position [0, 0]
click at [611, 342] on input "text" at bounding box center [649, 344] width 217 height 22
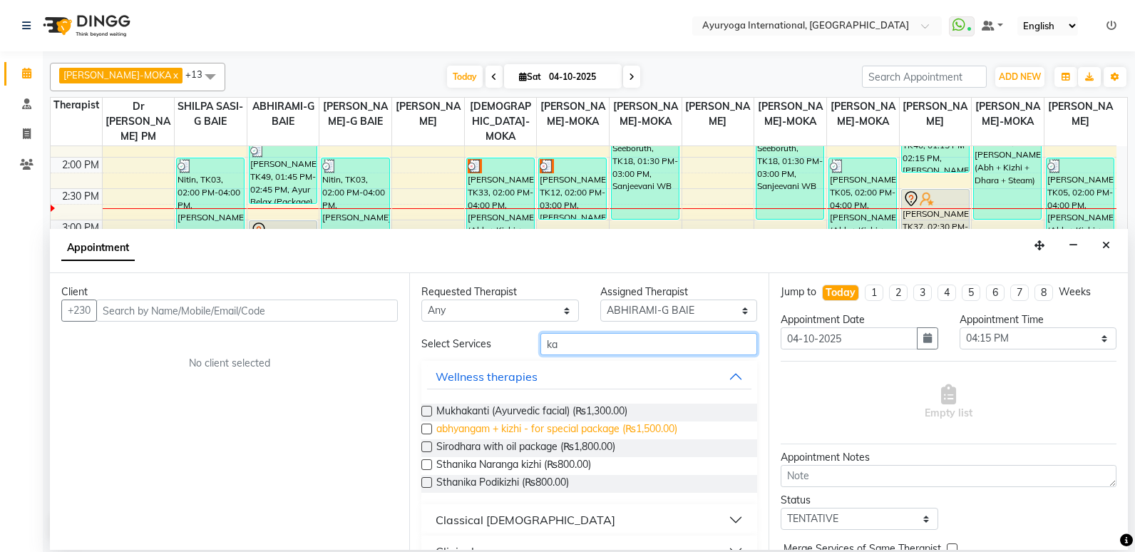
type input "kad"
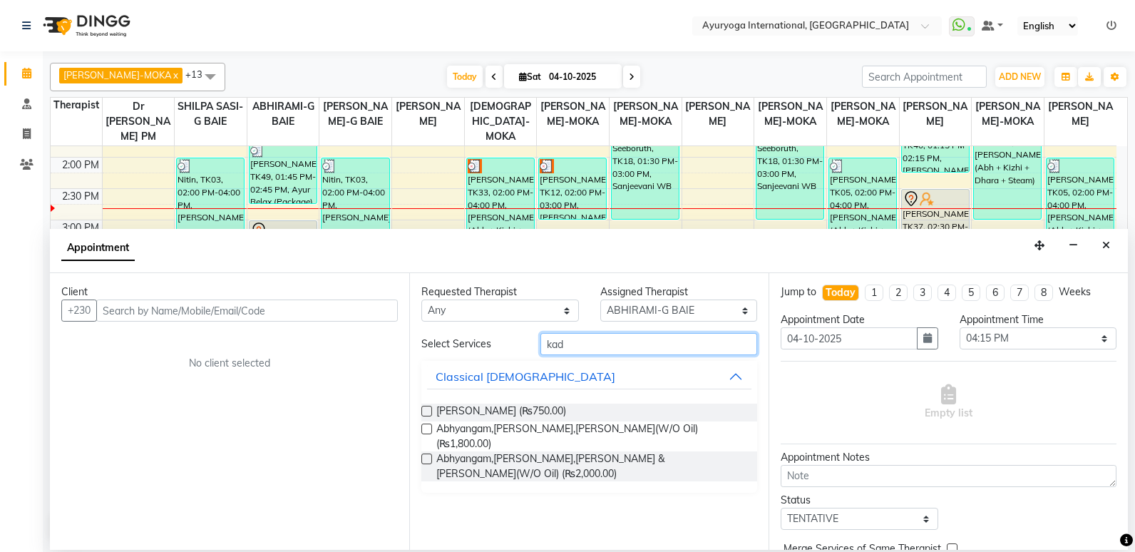
drag, startPoint x: 572, startPoint y: 344, endPoint x: 520, endPoint y: 337, distance: 52.4
click at [520, 337] on div "Select Services kad" at bounding box center [589, 344] width 357 height 22
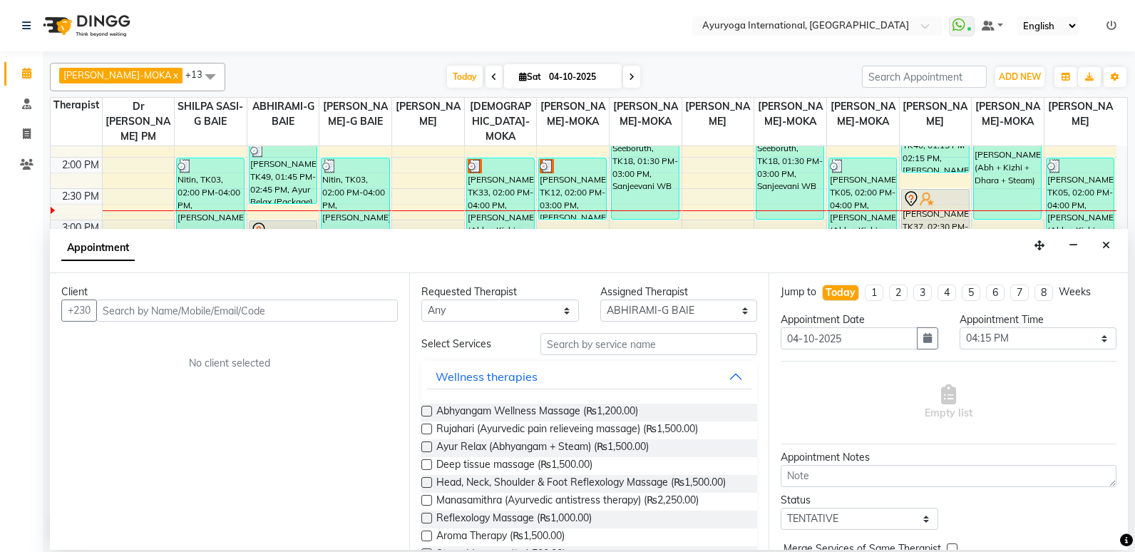
click at [1013, 326] on div "Appointment Time" at bounding box center [1039, 319] width 158 height 15
click at [551, 75] on input "04-10-2025" at bounding box center [580, 76] width 71 height 21
select select "10"
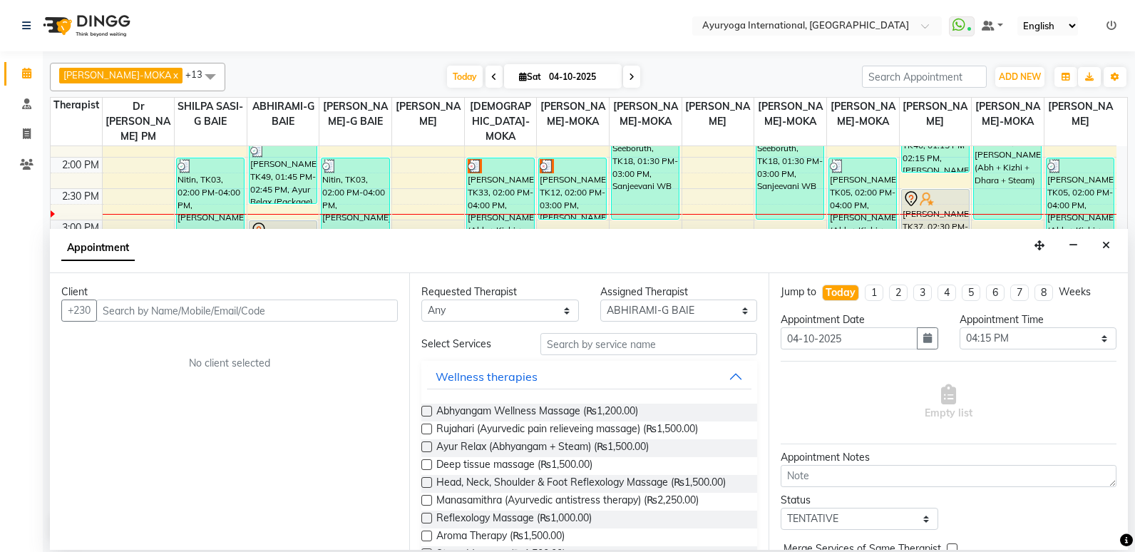
select select "2025"
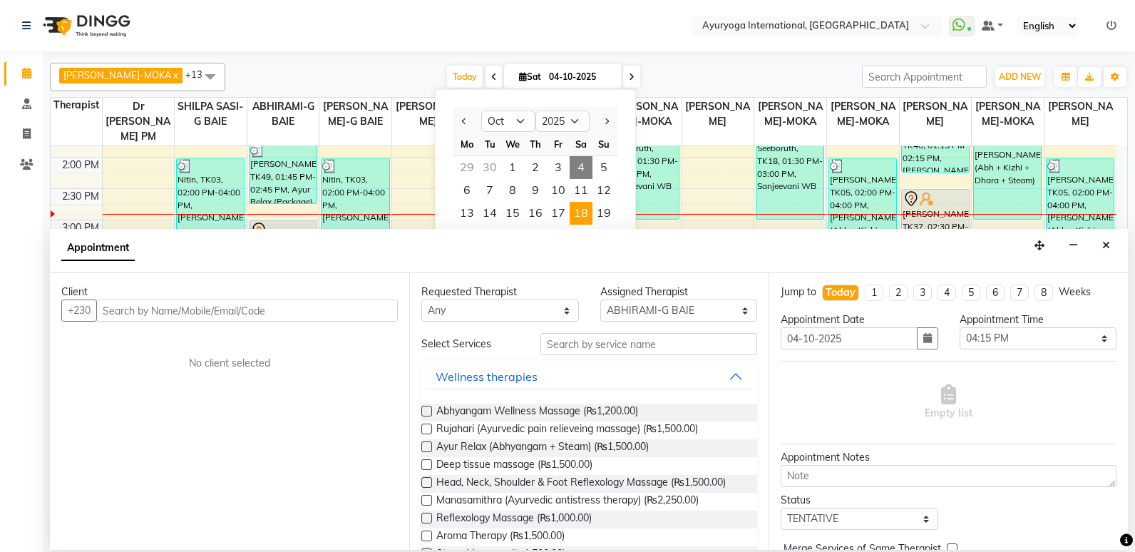
click at [583, 211] on span "18" at bounding box center [581, 213] width 23 height 23
type input "[DATE]"
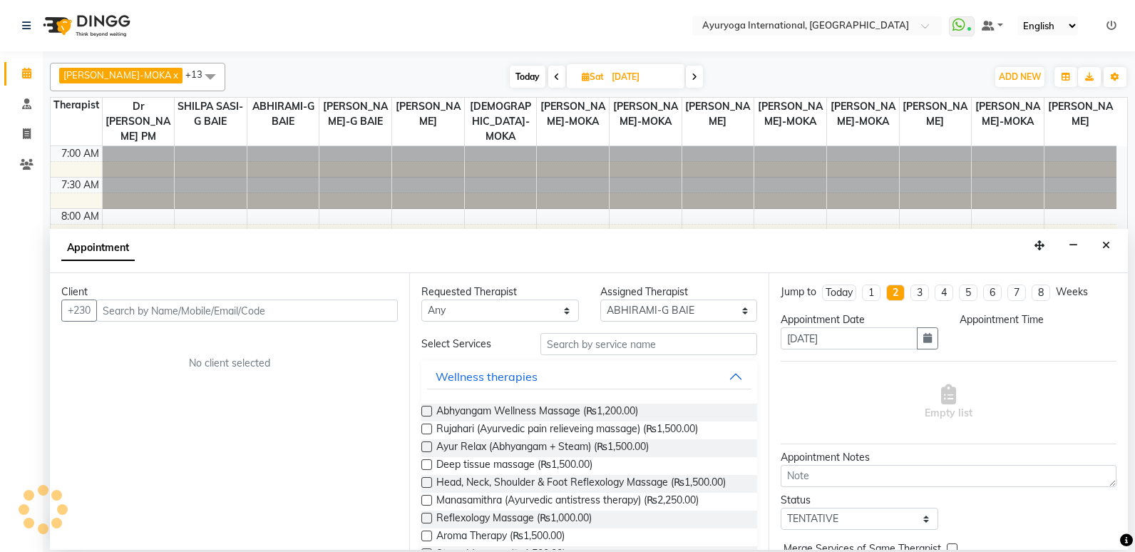
select select "975"
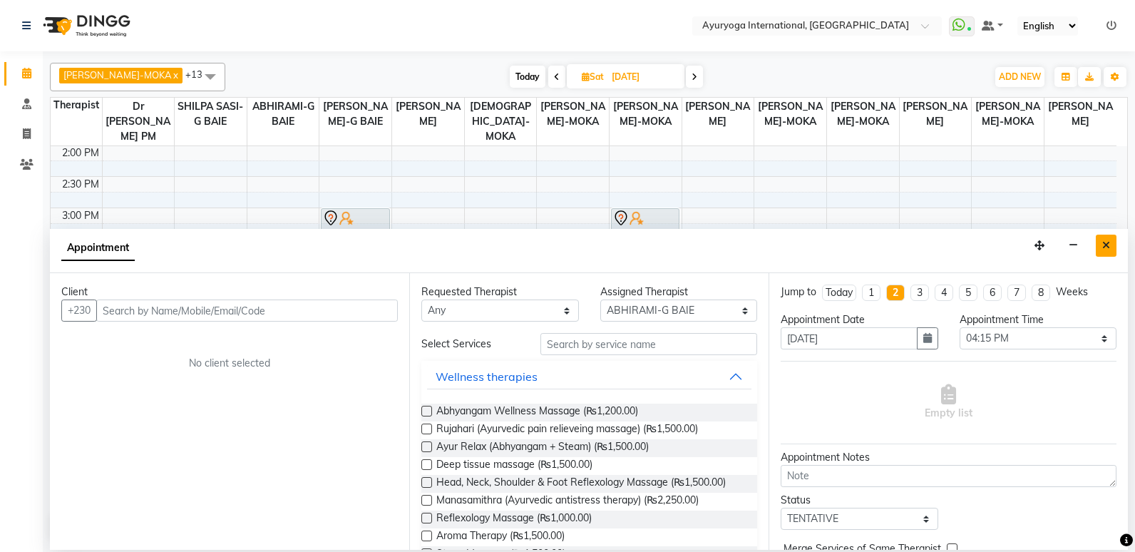
click at [1109, 242] on icon "Close" at bounding box center [1106, 245] width 8 height 10
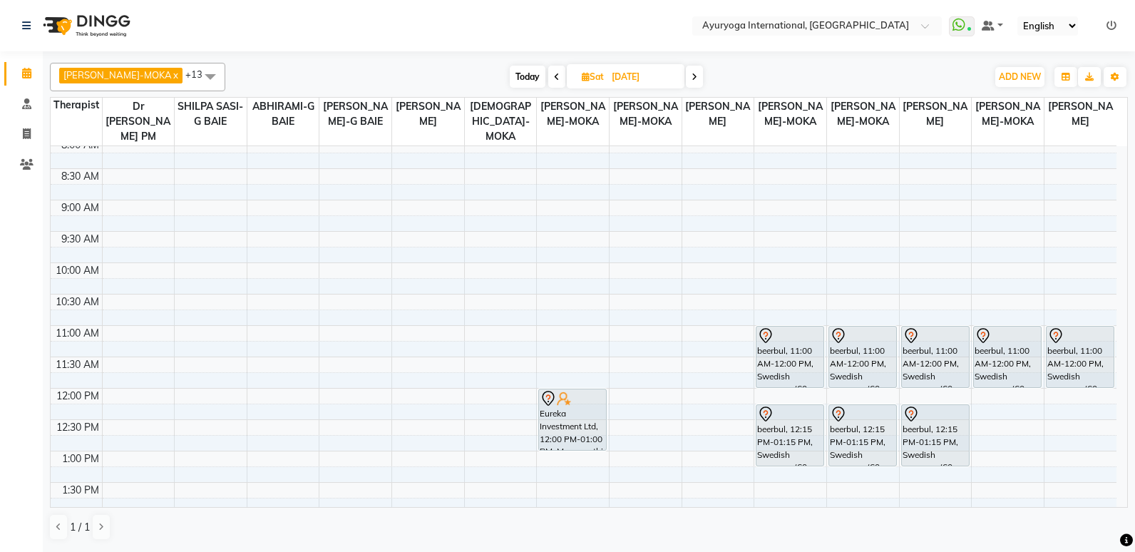
scroll to position [0, 0]
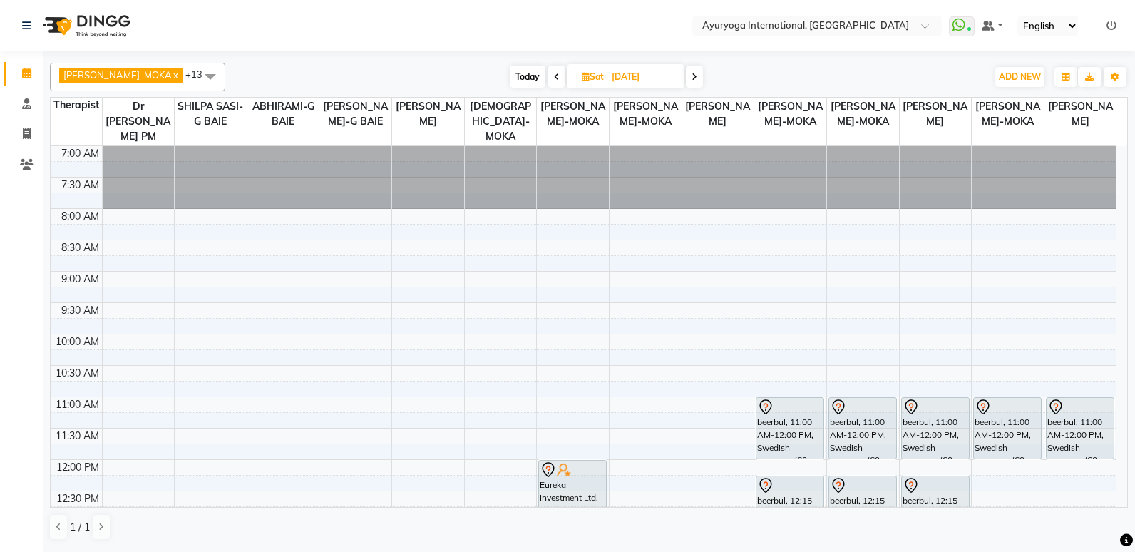
click at [523, 73] on span "Today" at bounding box center [528, 77] width 36 height 22
type input "04-10-2025"
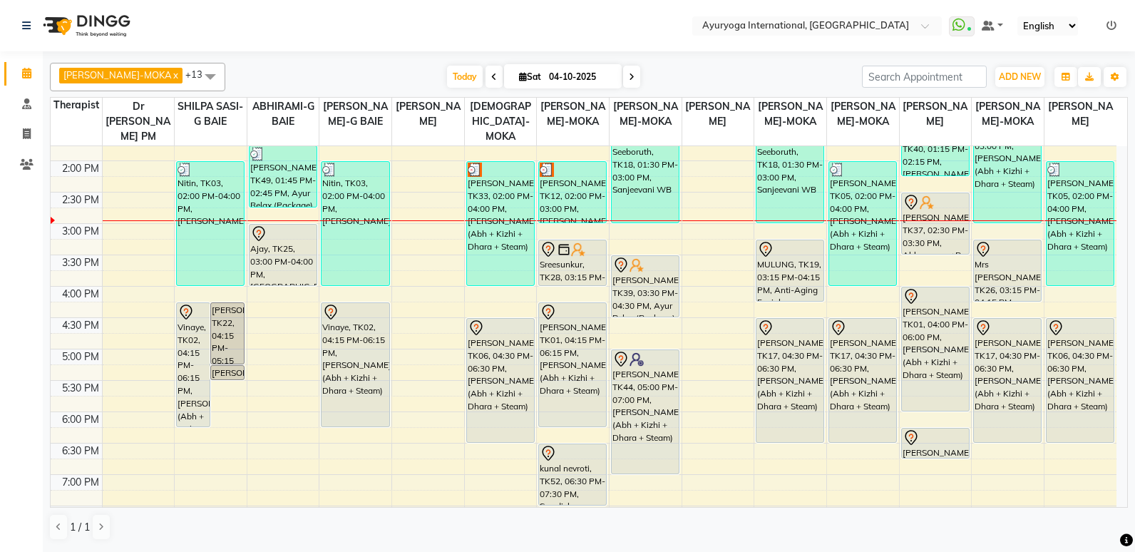
scroll to position [460, 0]
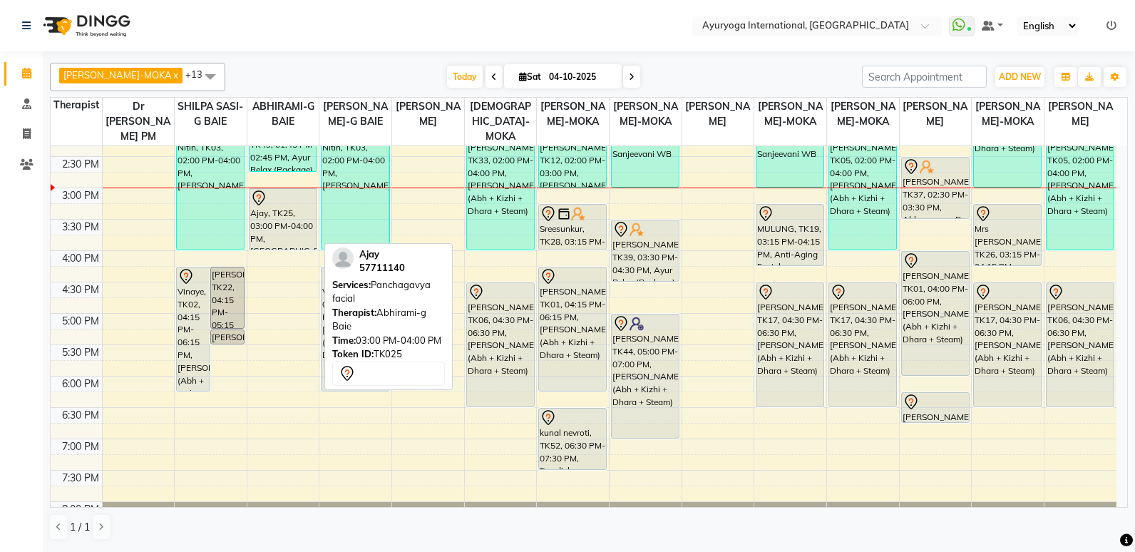
click at [290, 230] on div "Ajay, TK25, 03:00 PM-04:00 PM, [GEOGRAPHIC_DATA] facial" at bounding box center [283, 219] width 67 height 61
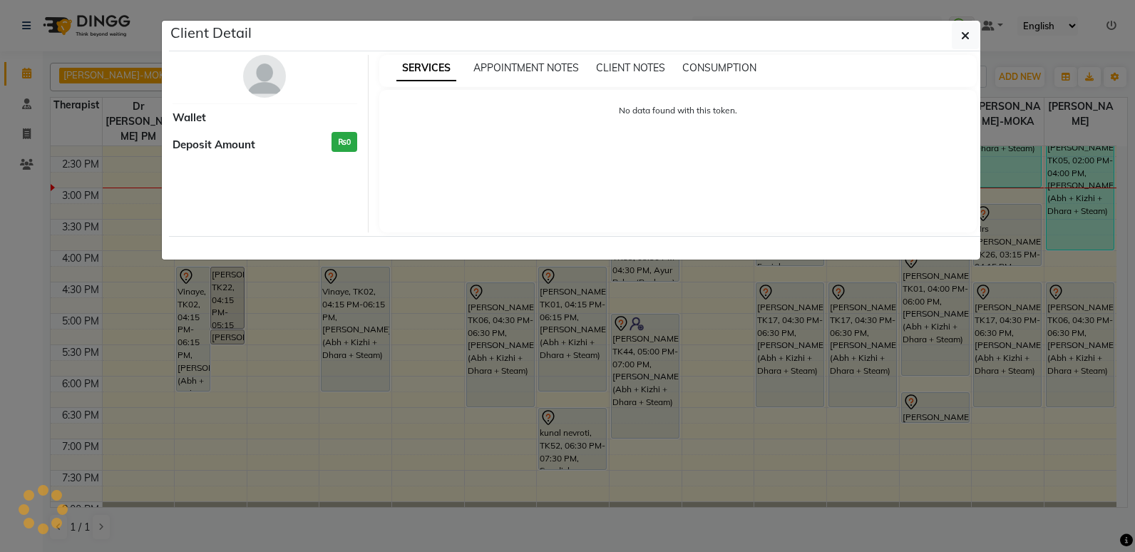
select select "7"
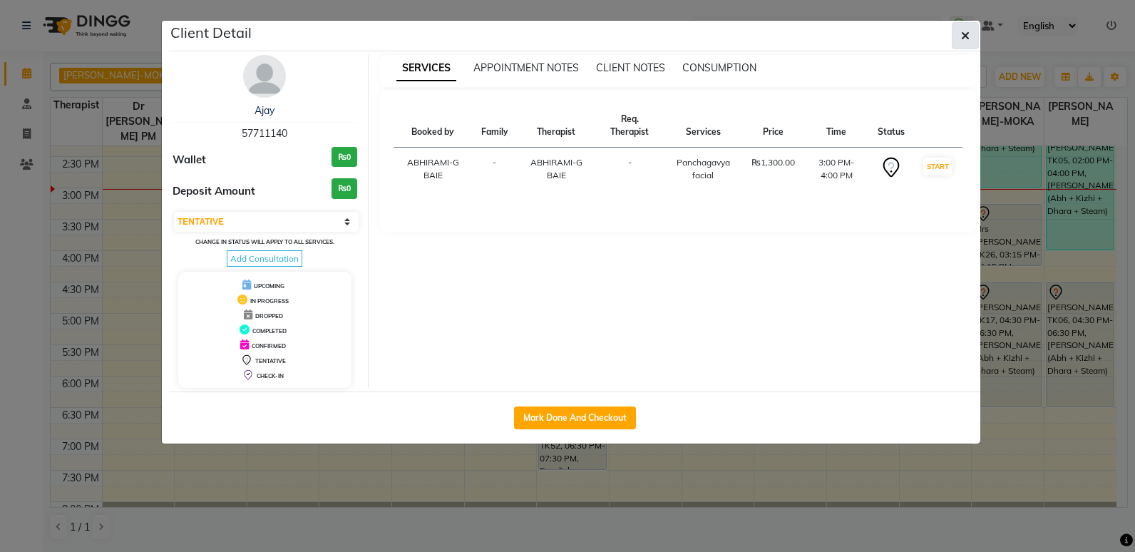
click at [967, 36] on icon "button" at bounding box center [965, 35] width 9 height 11
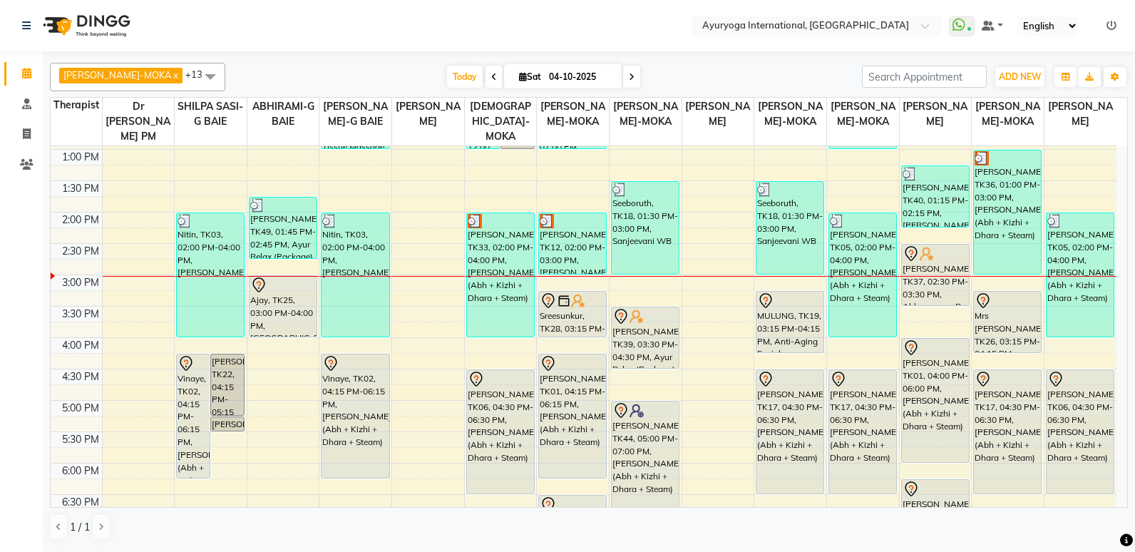
scroll to position [389, 0]
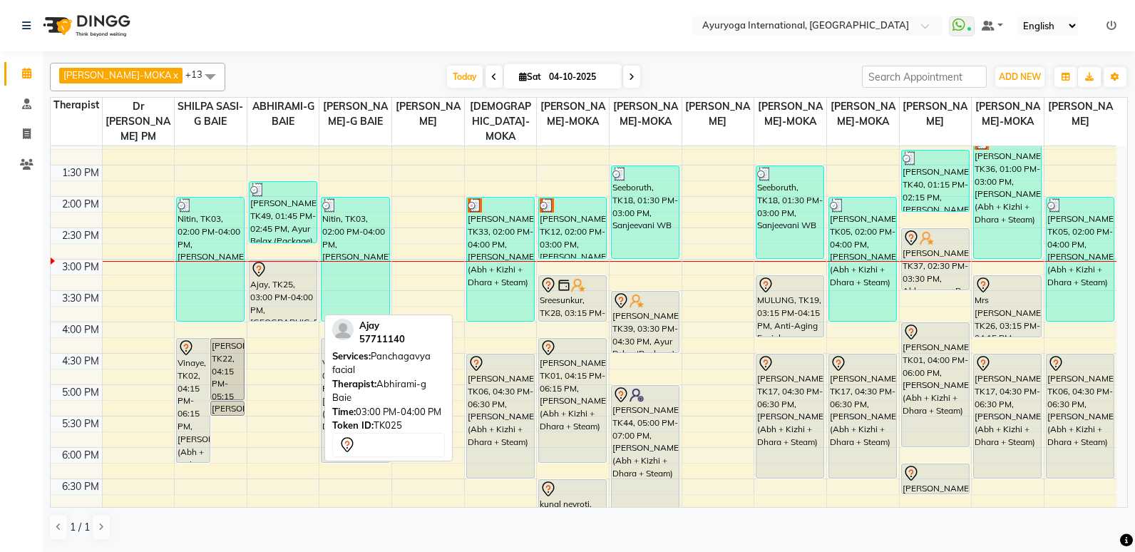
click at [273, 299] on div "Ajay, TK25, 03:00 PM-04:00 PM, [GEOGRAPHIC_DATA] facial" at bounding box center [283, 290] width 67 height 61
select select "7"
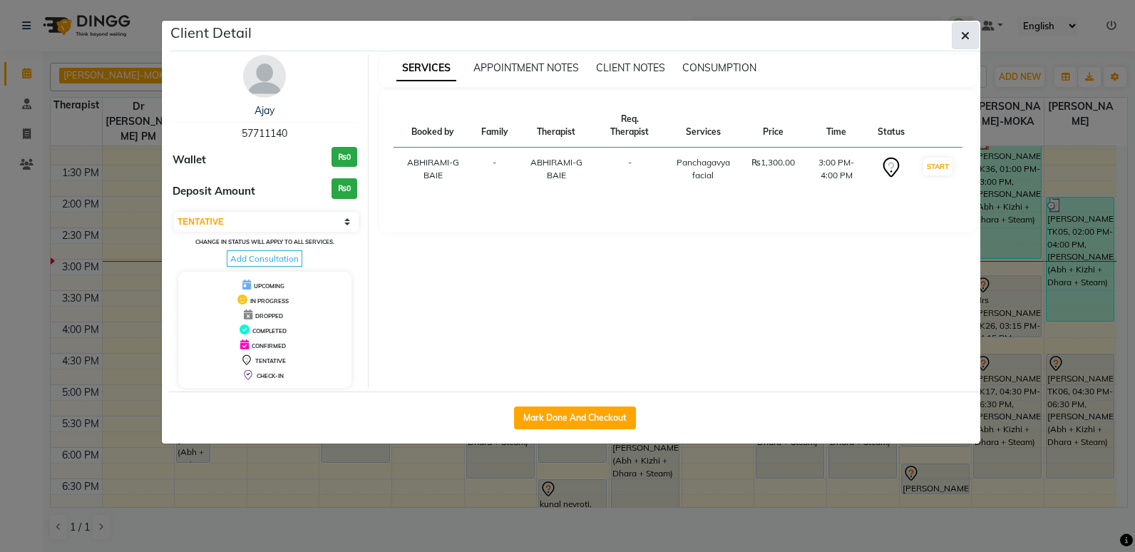
click at [969, 30] on icon "button" at bounding box center [965, 35] width 9 height 11
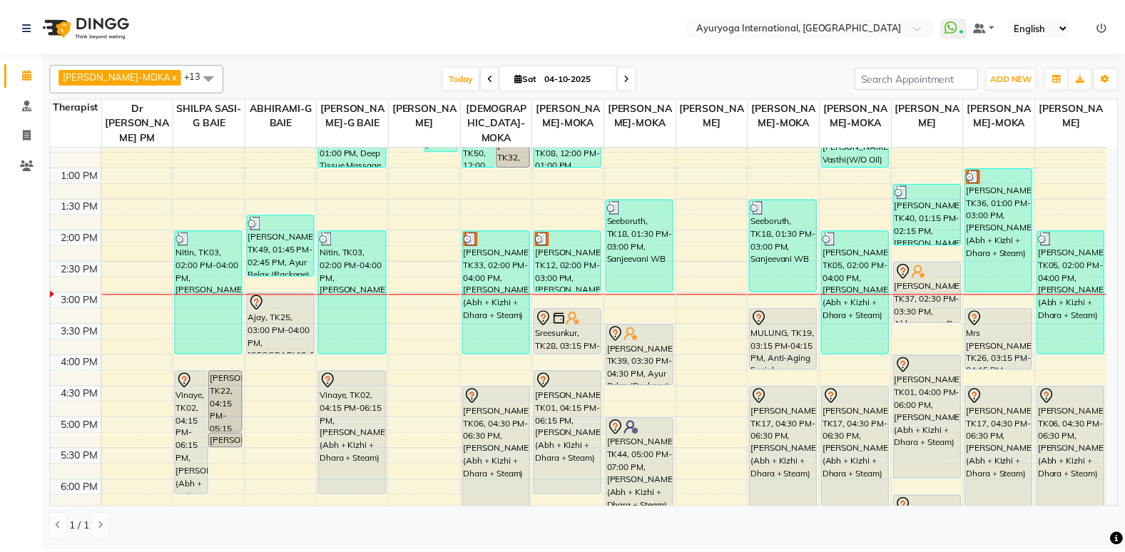
scroll to position [357, 0]
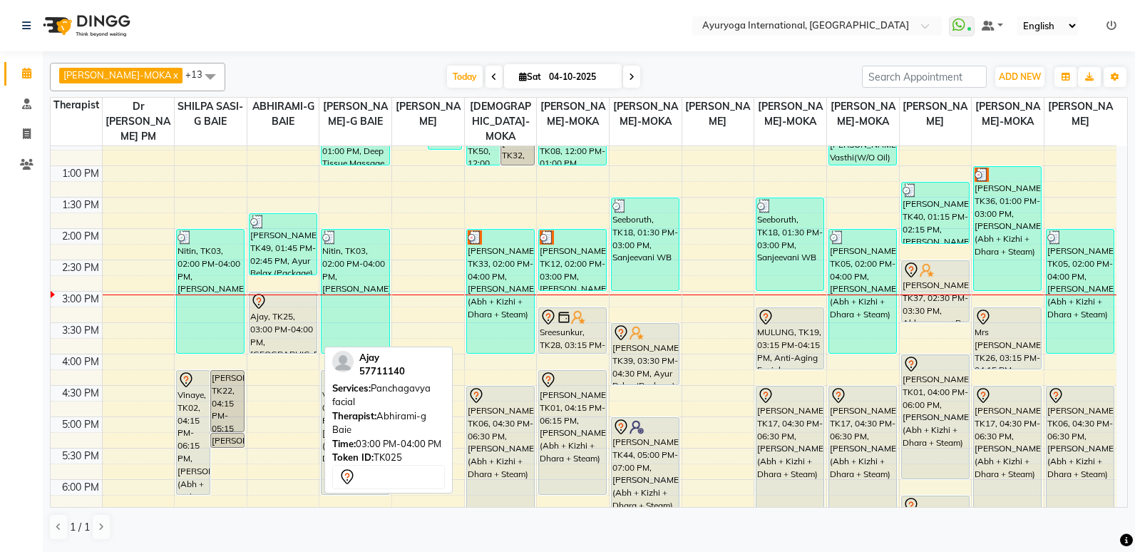
click at [266, 322] on div "Ajay, TK25, 03:00 PM-04:00 PM, [GEOGRAPHIC_DATA] facial" at bounding box center [283, 322] width 67 height 61
select select "7"
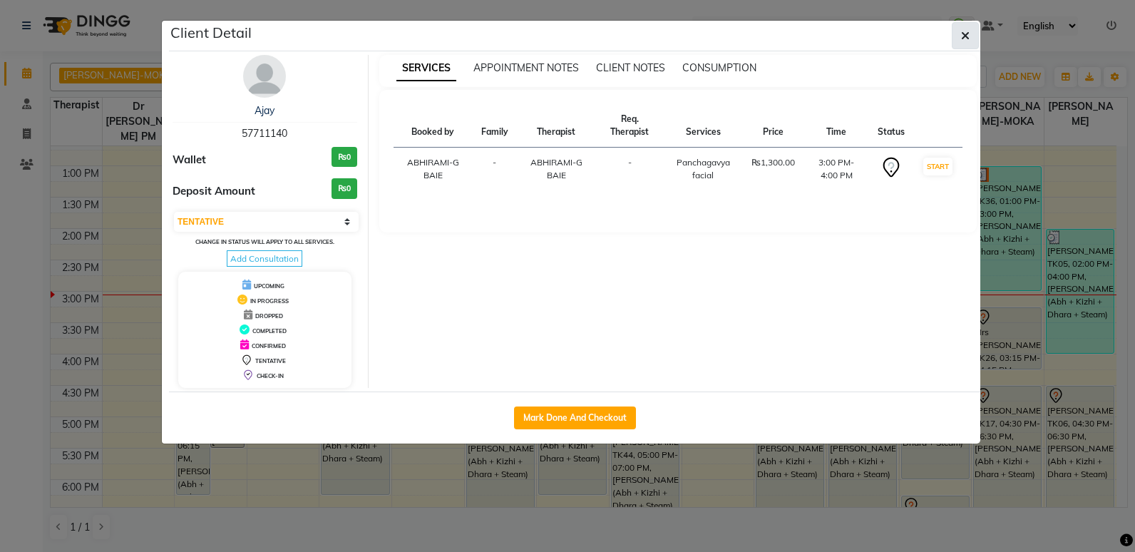
click at [963, 36] on icon "button" at bounding box center [965, 35] width 9 height 11
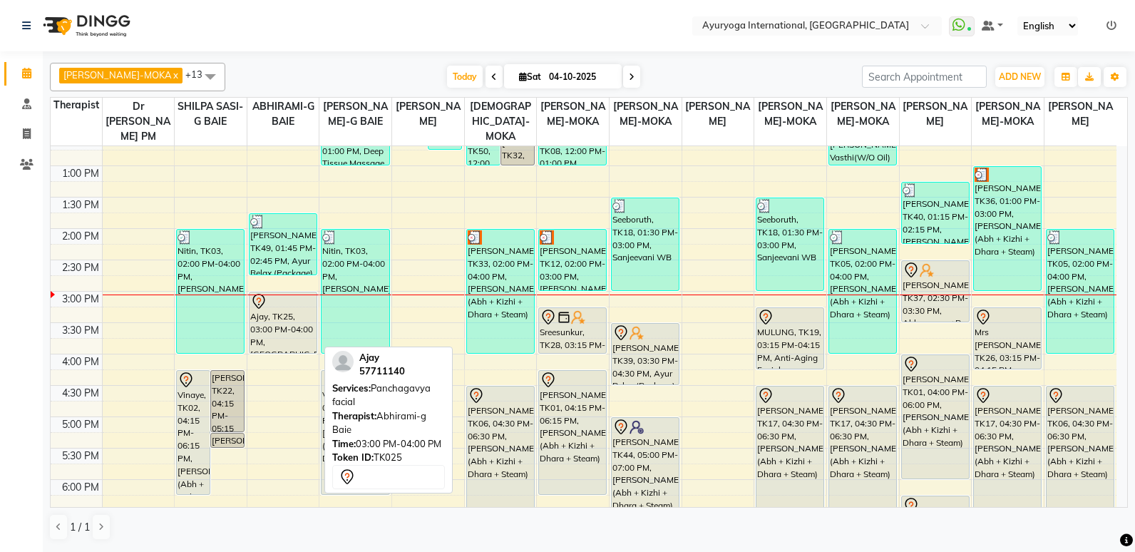
click at [304, 323] on div "Ajay, TK25, 03:00 PM-04:00 PM, [GEOGRAPHIC_DATA] facial" at bounding box center [283, 322] width 67 height 61
select select "7"
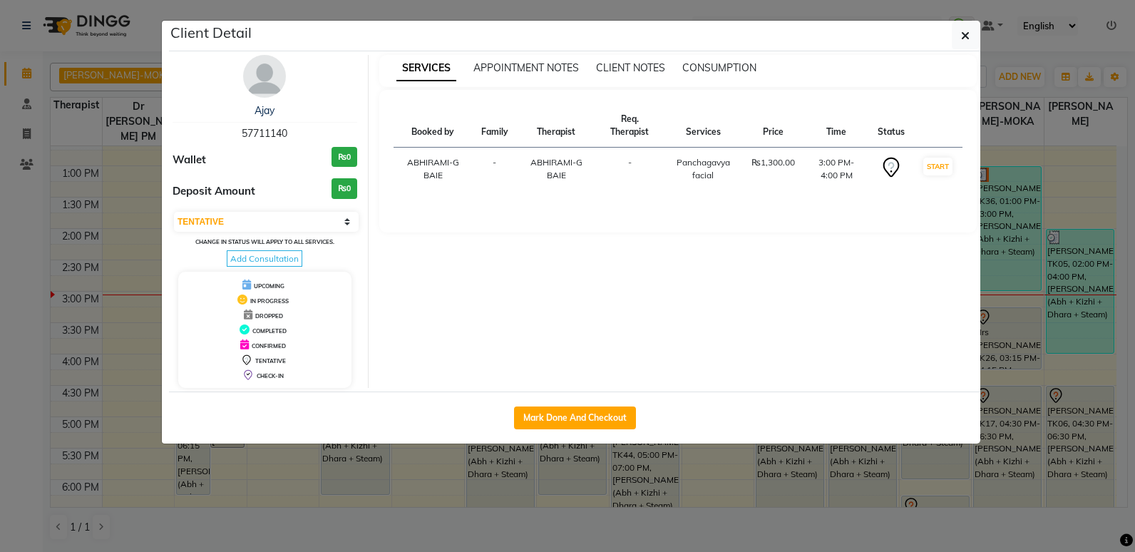
click at [260, 89] on img at bounding box center [264, 76] width 43 height 43
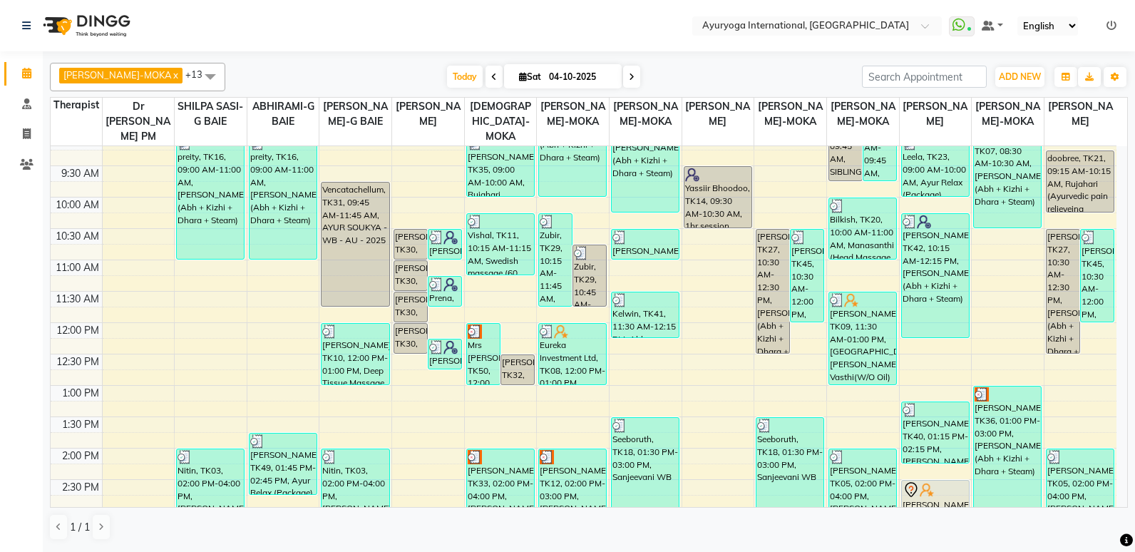
scroll to position [285, 0]
